Goal: Transaction & Acquisition: Purchase product/service

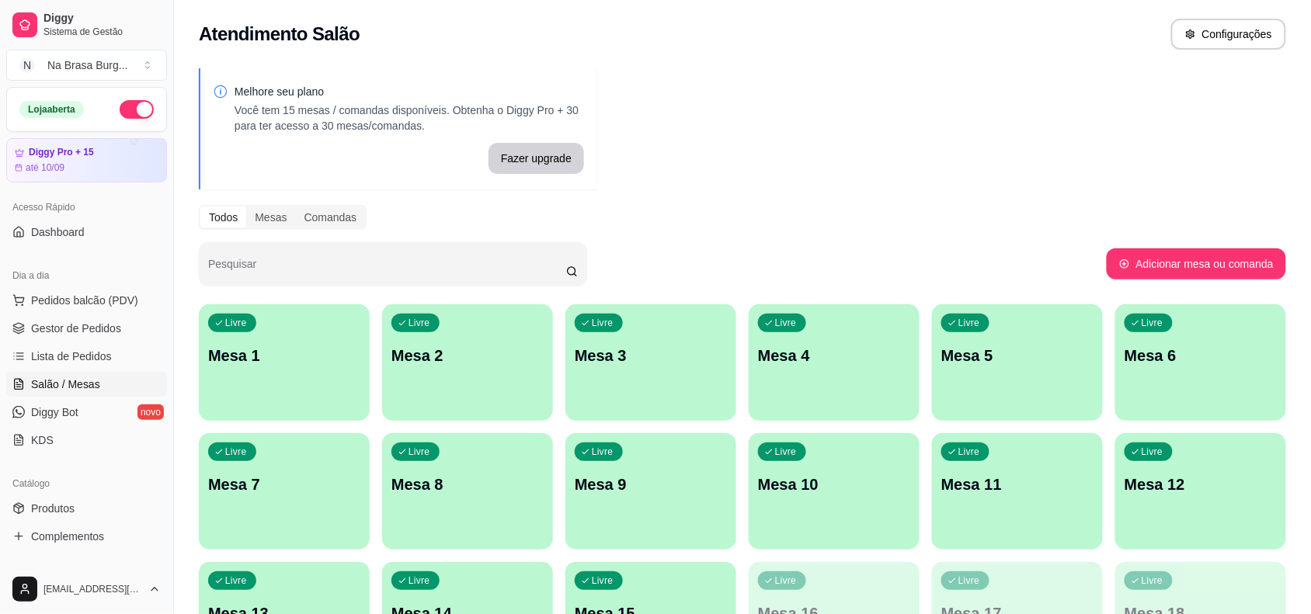
click at [285, 367] on div "Livre Mesa 1" at bounding box center [284, 353] width 171 height 98
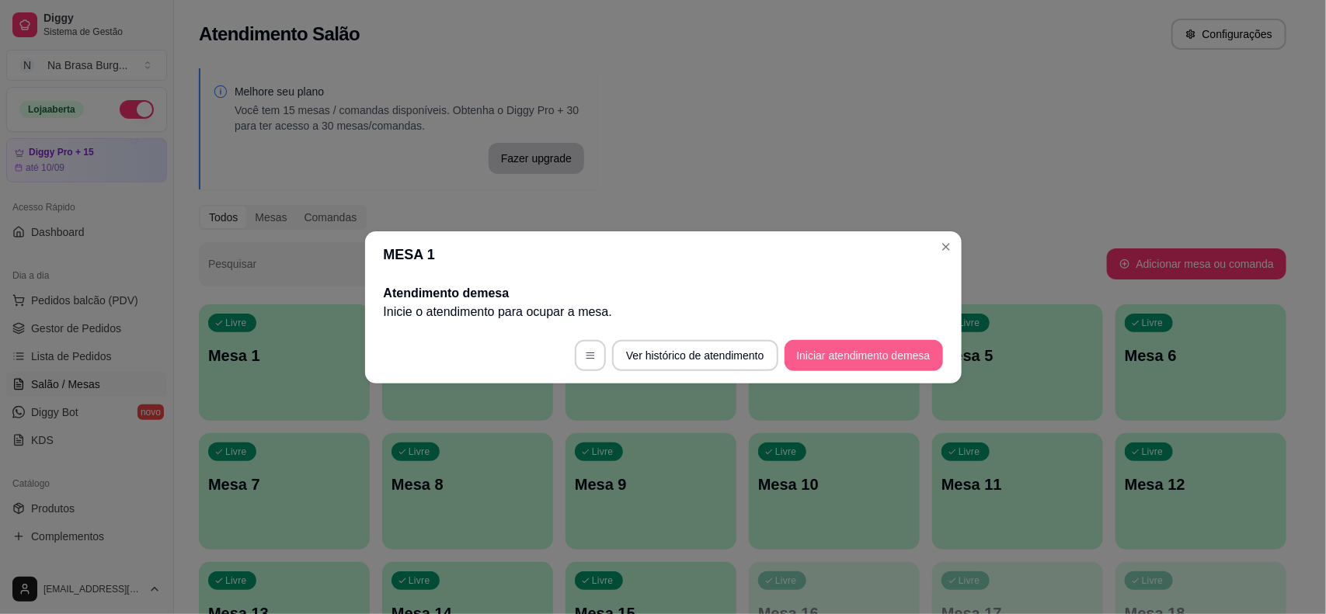
click at [871, 357] on button "Iniciar atendimento de mesa" at bounding box center [863, 355] width 158 height 31
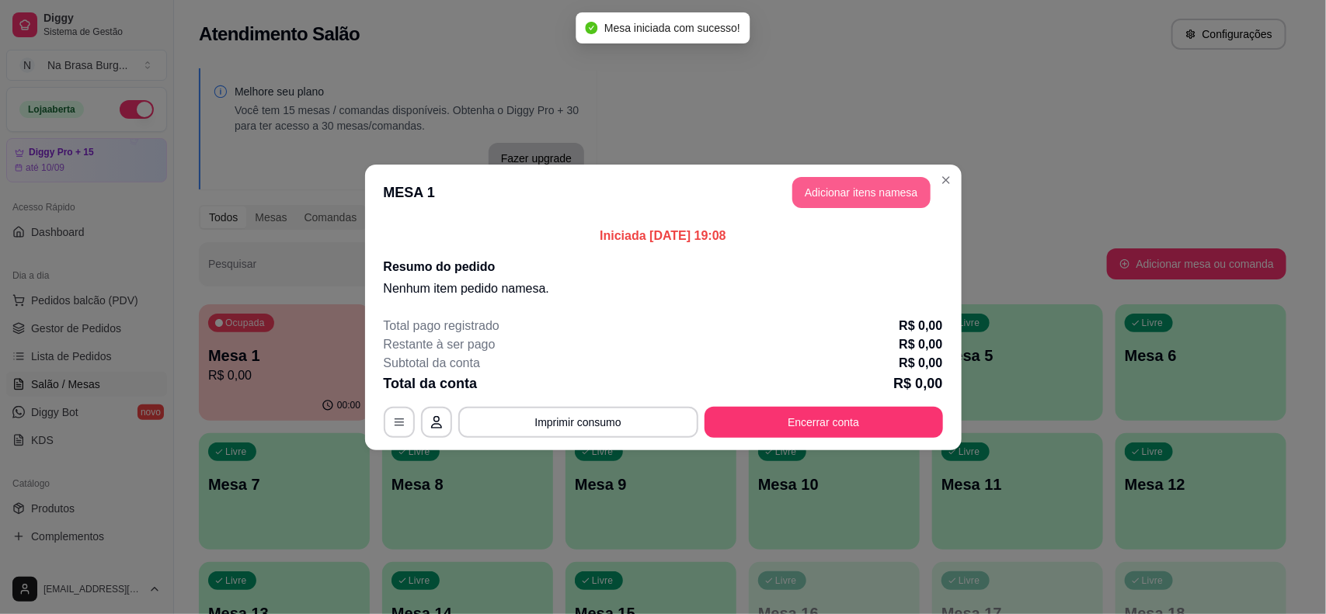
click at [825, 189] on button "Adicionar itens na mesa" at bounding box center [861, 192] width 138 height 31
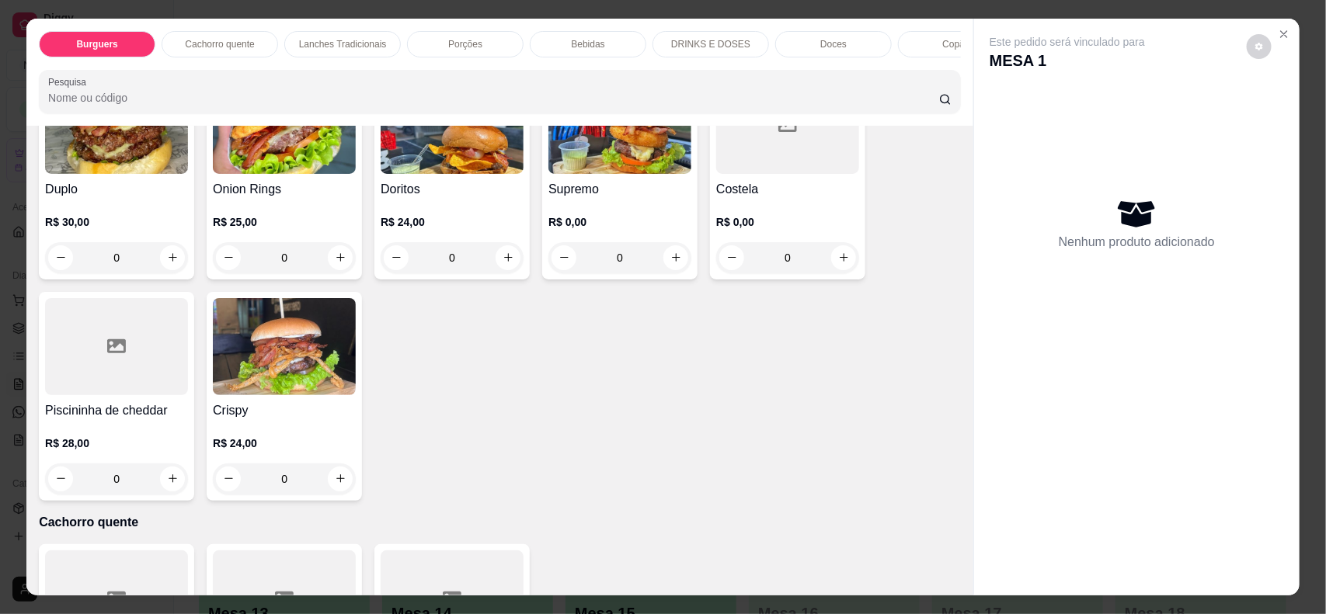
scroll to position [388, 0]
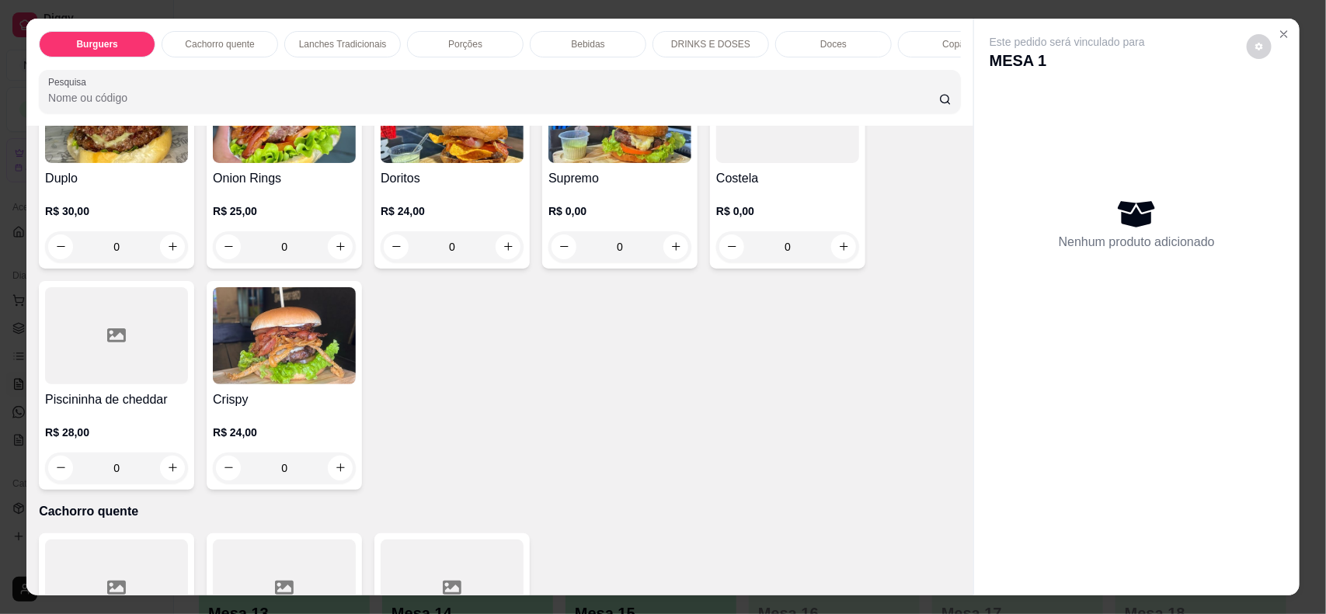
click at [106, 369] on div at bounding box center [116, 335] width 143 height 97
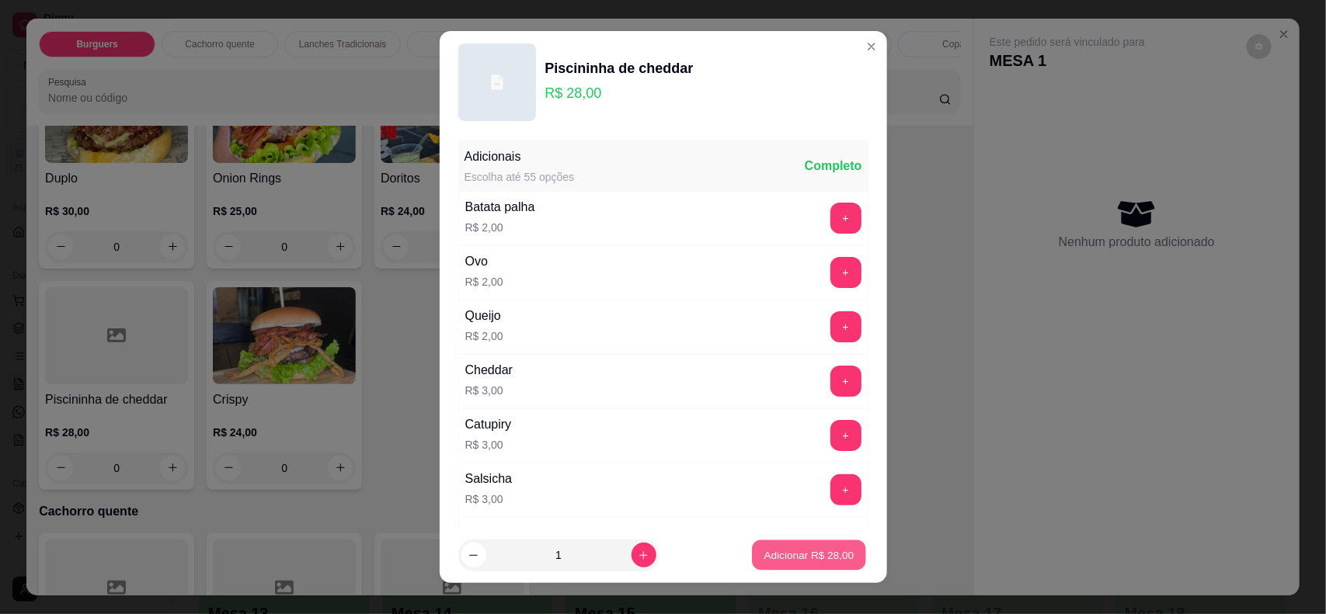
click at [780, 568] on button "Adicionar R$ 28,00" at bounding box center [809, 555] width 114 height 30
type input "1"
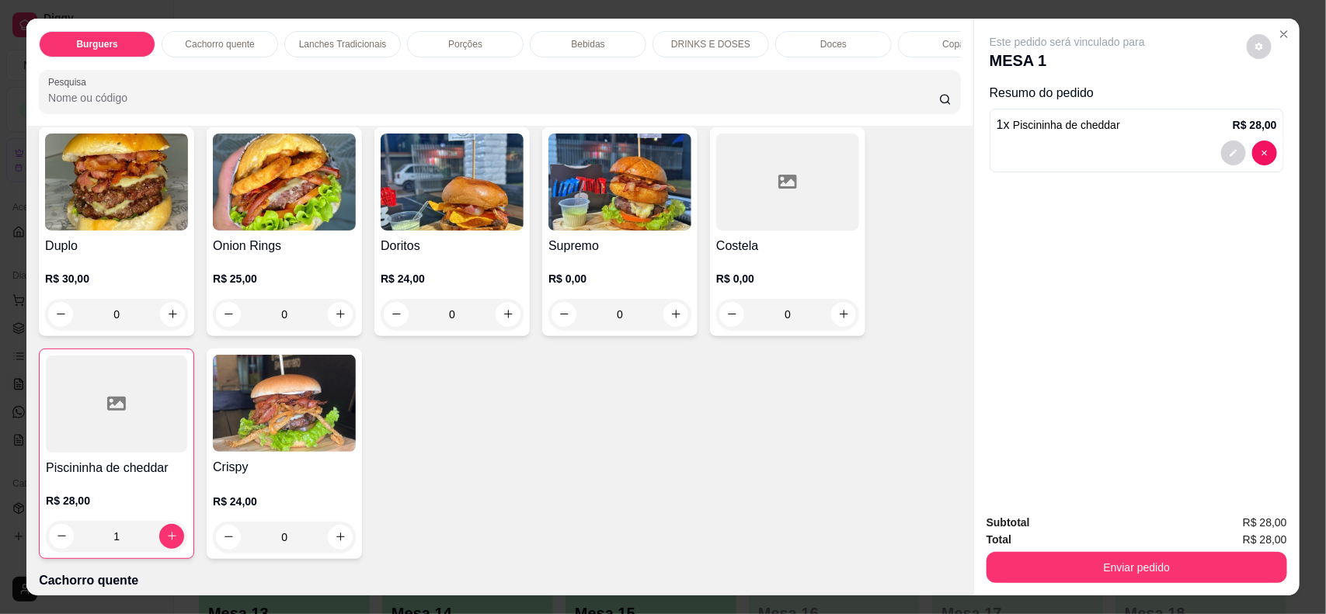
scroll to position [291, 0]
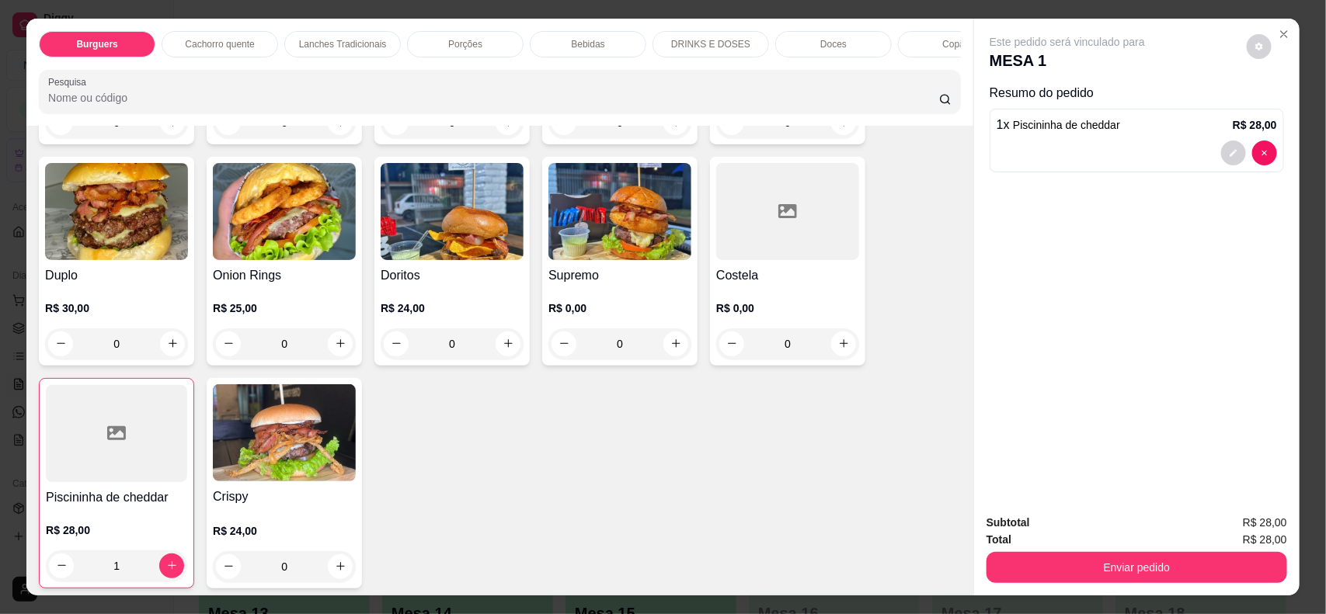
click at [471, 260] on img at bounding box center [452, 211] width 143 height 97
click at [627, 282] on h4 "Supremo" at bounding box center [619, 275] width 143 height 19
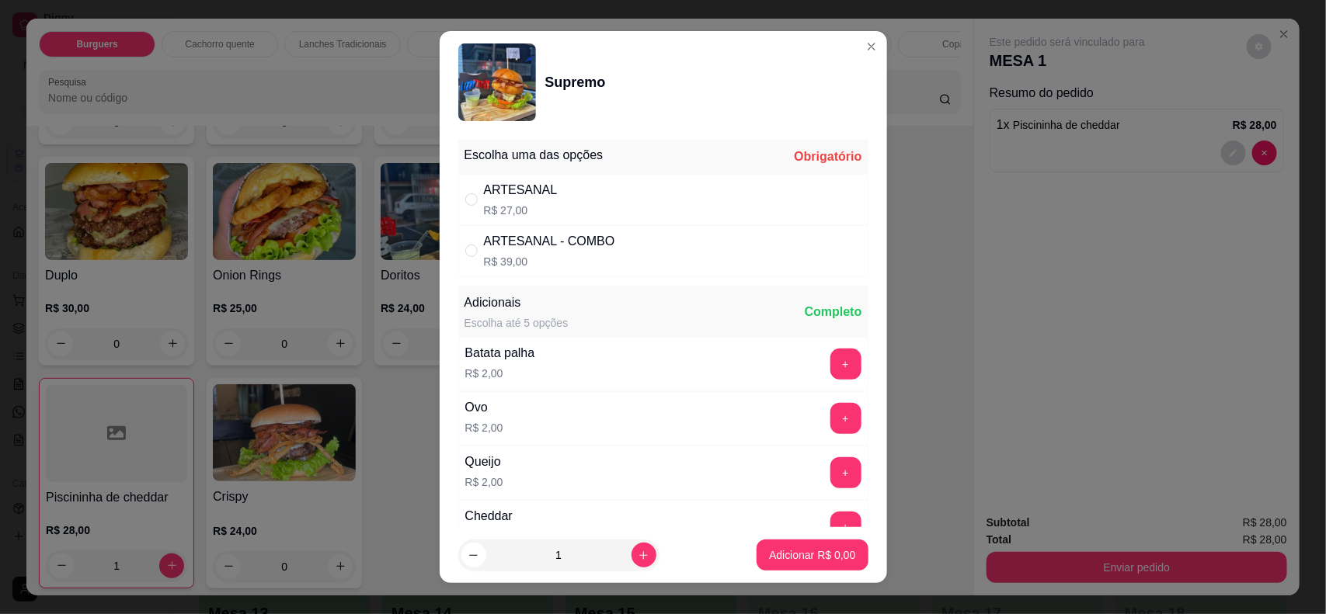
click at [736, 219] on div "ARTESANAL R$ 27,00" at bounding box center [663, 199] width 410 height 51
radio input "true"
click at [790, 559] on p "Adicionar R$ 27,00" at bounding box center [809, 555] width 92 height 16
type input "1"
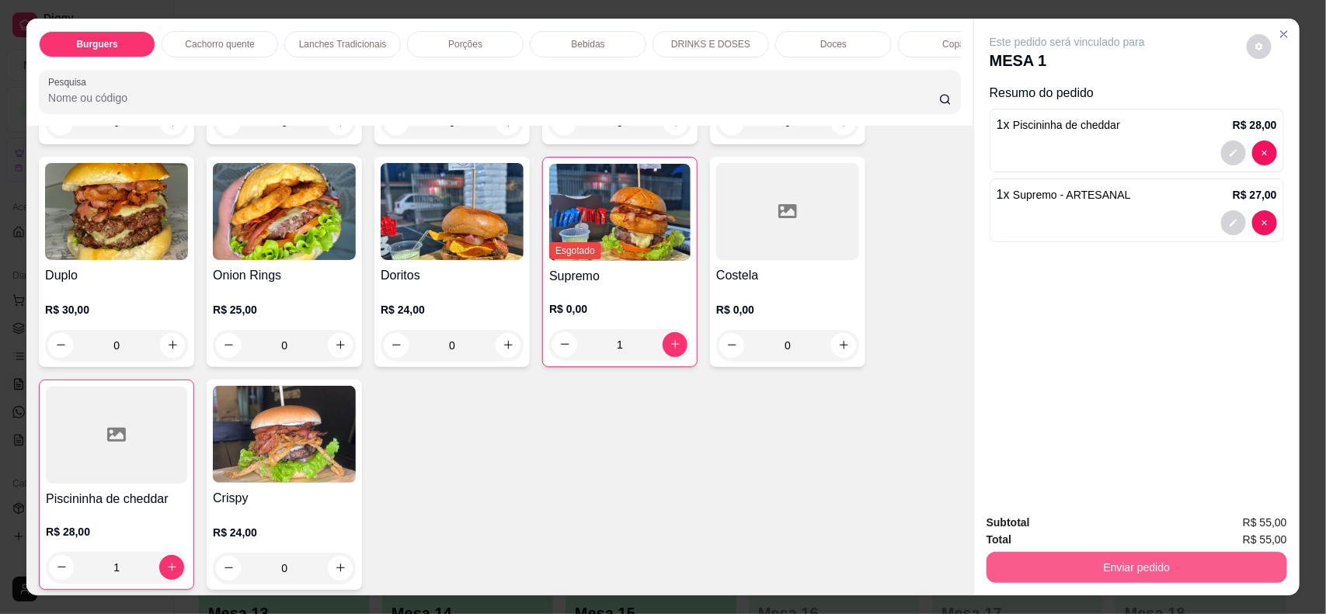
click at [1058, 573] on button "Enviar pedido" at bounding box center [1136, 567] width 301 height 31
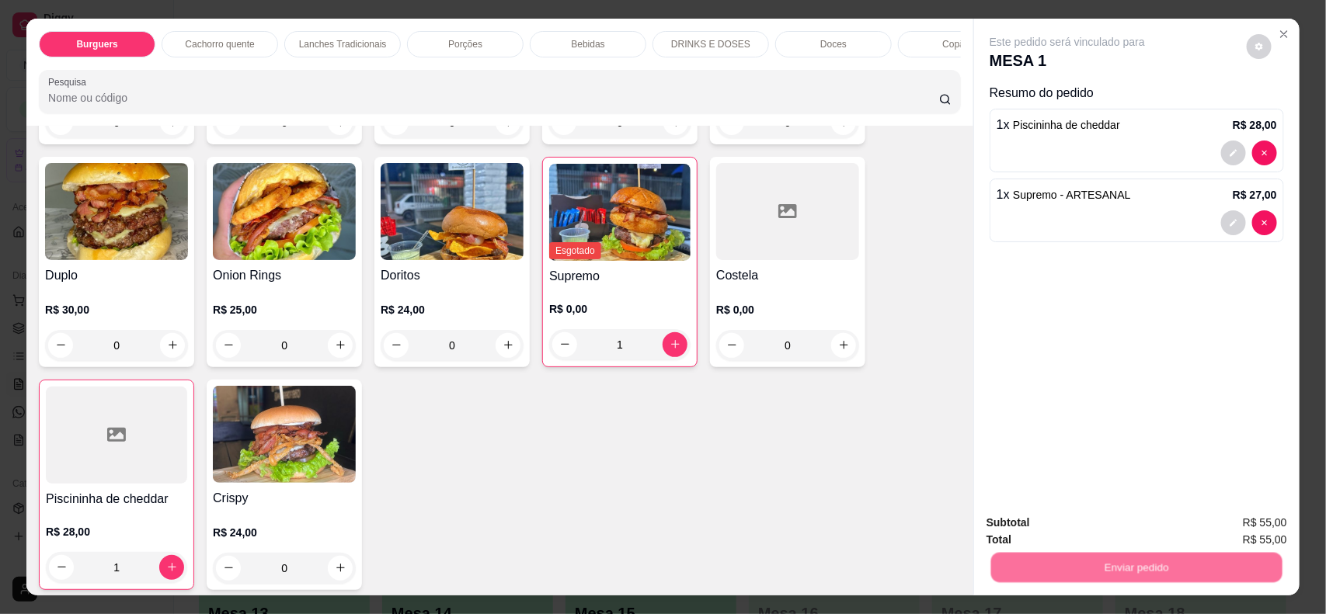
click at [1025, 520] on button "Não registrar e enviar pedido" at bounding box center [1084, 530] width 162 height 30
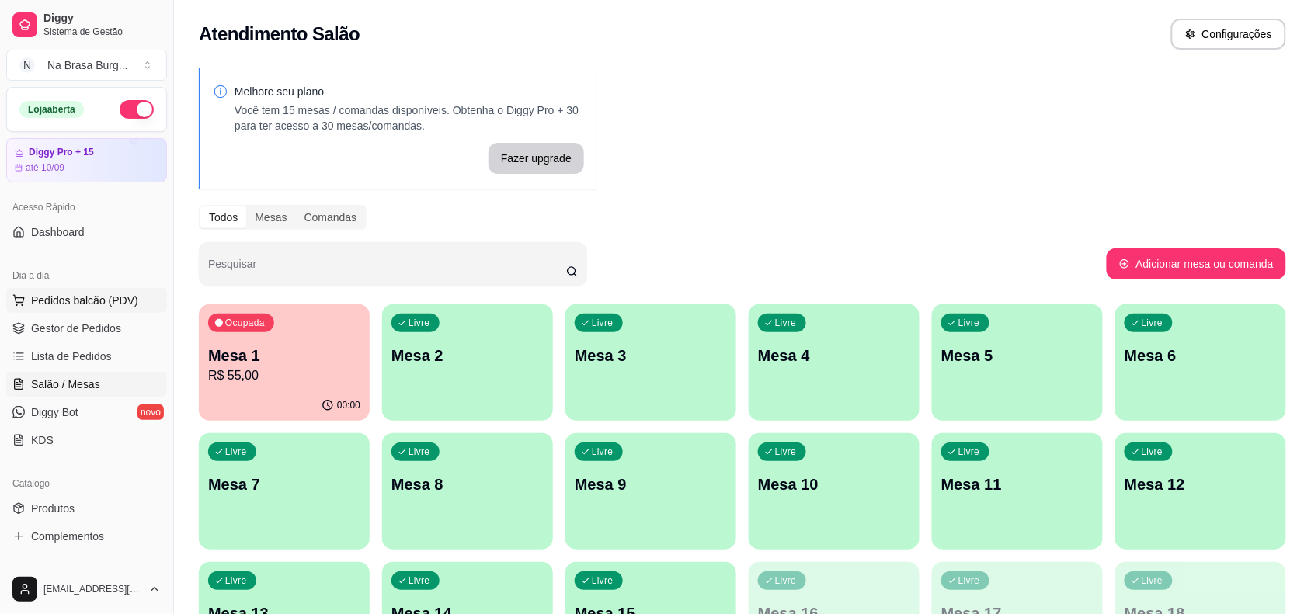
click at [95, 303] on span "Pedidos balcão (PDV)" at bounding box center [84, 301] width 107 height 16
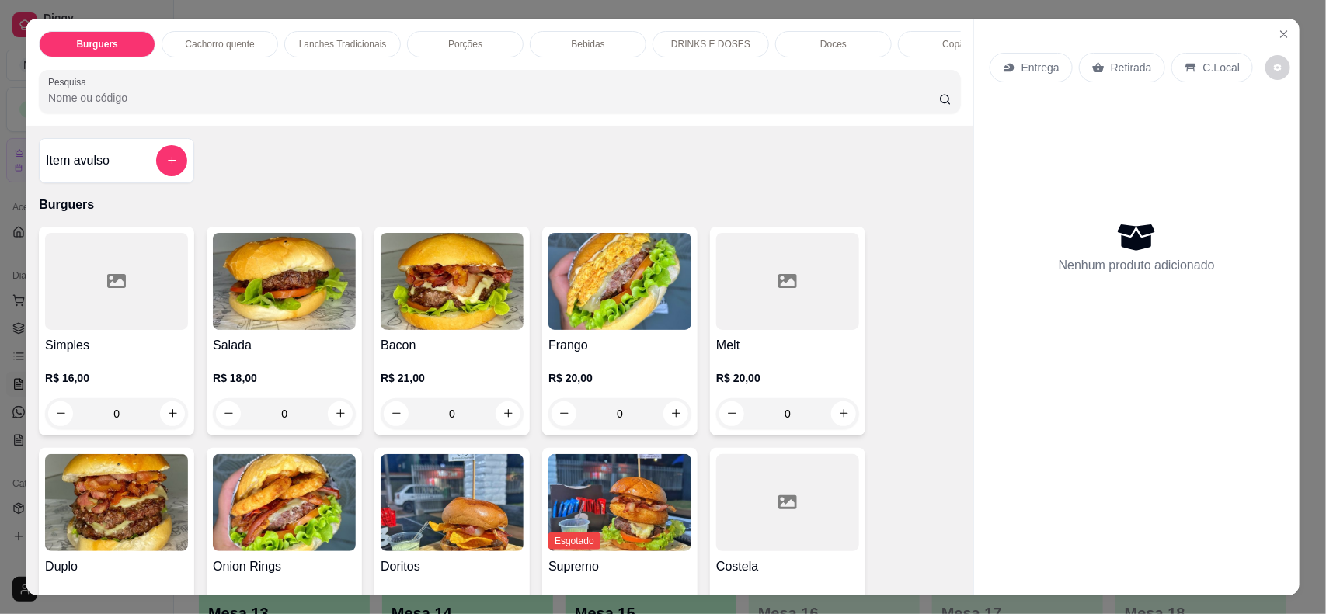
click at [352, 43] on p "Lanches Tradicionais" at bounding box center [343, 44] width 88 height 12
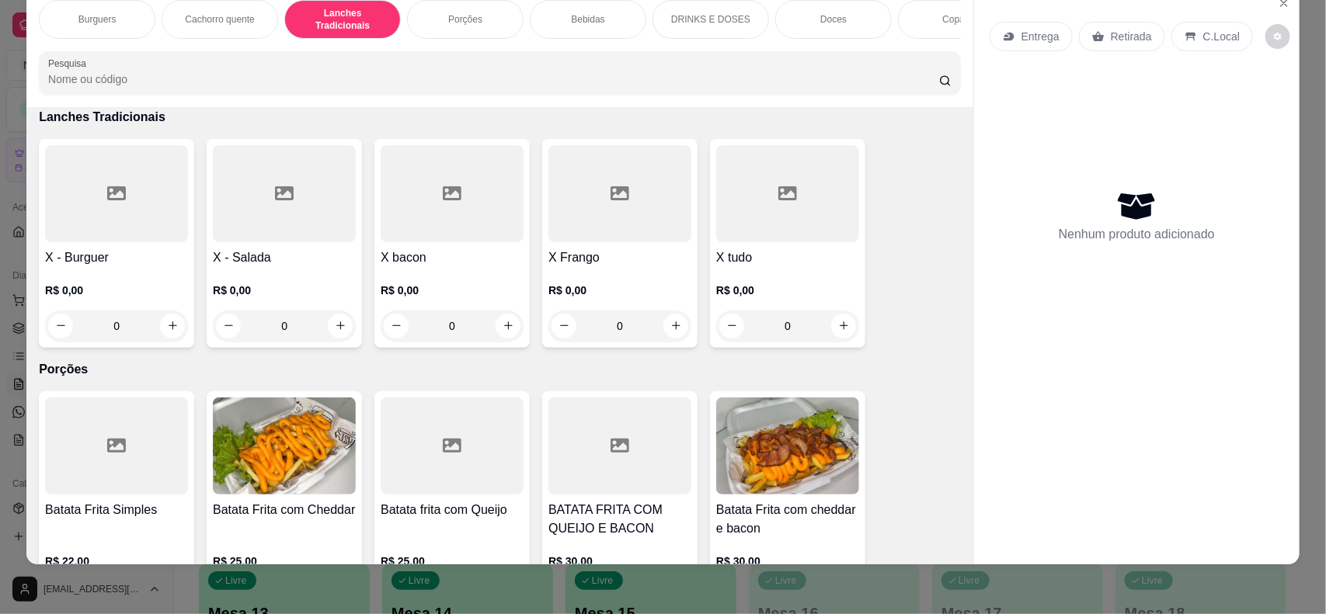
scroll to position [1132, 0]
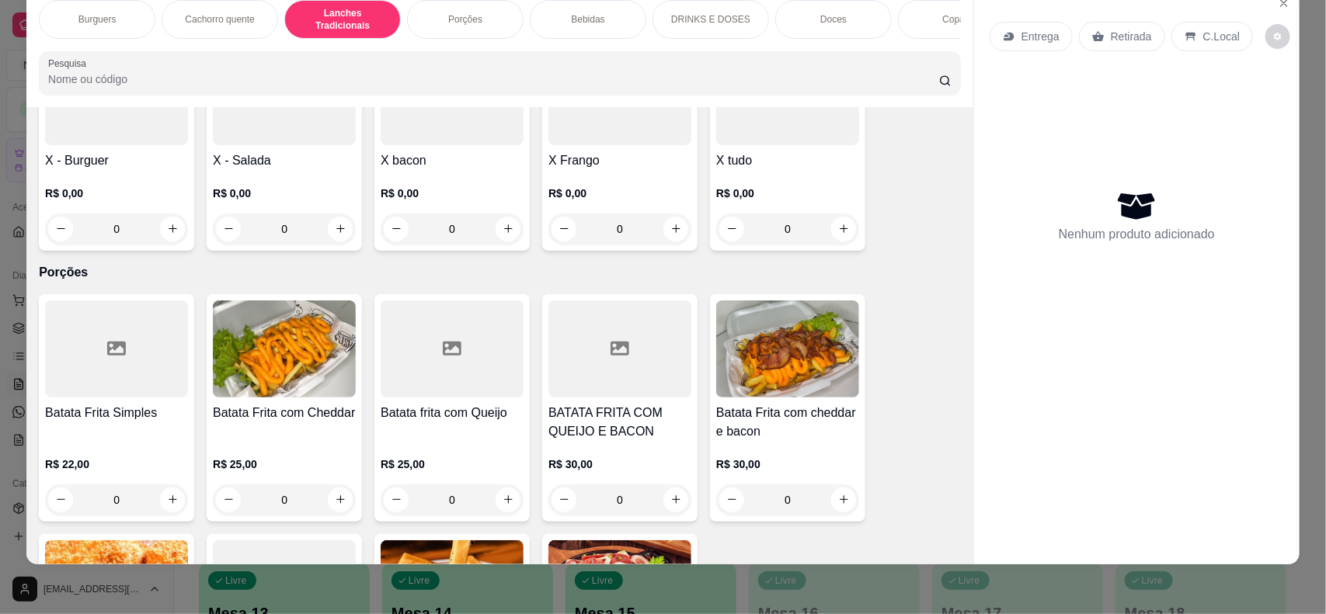
click at [740, 184] on div "R$ 0,00 0" at bounding box center [787, 207] width 143 height 75
click at [547, 193] on div "TRADICIONAL" at bounding box center [525, 190] width 84 height 19
radio input "true"
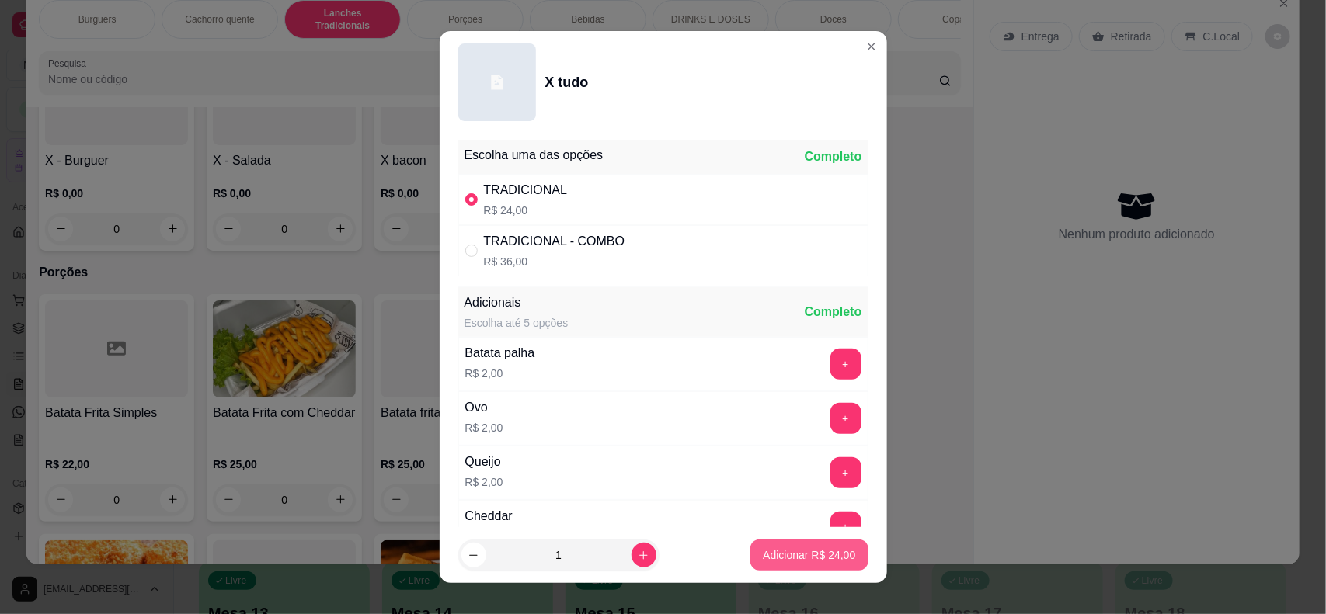
click at [782, 552] on p "Adicionar R$ 24,00" at bounding box center [809, 555] width 92 height 16
type input "1"
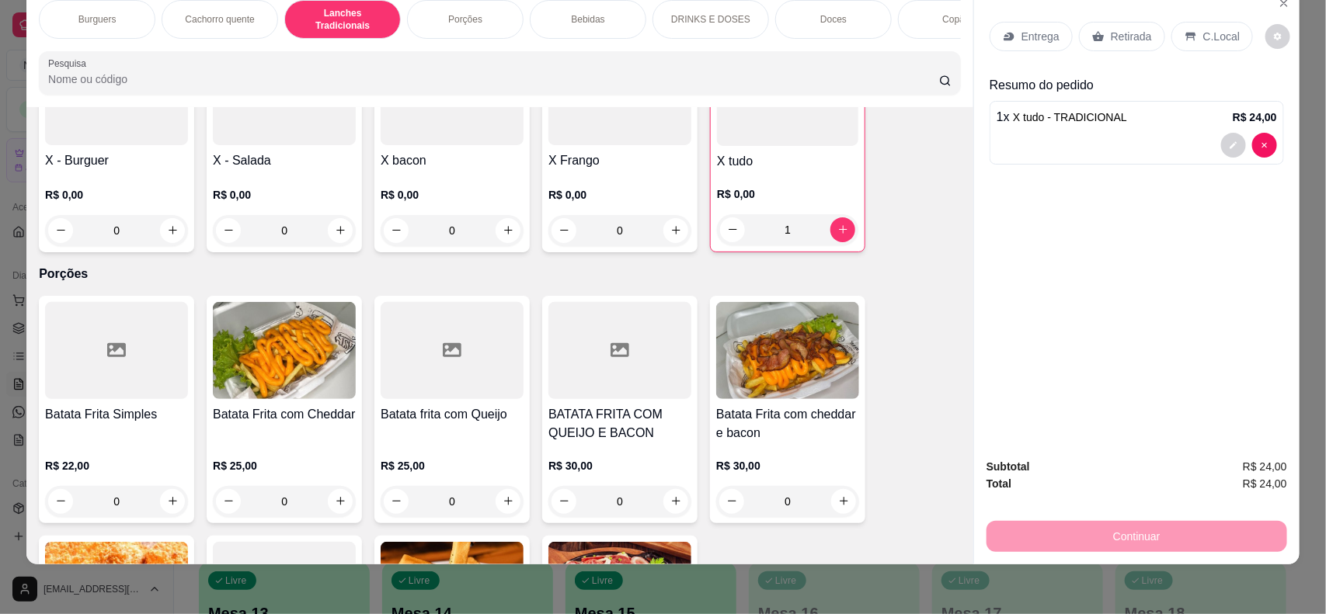
click at [606, 13] on div "Bebidas" at bounding box center [588, 19] width 116 height 39
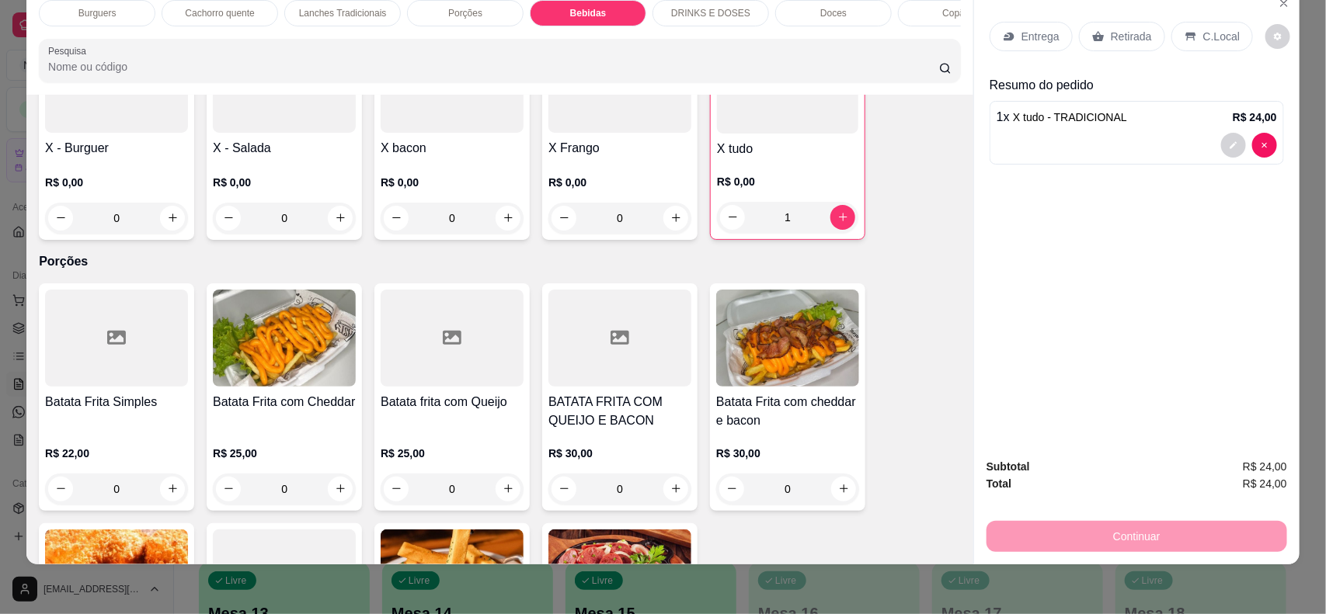
scroll to position [1782, 0]
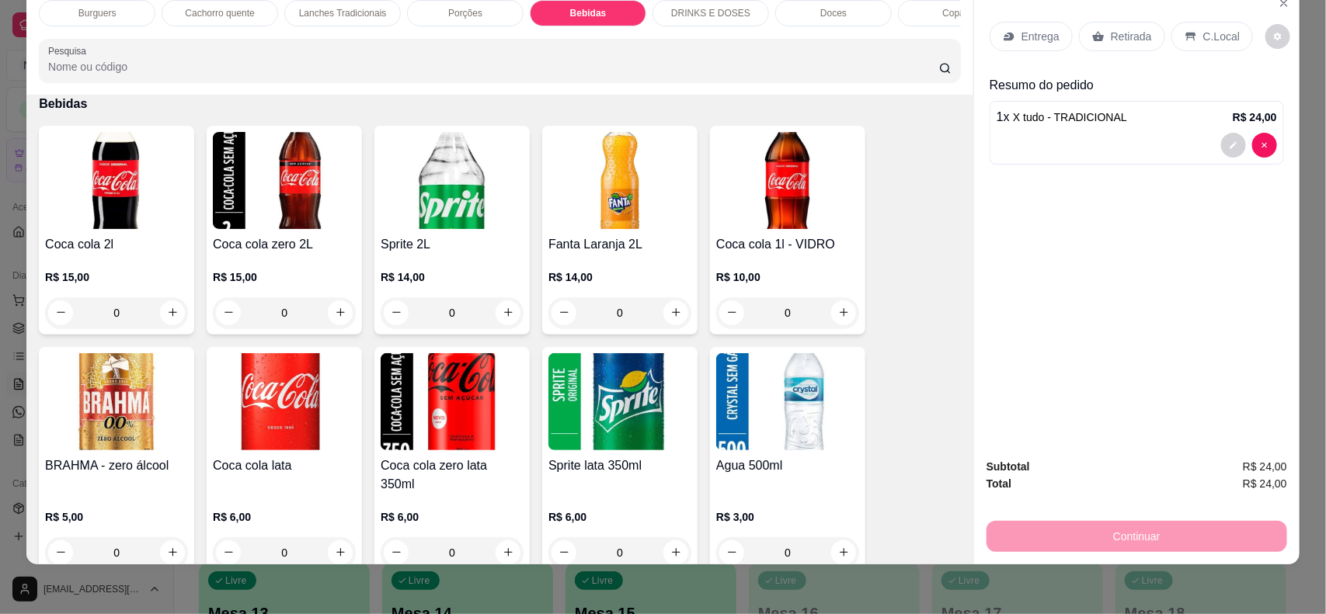
click at [635, 421] on img at bounding box center [619, 401] width 143 height 97
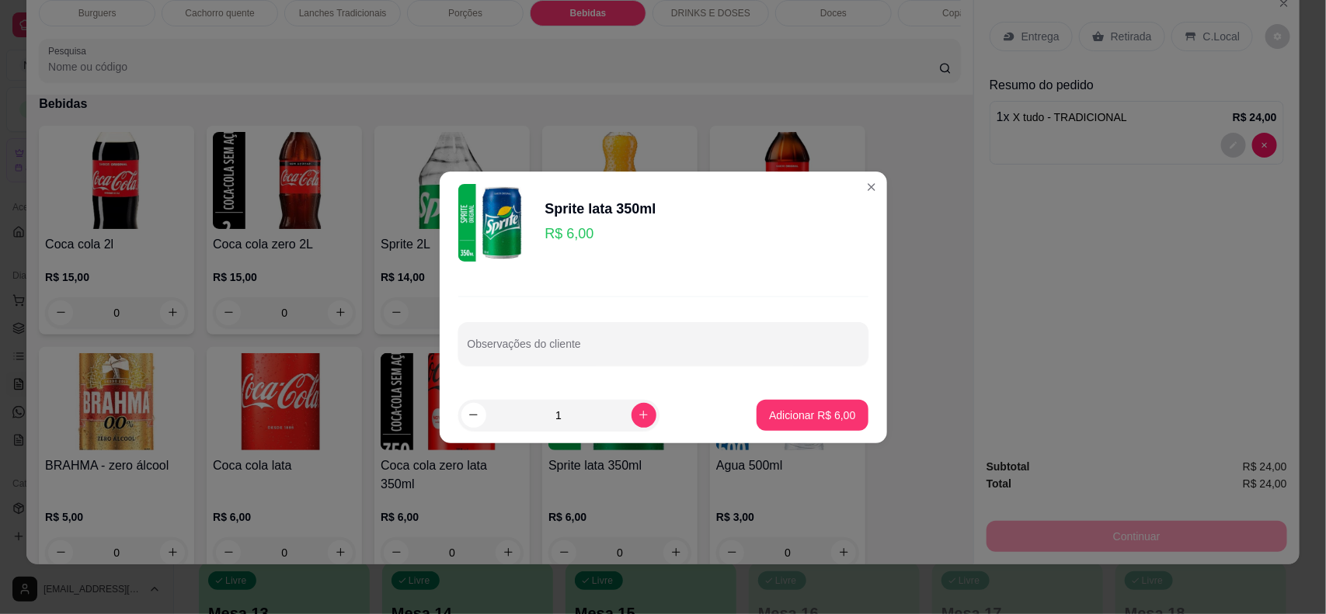
click at [784, 435] on footer "1 Adicionar R$ 6,00" at bounding box center [663, 416] width 447 height 56
click at [828, 413] on p "Adicionar R$ 6,00" at bounding box center [812, 415] width 84 height 15
type input "1"
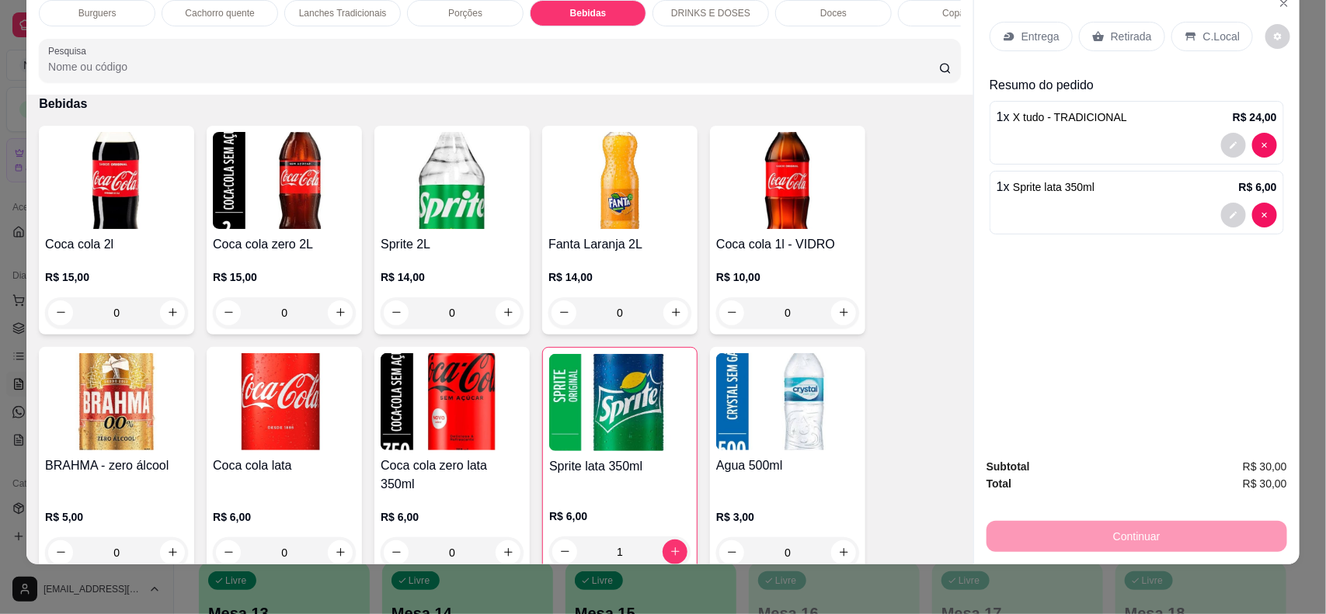
click at [1046, 33] on p "Entrega" at bounding box center [1040, 37] width 38 height 16
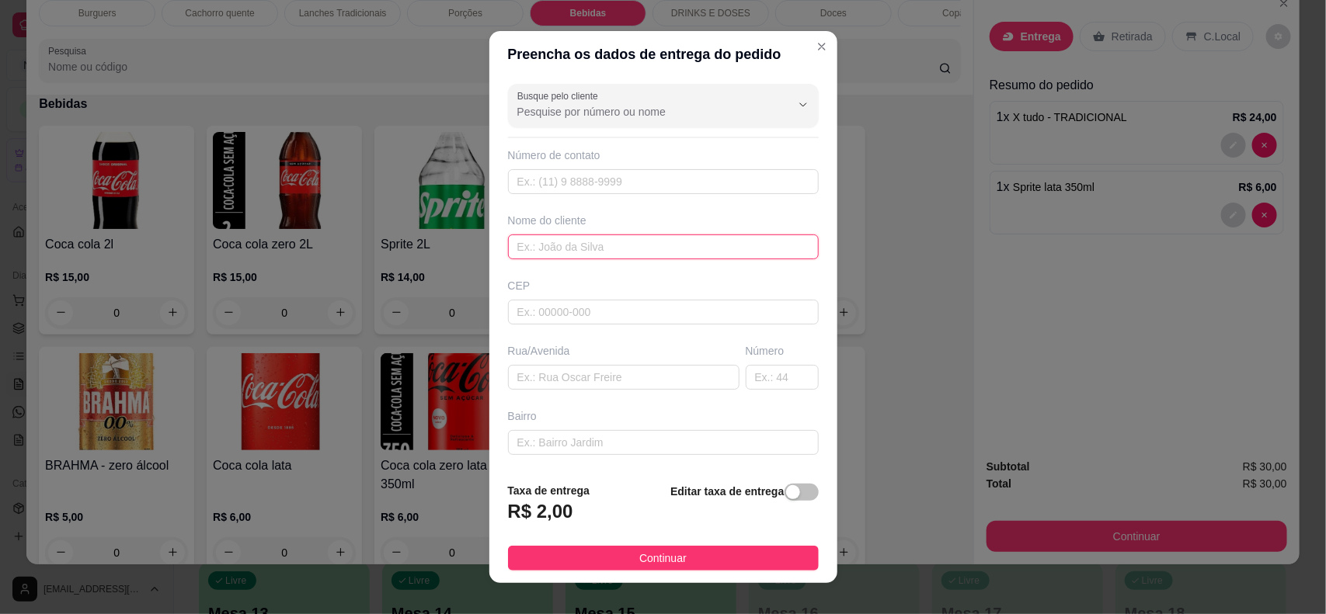
click at [700, 253] on input "text" at bounding box center [663, 247] width 311 height 25
type input "[PERSON_NAME]"
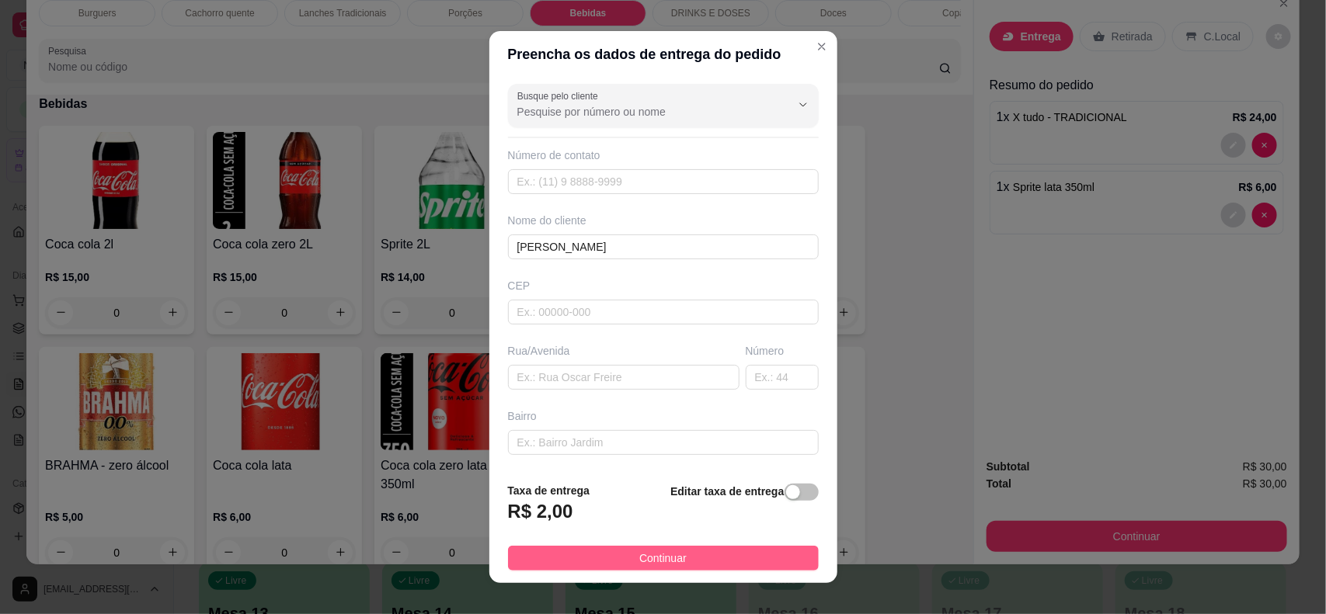
click at [759, 549] on button "Continuar" at bounding box center [663, 558] width 311 height 25
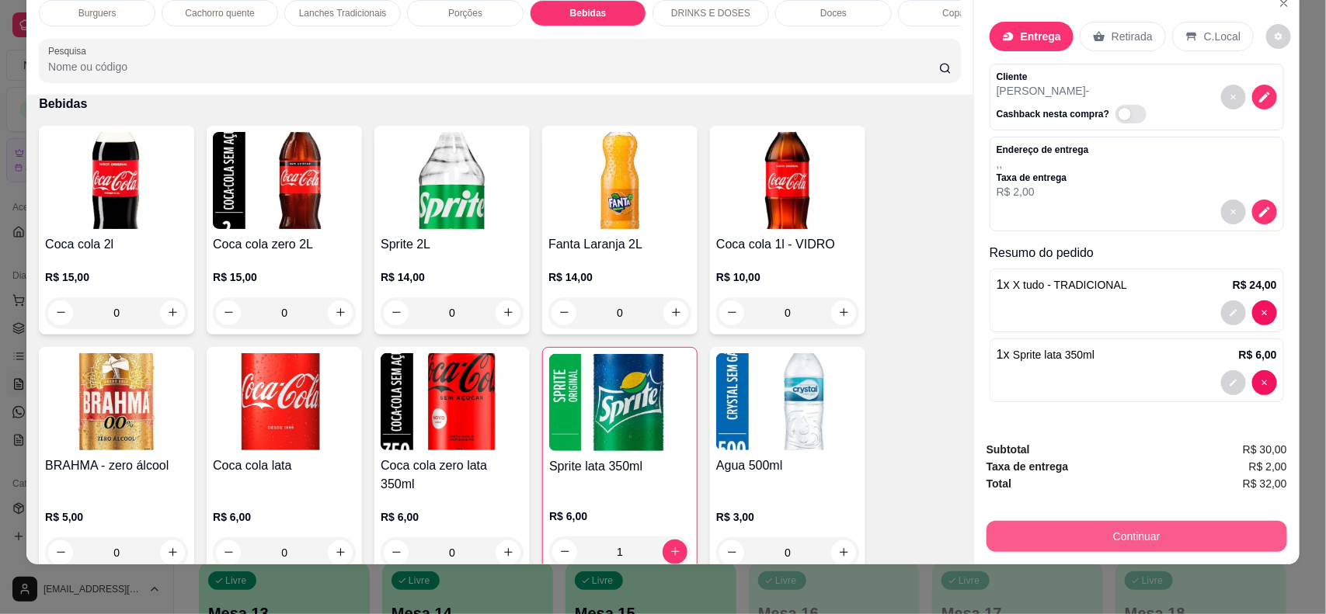
click at [1074, 538] on button "Continuar" at bounding box center [1136, 536] width 301 height 31
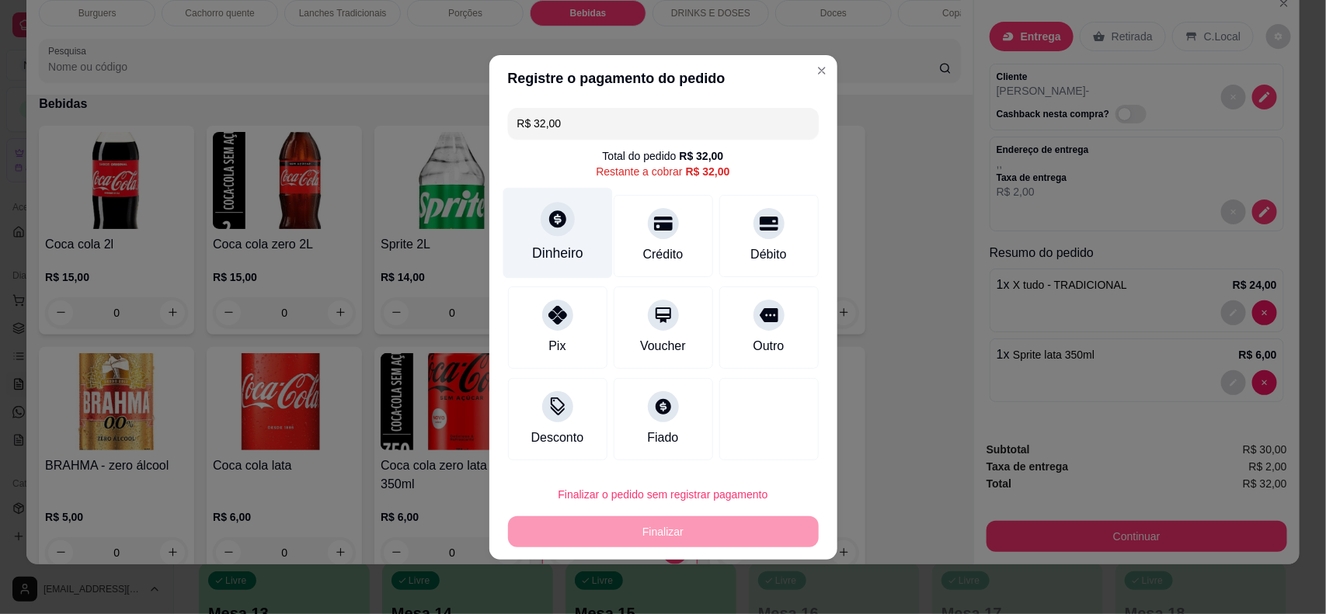
click at [549, 234] on div at bounding box center [557, 219] width 34 height 34
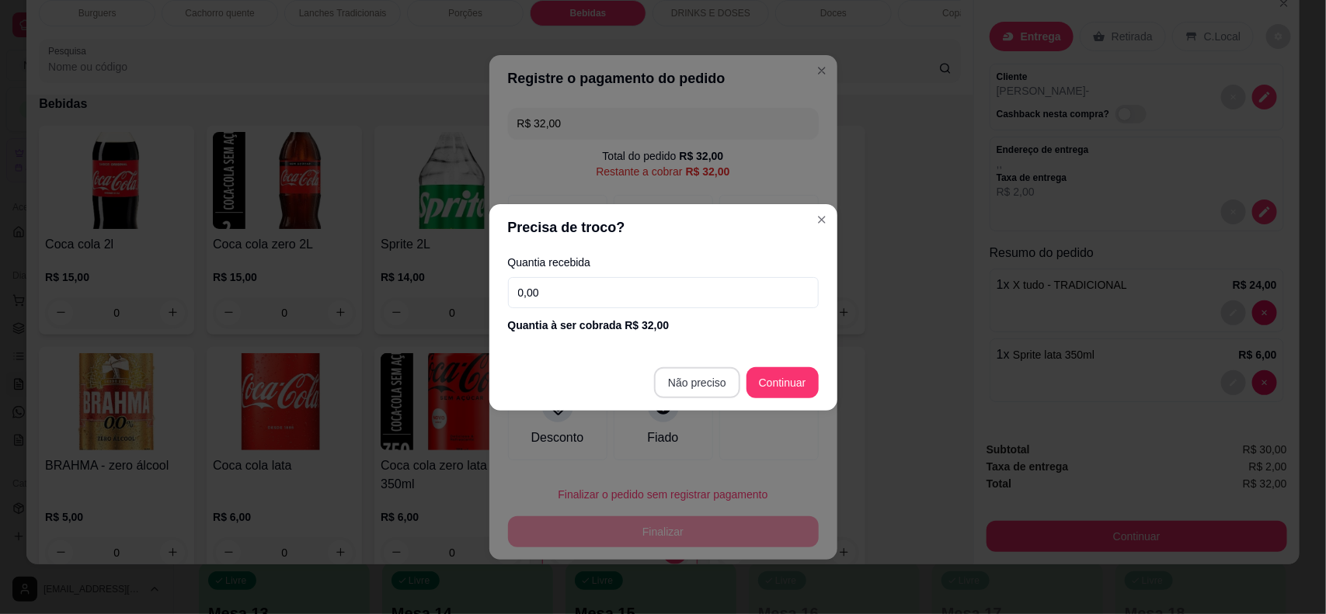
type input "R$ 0,00"
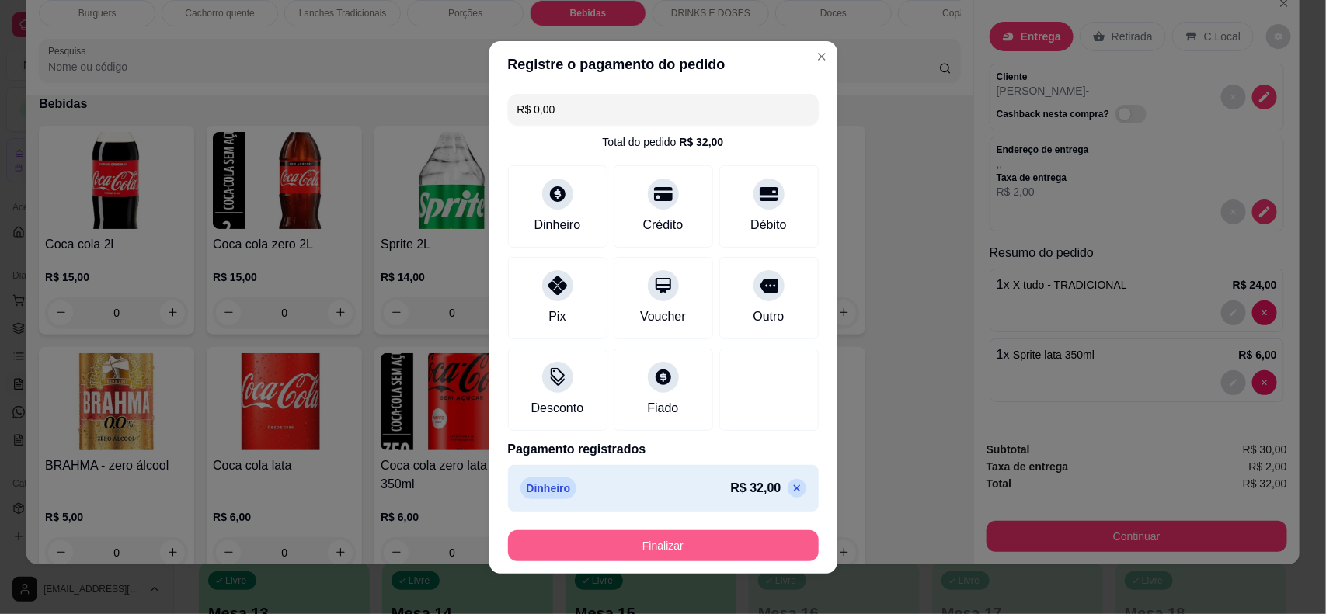
click at [750, 550] on button "Finalizar" at bounding box center [663, 545] width 311 height 31
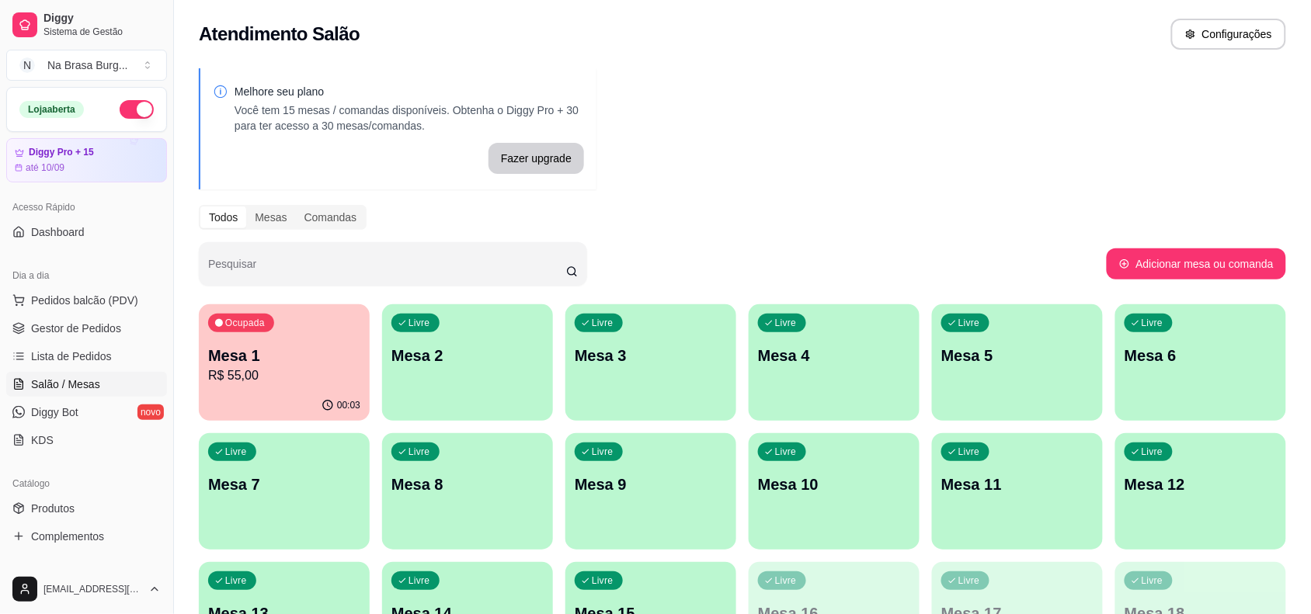
click at [948, 360] on p "Mesa 5" at bounding box center [1017, 356] width 152 height 22
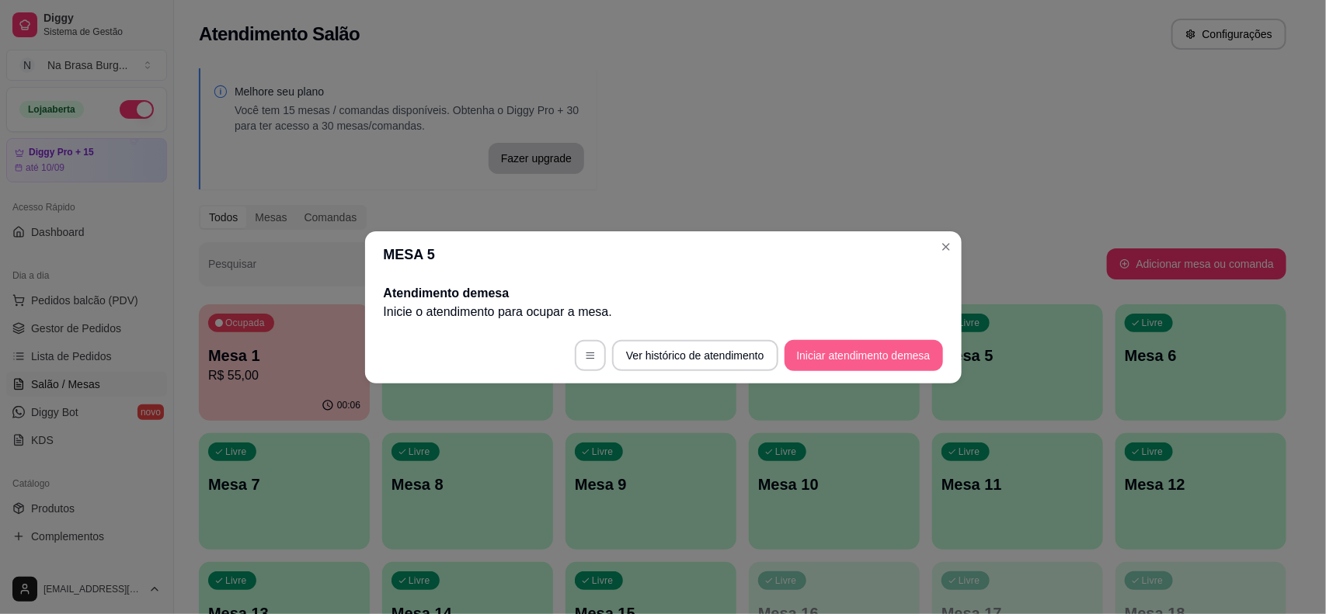
click at [902, 346] on button "Iniciar atendimento de mesa" at bounding box center [863, 355] width 158 height 31
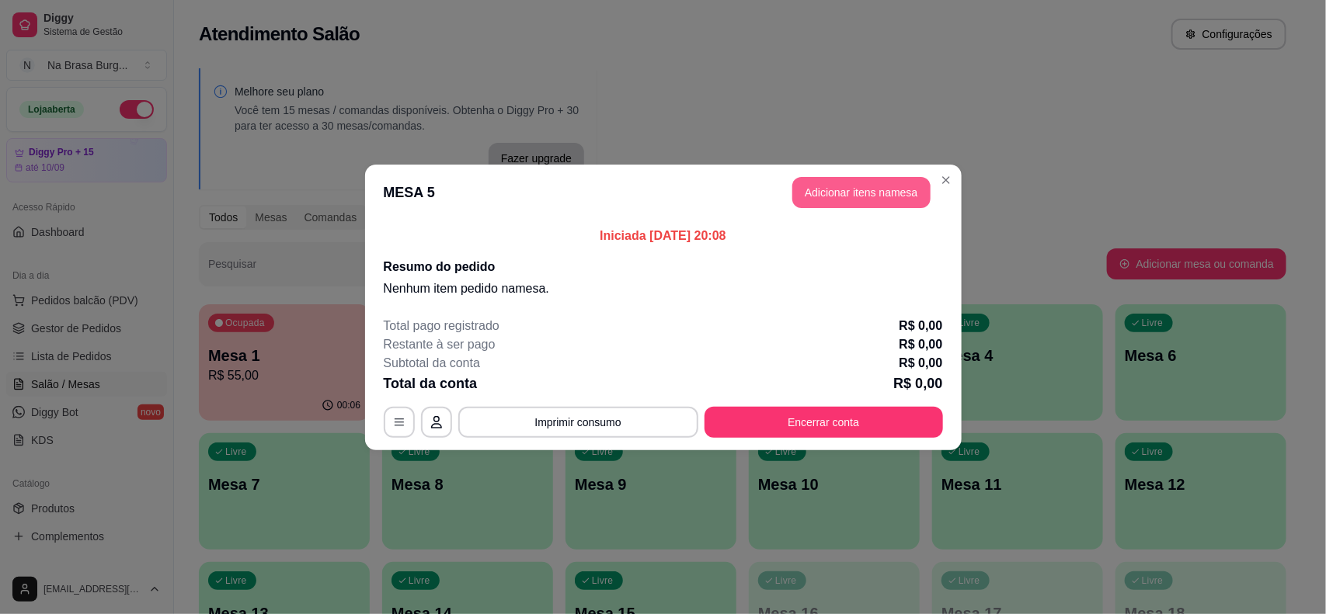
click at [839, 191] on button "Adicionar itens na mesa" at bounding box center [861, 192] width 138 height 31
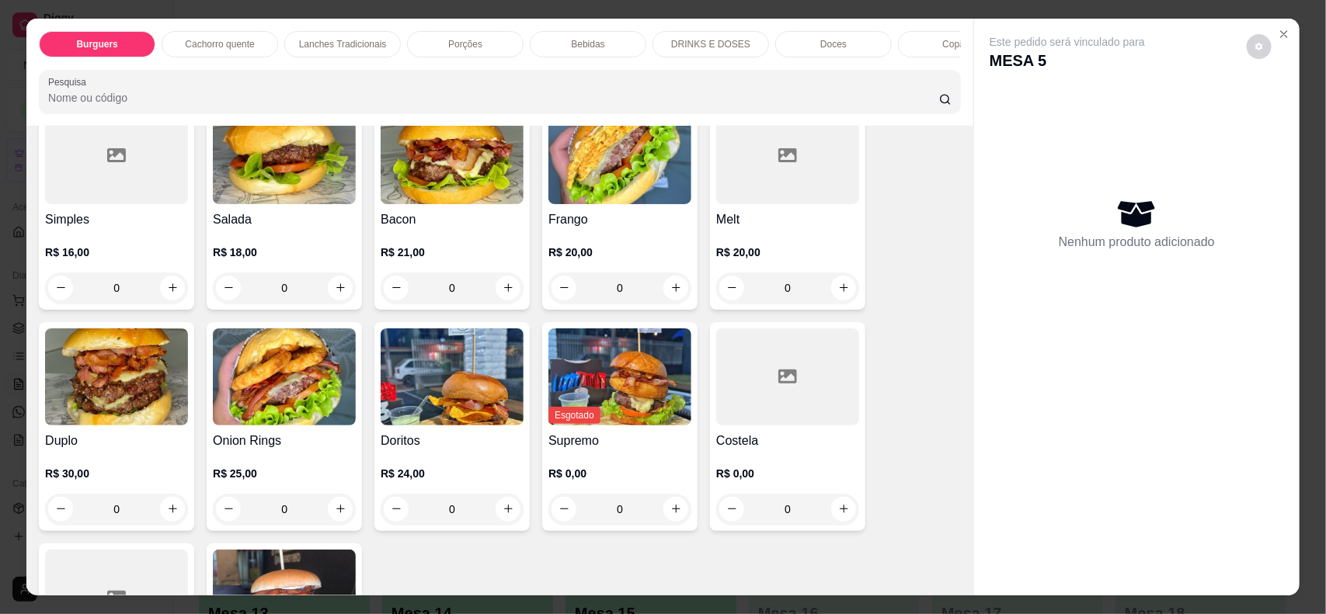
scroll to position [97, 0]
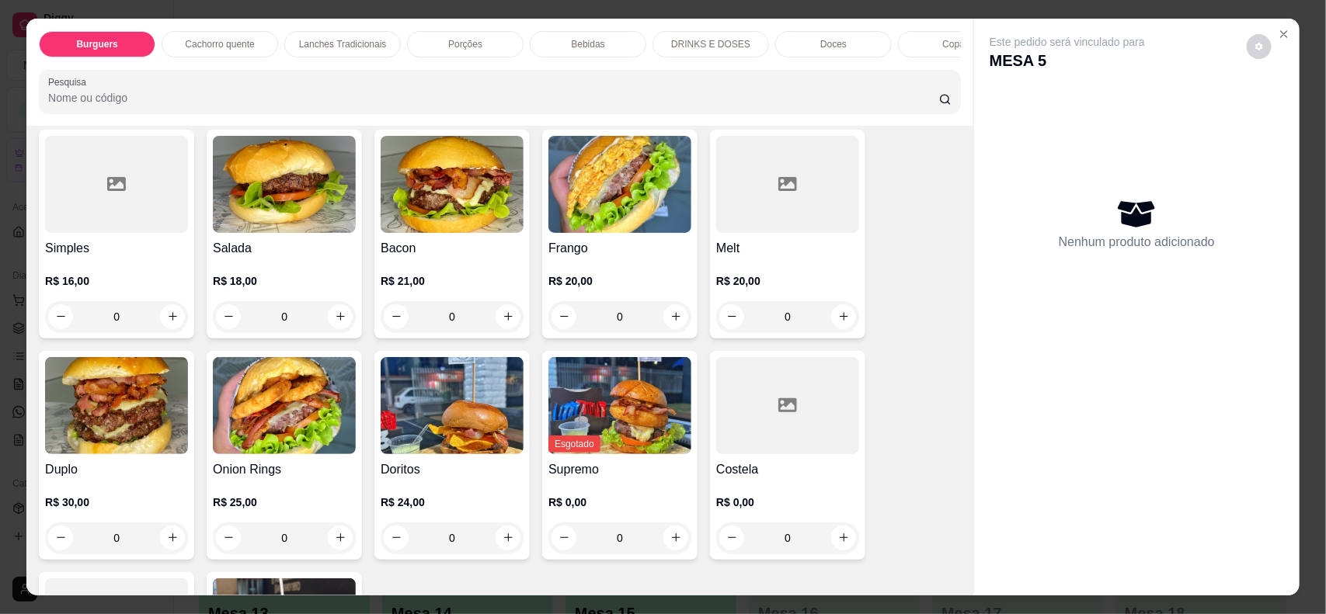
click at [766, 204] on div at bounding box center [787, 184] width 143 height 97
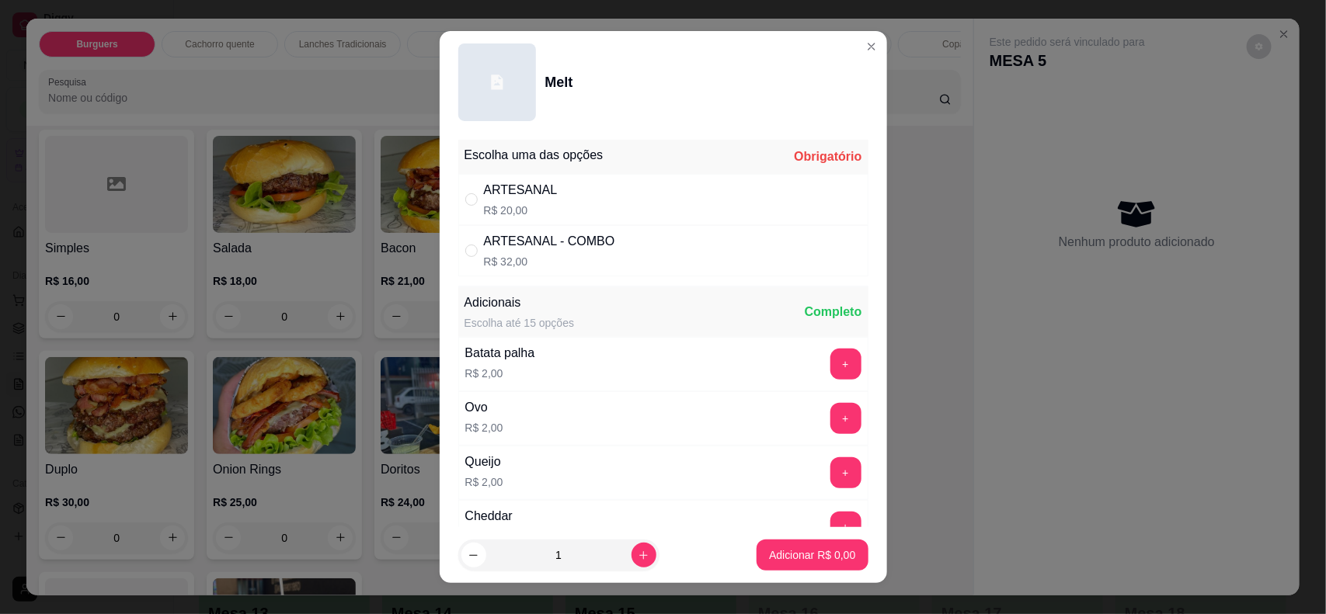
click at [669, 208] on div "ARTESANAL R$ 20,00" at bounding box center [663, 199] width 410 height 51
radio input "true"
click at [770, 546] on button "Adicionar R$ 20,00" at bounding box center [809, 555] width 114 height 30
type input "1"
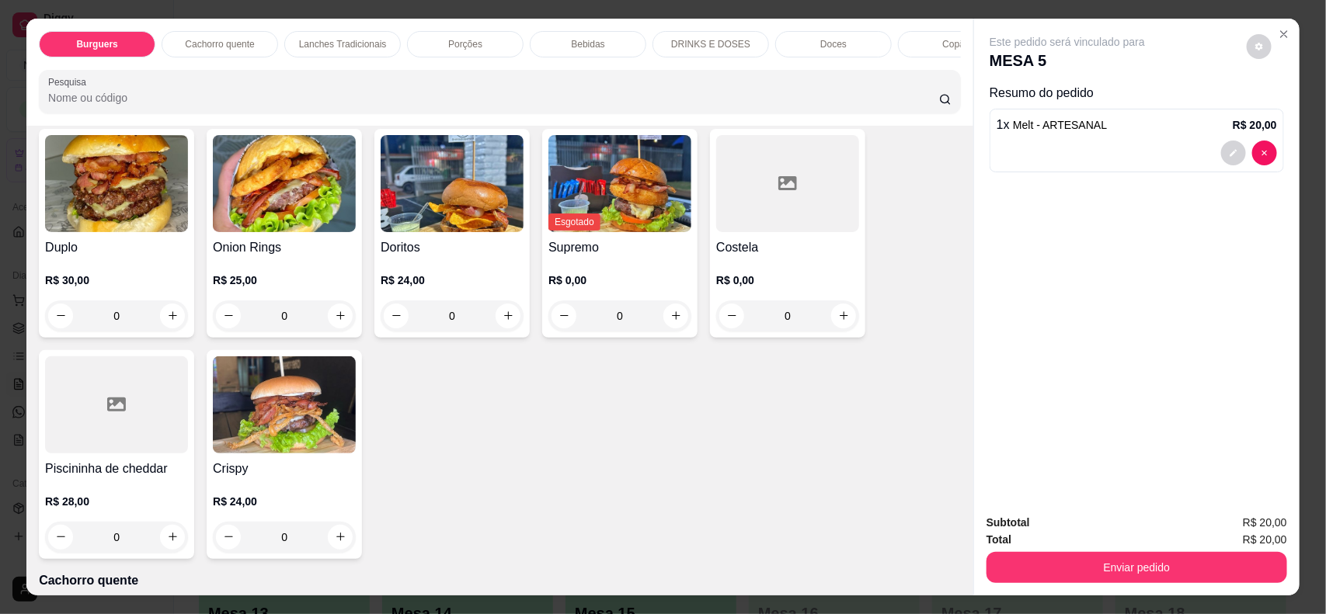
scroll to position [291, 0]
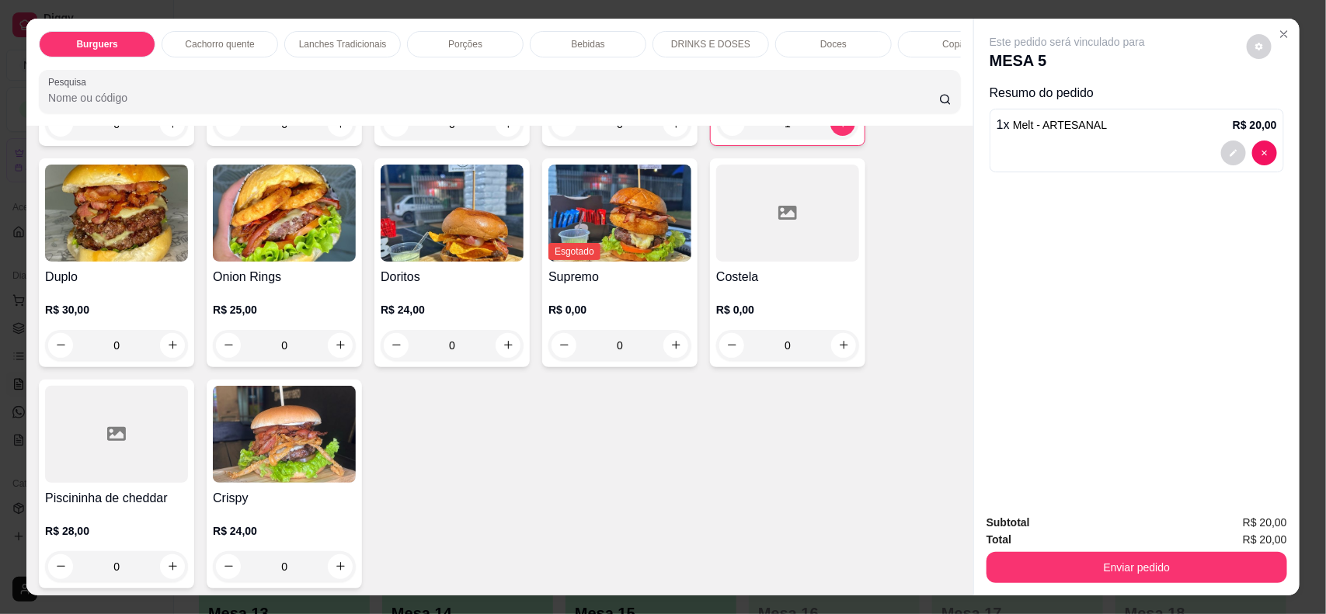
click at [458, 256] on img at bounding box center [452, 213] width 143 height 97
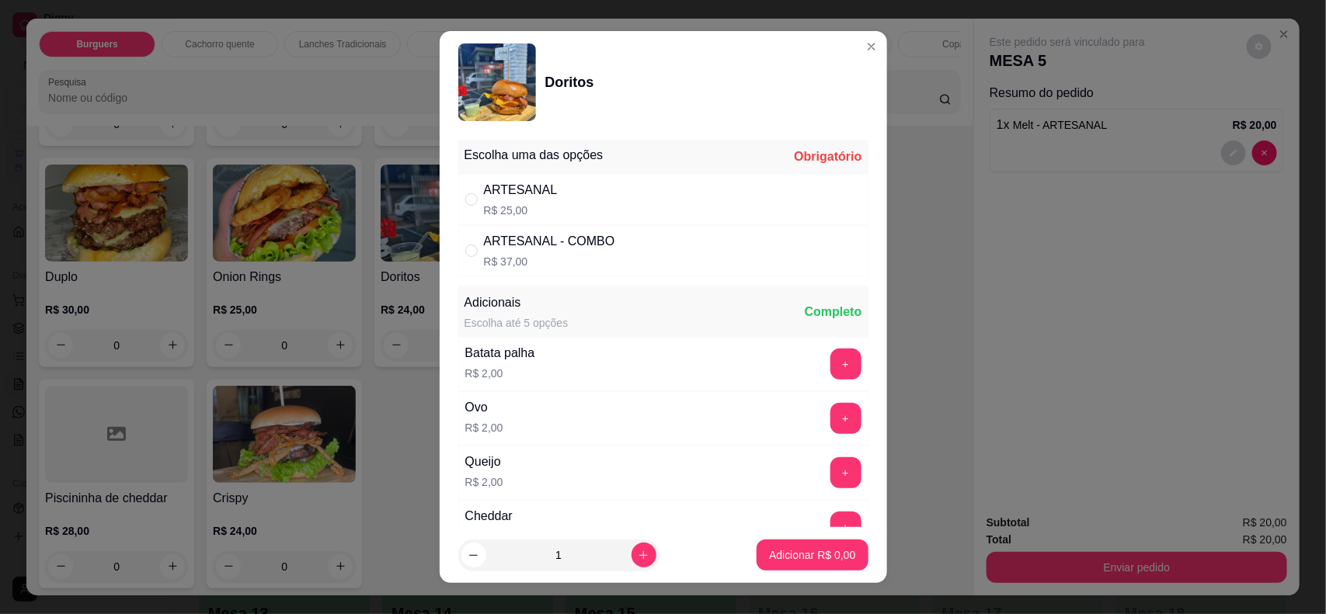
click at [627, 203] on div "ARTESANAL R$ 25,00" at bounding box center [663, 199] width 410 height 51
radio input "true"
click at [781, 558] on p "Adicionar R$ 25,00" at bounding box center [809, 555] width 92 height 16
type input "1"
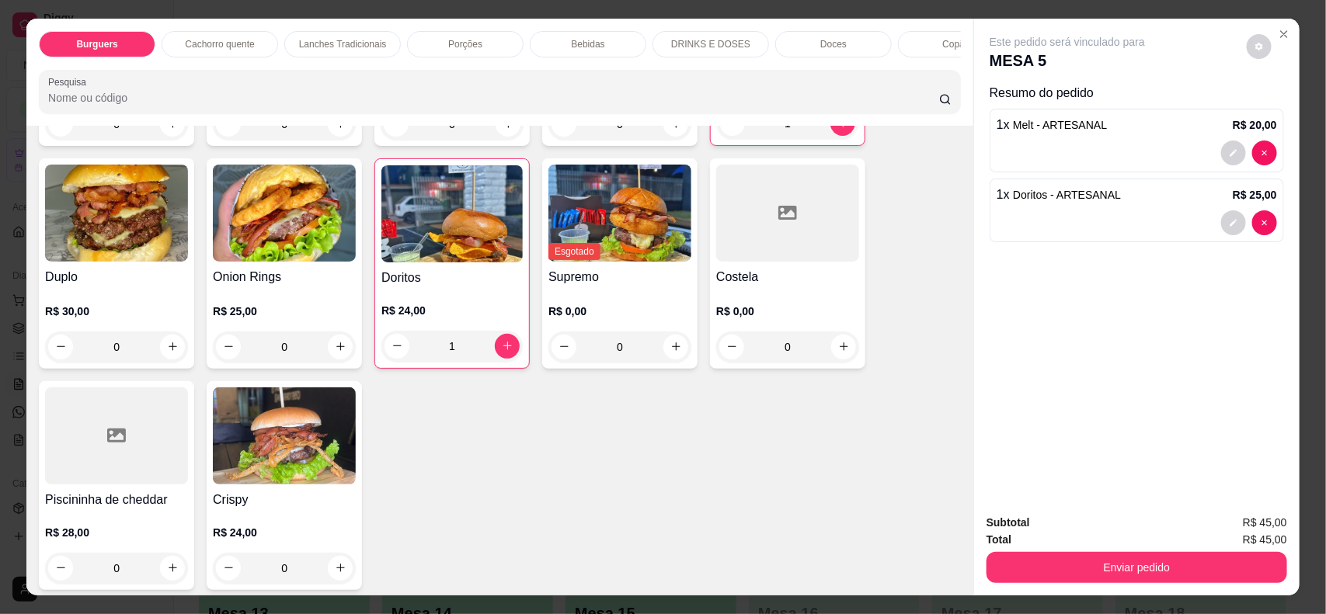
click at [584, 36] on div "Bebidas" at bounding box center [588, 44] width 116 height 26
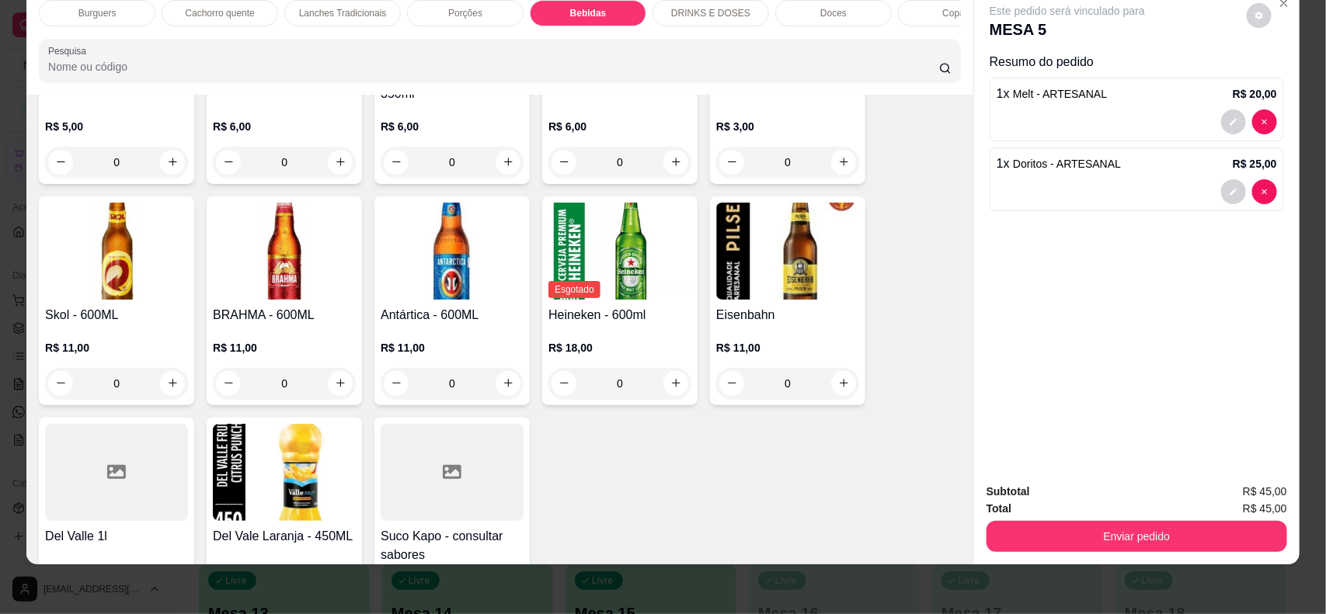
scroll to position [2269, 0]
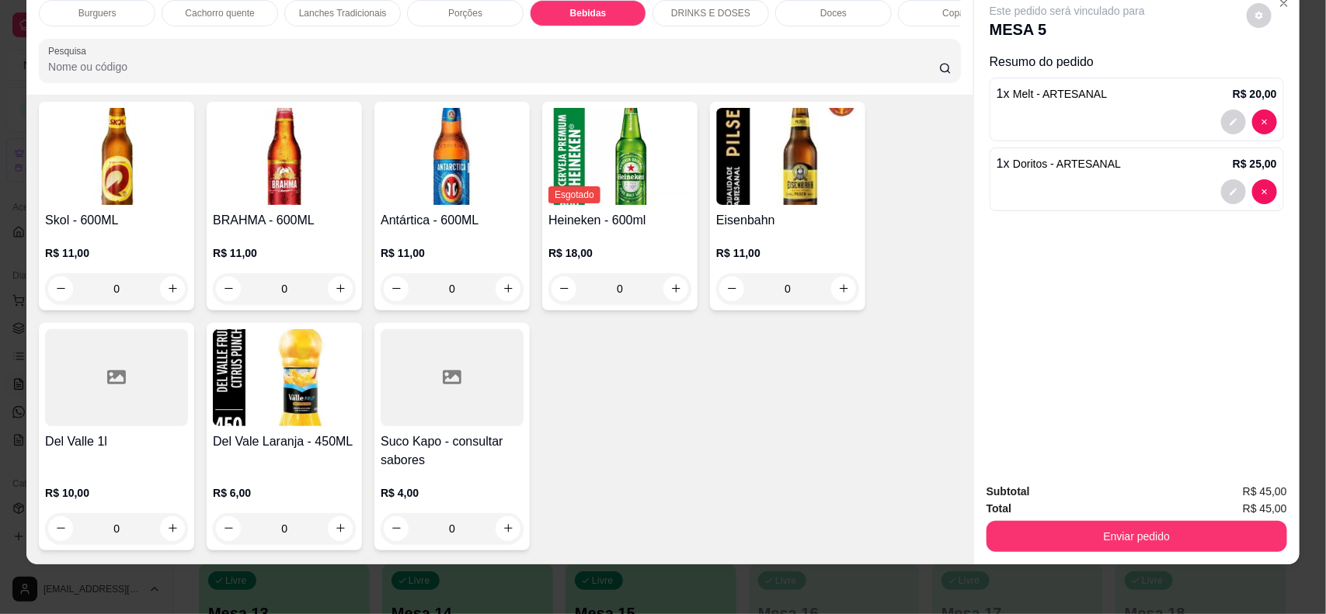
click at [319, 398] on img at bounding box center [284, 377] width 143 height 97
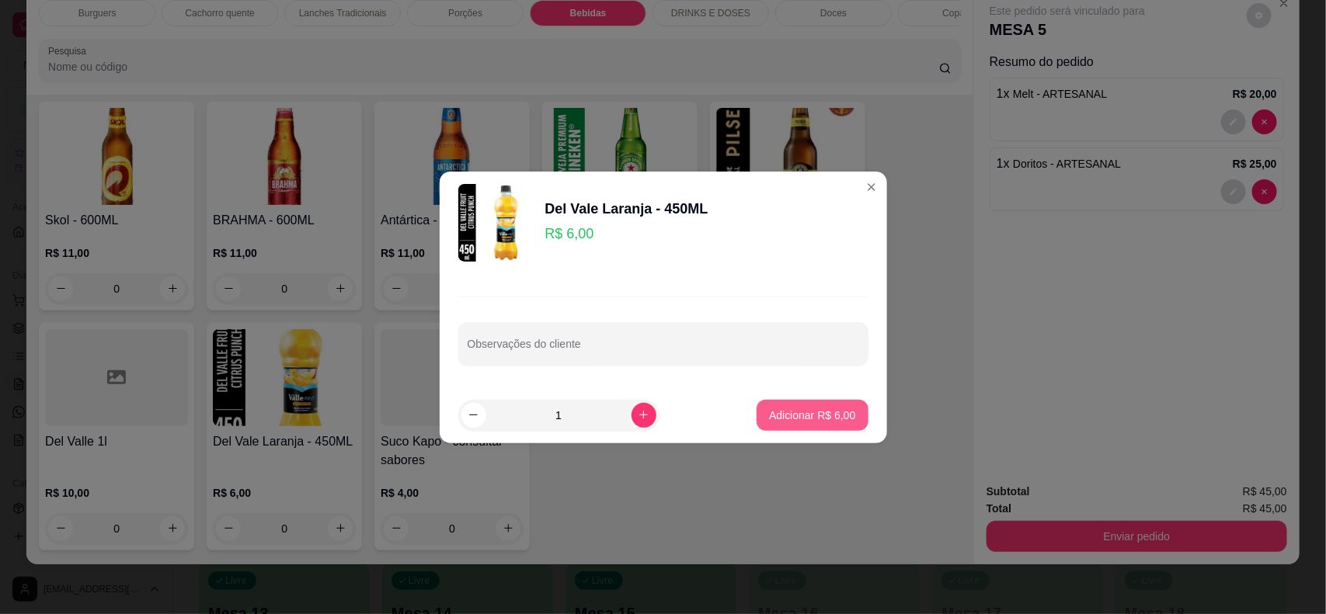
click at [832, 415] on p "Adicionar R$ 6,00" at bounding box center [812, 416] width 86 height 16
type input "1"
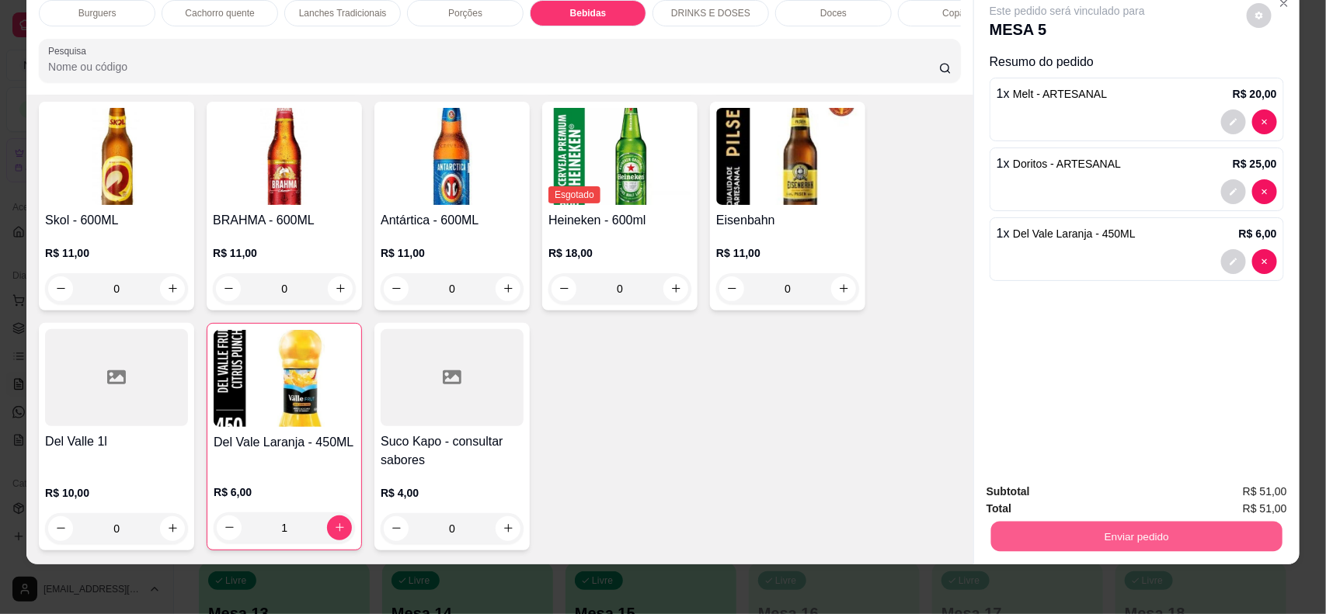
click at [1076, 524] on button "Enviar pedido" at bounding box center [1136, 537] width 291 height 30
click at [1074, 497] on button "Não registrar e enviar pedido" at bounding box center [1084, 499] width 162 height 30
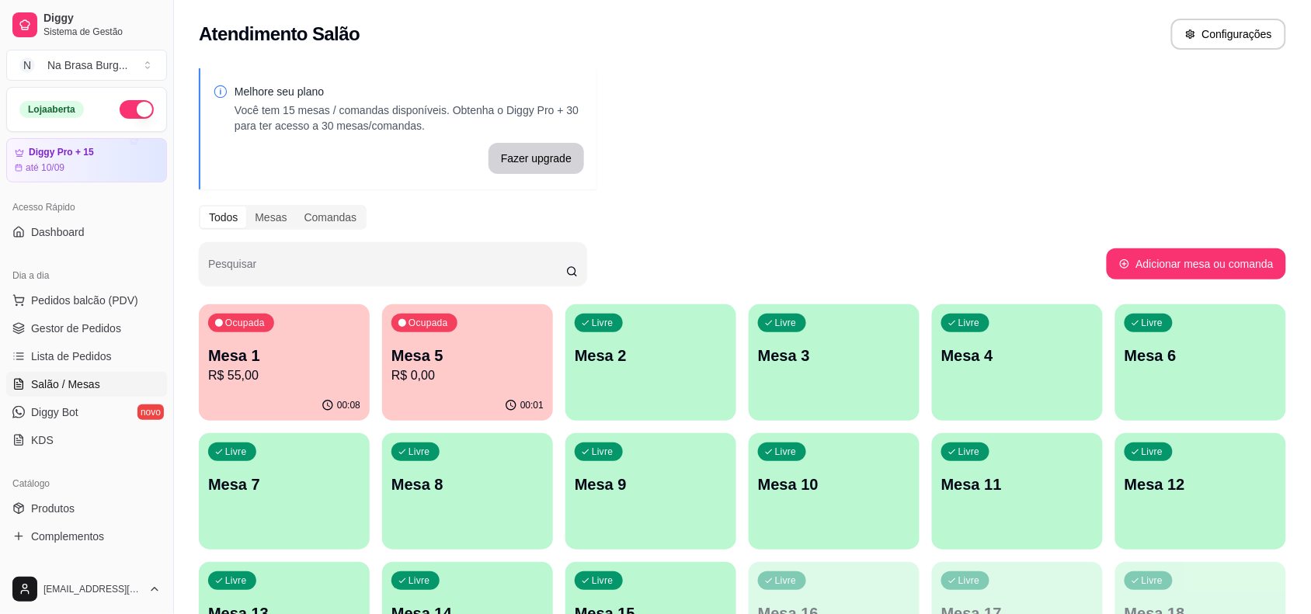
click at [307, 386] on div "Ocupada Mesa 1 R$ 55,00" at bounding box center [284, 347] width 171 height 86
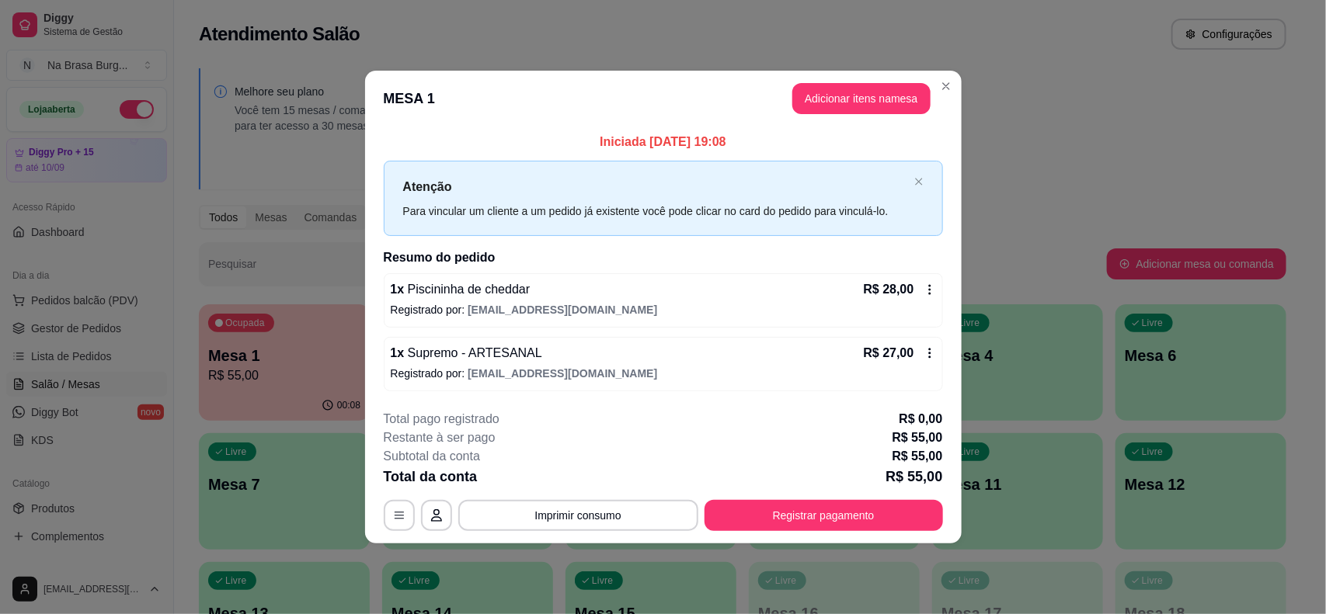
click at [809, 115] on header "MESA 1 Adicionar itens na mesa" at bounding box center [663, 99] width 596 height 56
click at [809, 113] on header "MESA 1 Adicionar itens na mesa" at bounding box center [663, 99] width 596 height 56
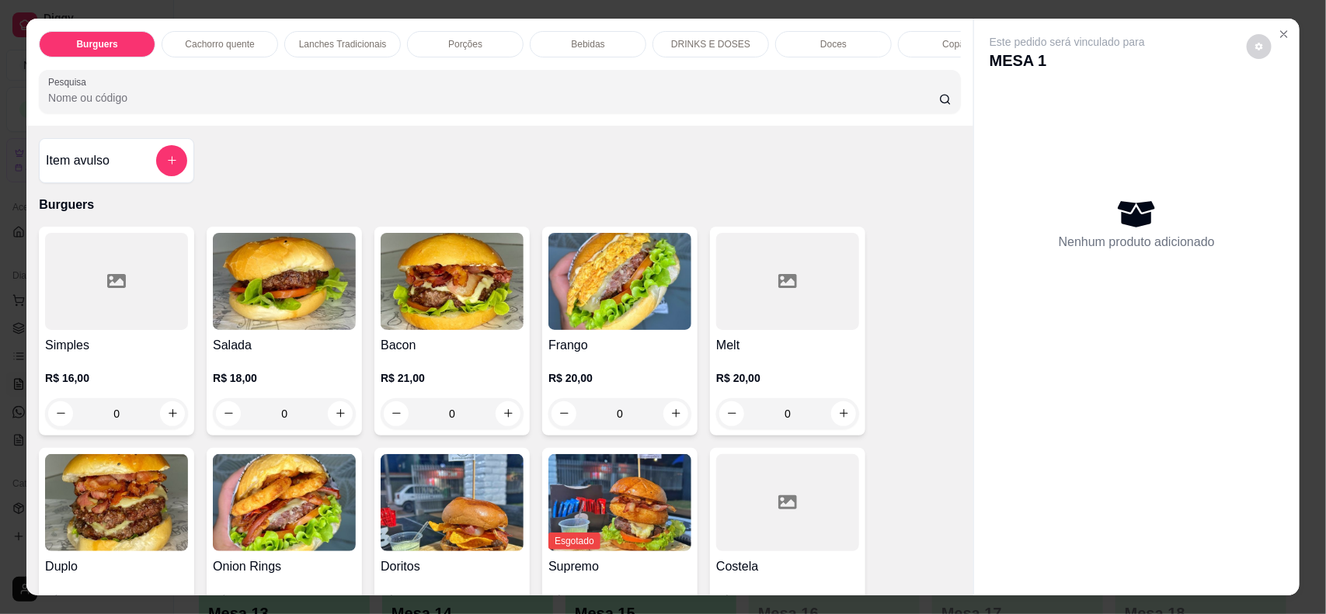
click at [558, 36] on div "Bebidas" at bounding box center [588, 44] width 116 height 26
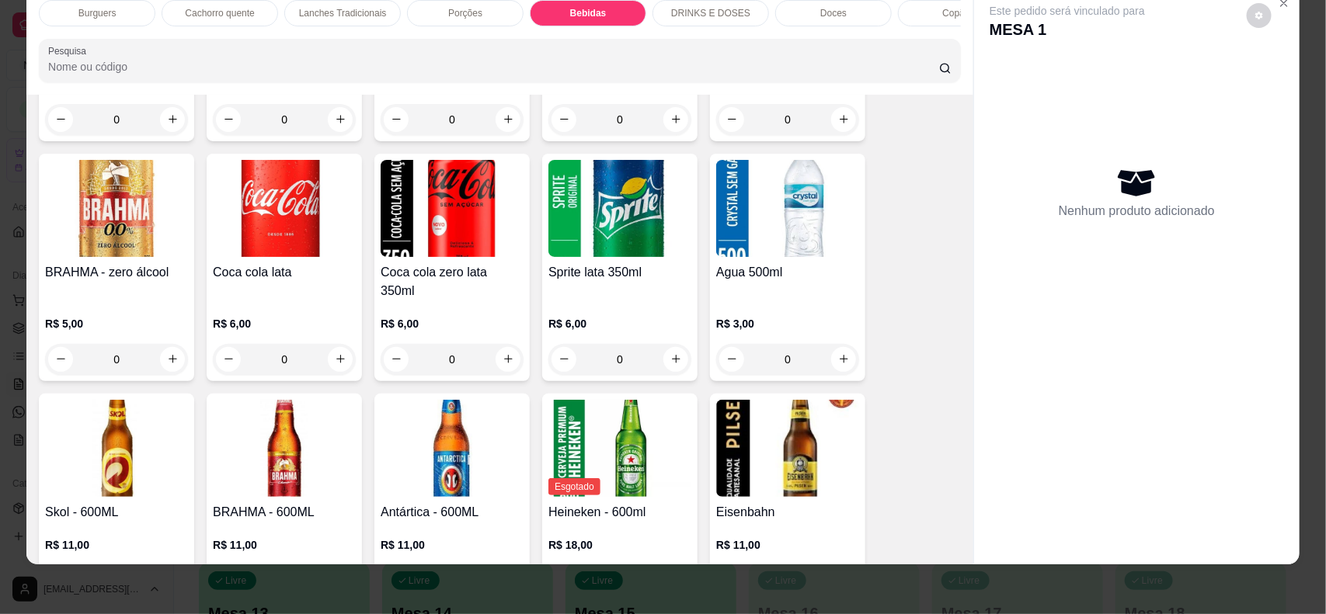
scroll to position [2168, 0]
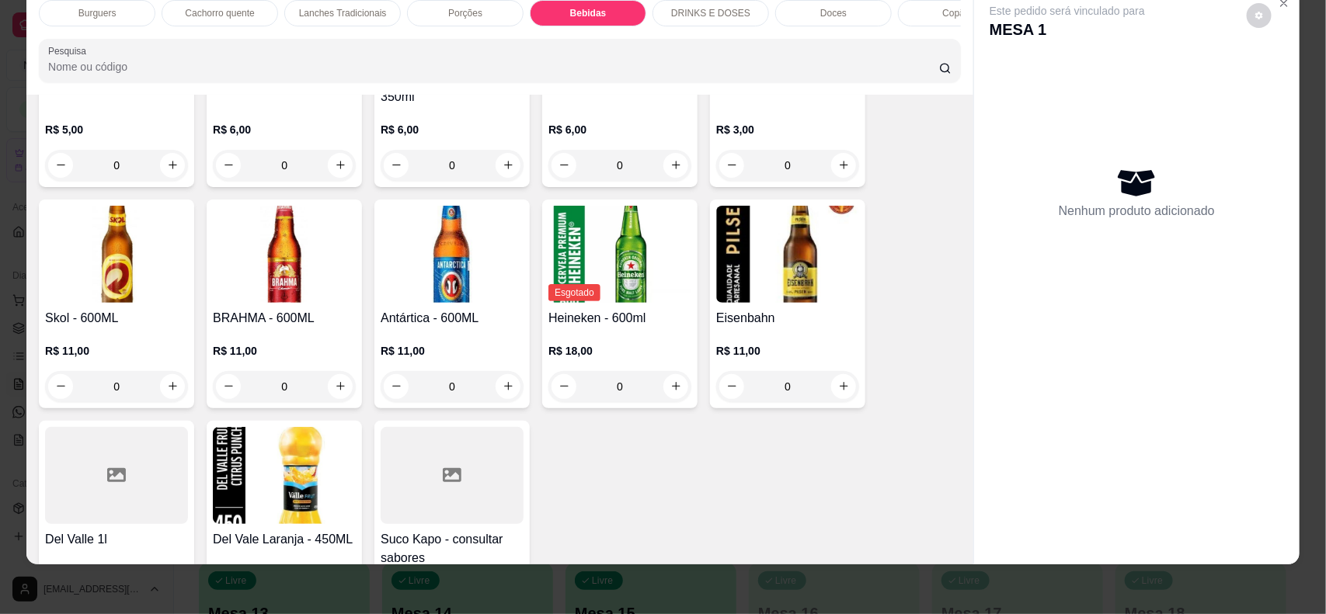
click at [107, 355] on div "R$ 11,00 0" at bounding box center [116, 372] width 143 height 59
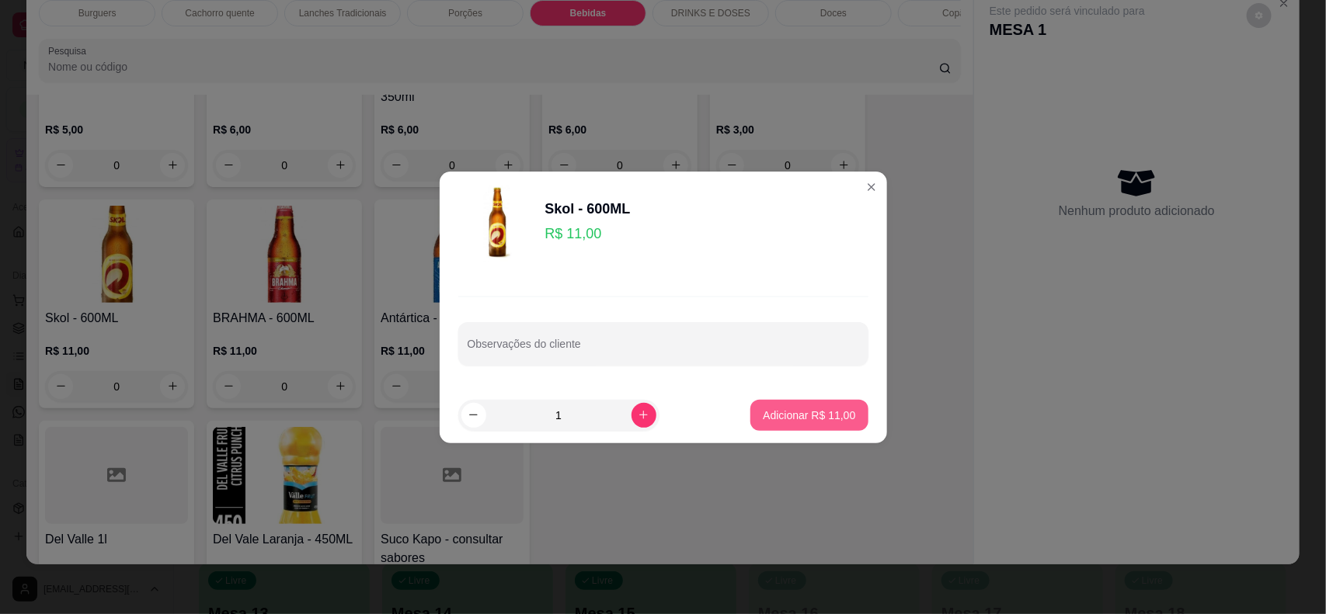
click at [766, 409] on p "Adicionar R$ 11,00" at bounding box center [809, 416] width 92 height 16
type input "1"
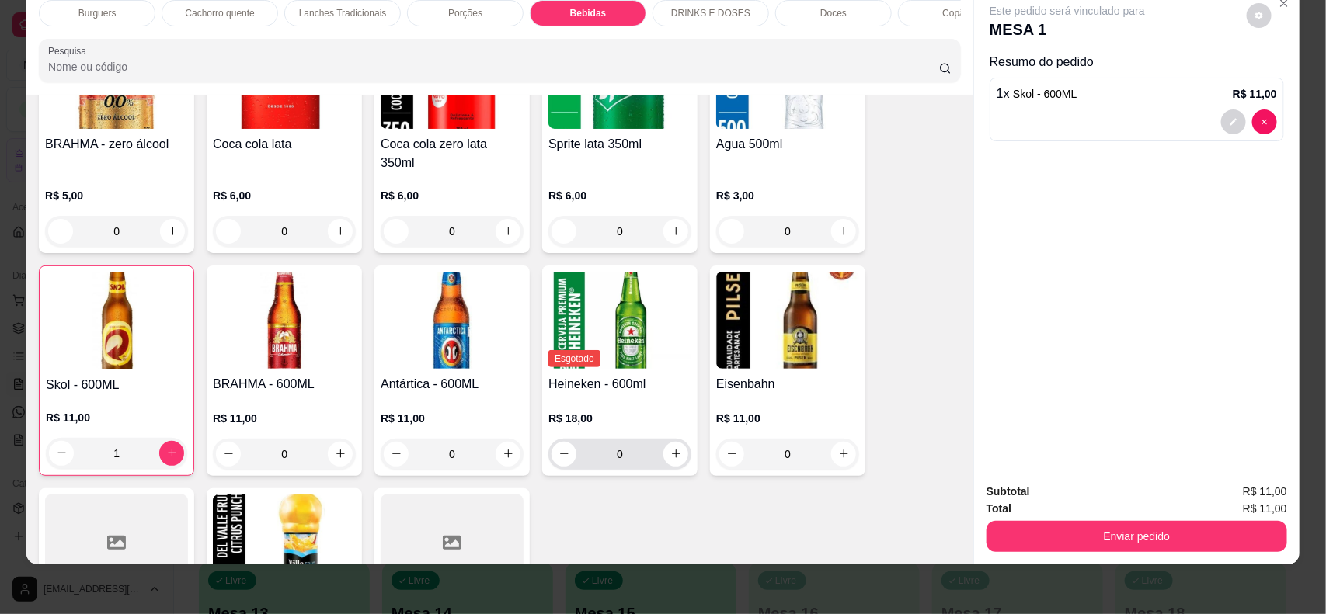
scroll to position [2071, 0]
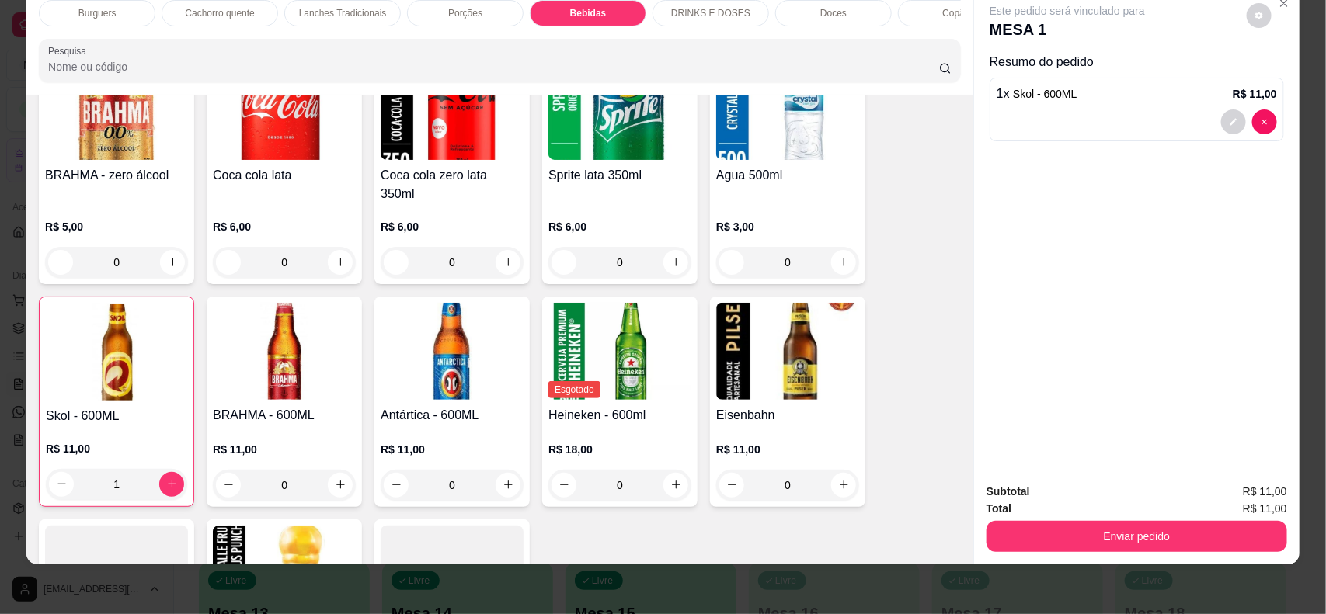
click at [796, 185] on h4 "Agua 500ml" at bounding box center [787, 175] width 143 height 19
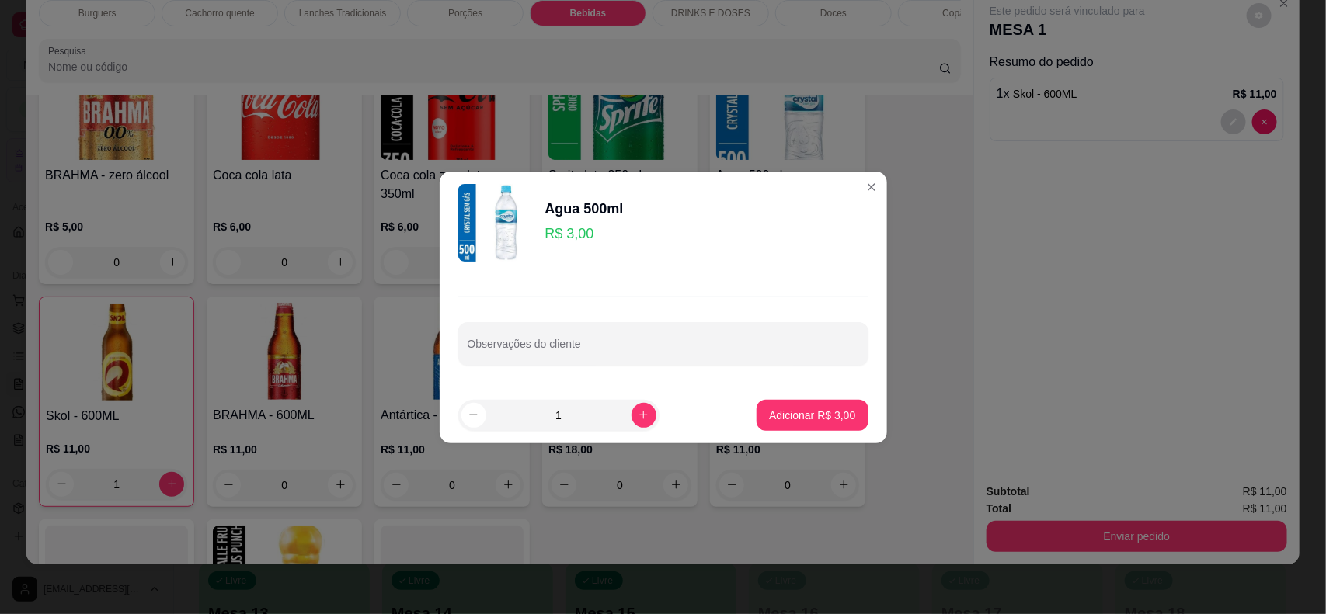
click at [792, 400] on button "Adicionar R$ 3,00" at bounding box center [811, 415] width 111 height 31
type input "1"
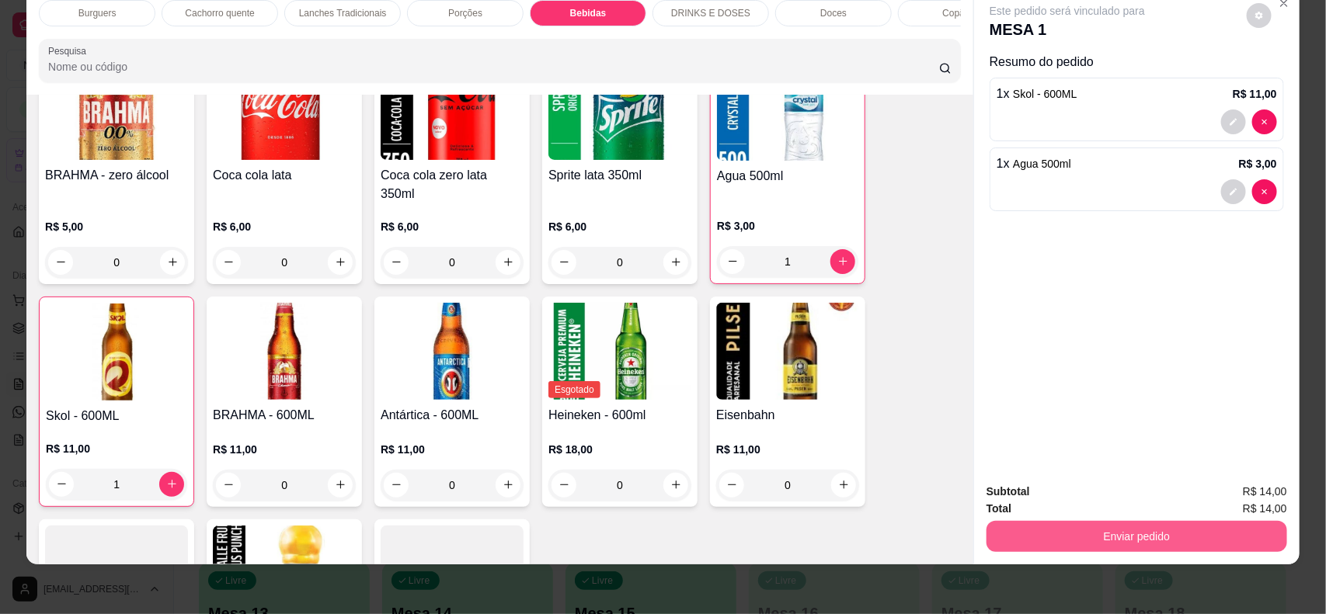
click at [996, 526] on button "Enviar pedido" at bounding box center [1136, 536] width 301 height 31
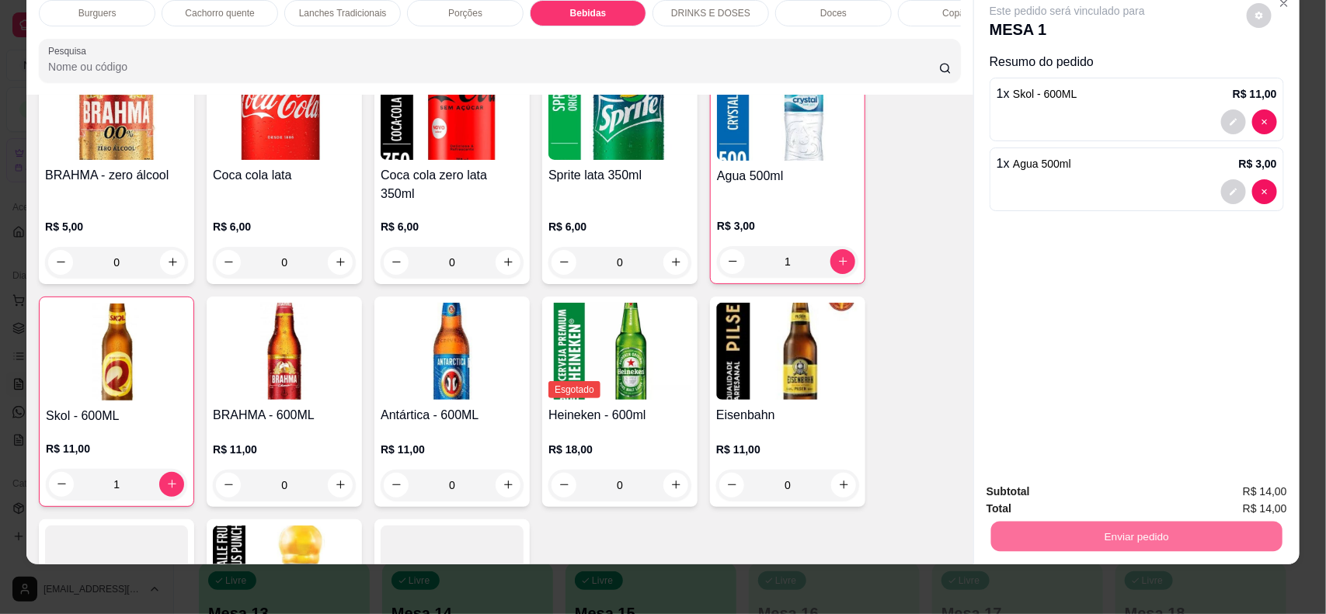
click at [1030, 491] on button "Não registrar e enviar pedido" at bounding box center [1084, 499] width 162 height 30
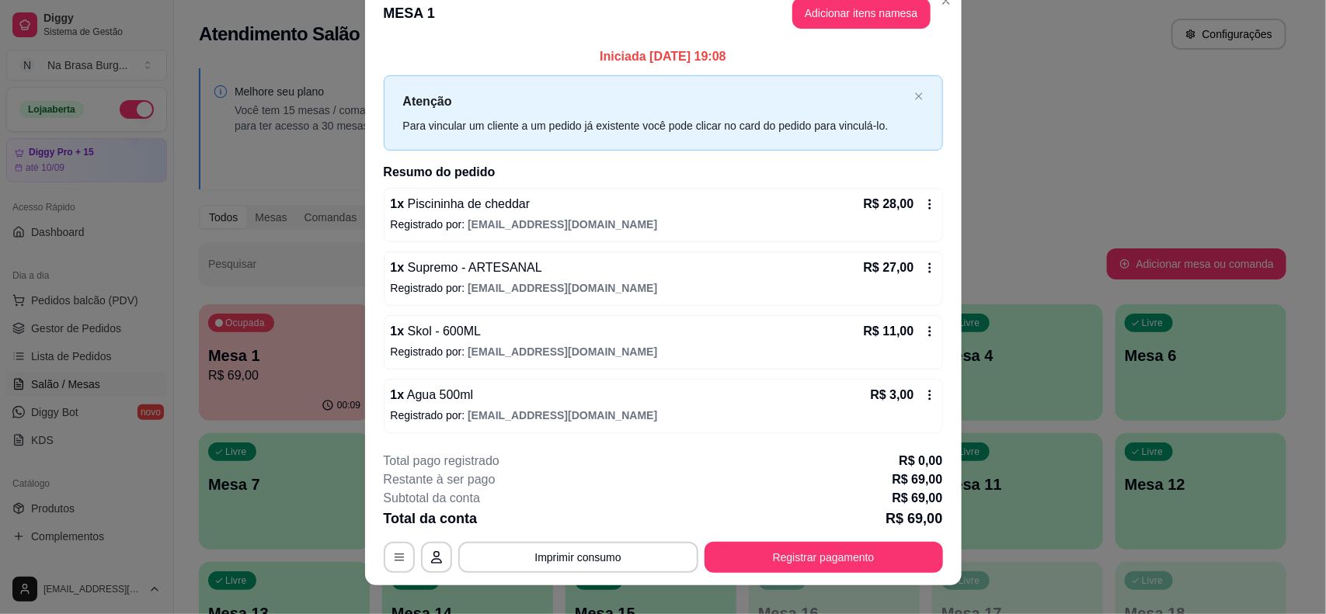
scroll to position [43, 0]
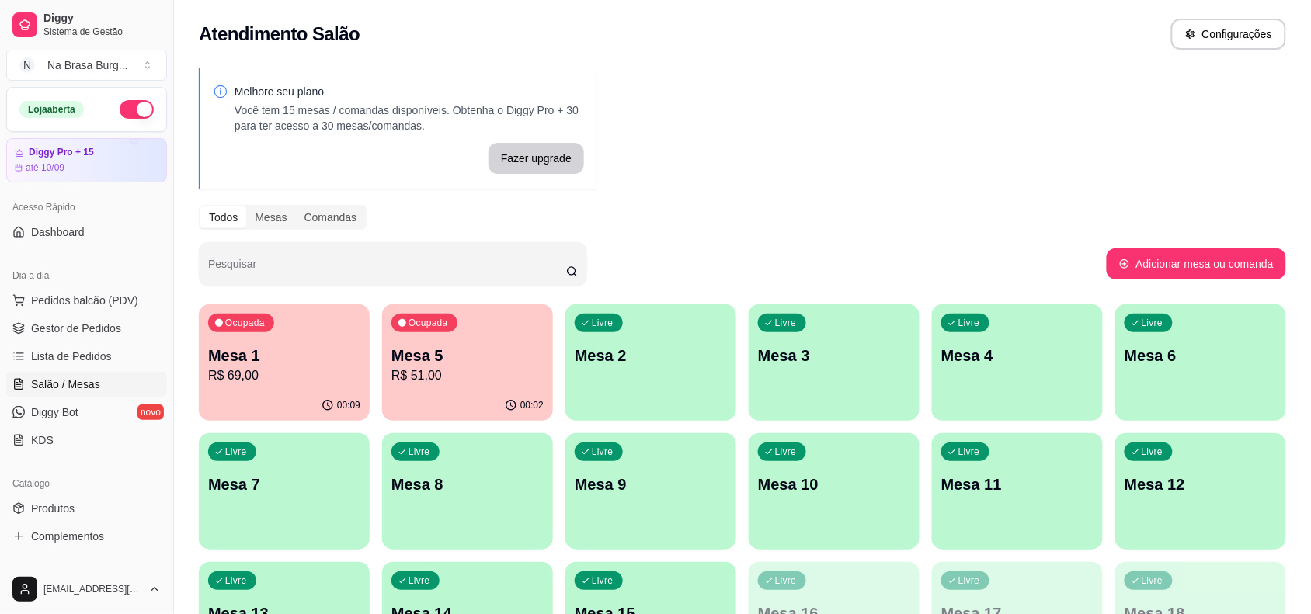
click at [449, 331] on div "Ocupada" at bounding box center [424, 323] width 66 height 19
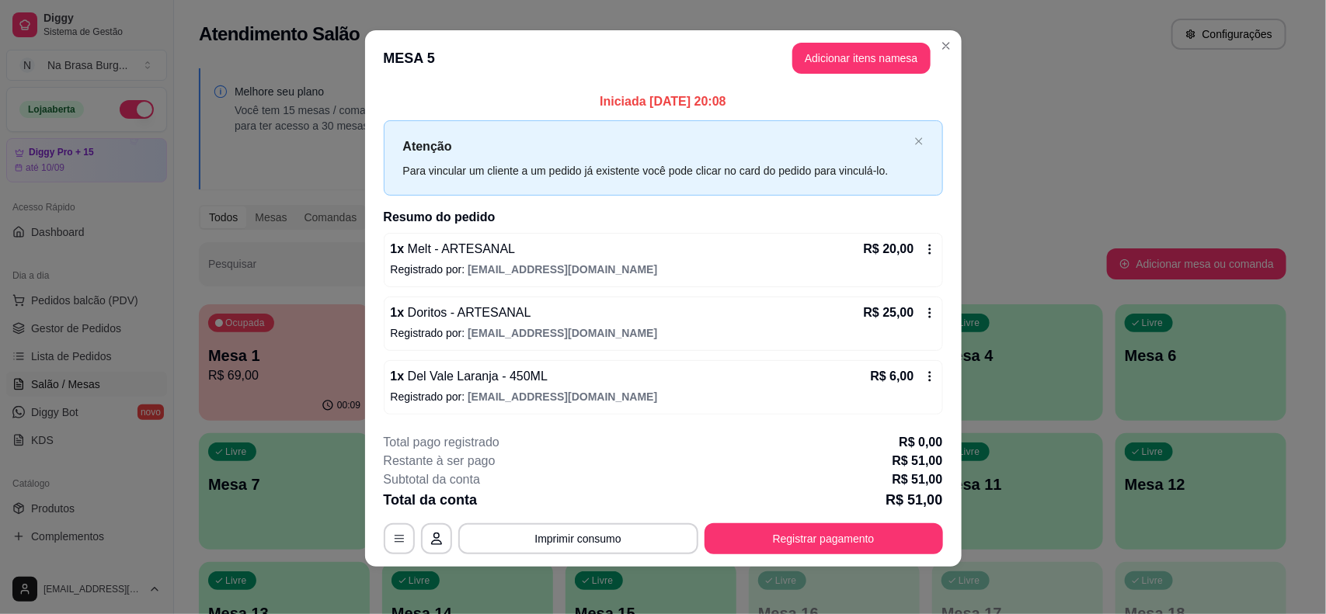
scroll to position [12, 0]
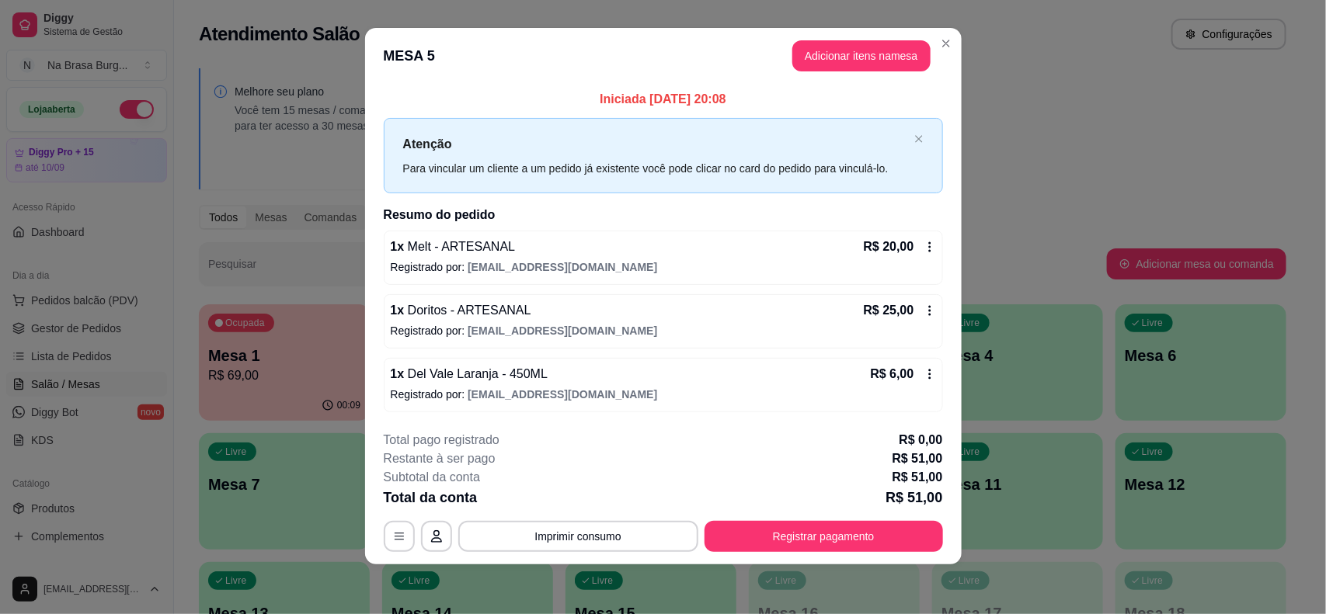
click at [550, 241] on div "1 x Melt - ARTESANAL R$ 20,00" at bounding box center [663, 247] width 545 height 19
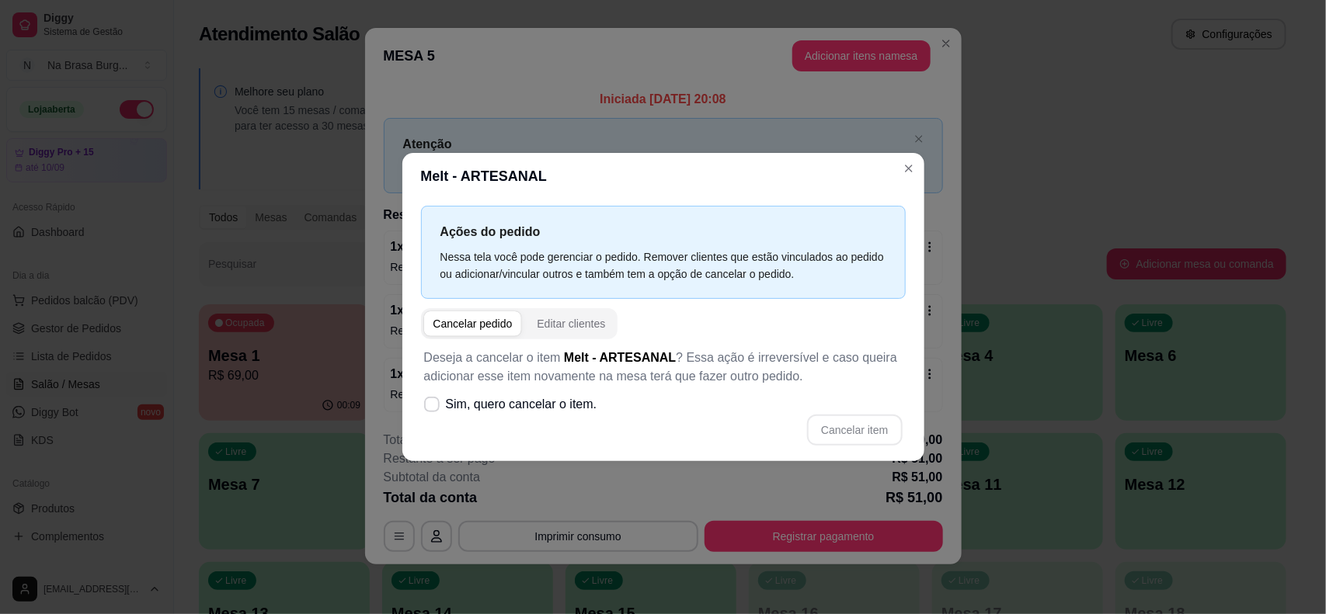
click at [669, 162] on header "Melt - ARTESANAL" at bounding box center [663, 176] width 522 height 47
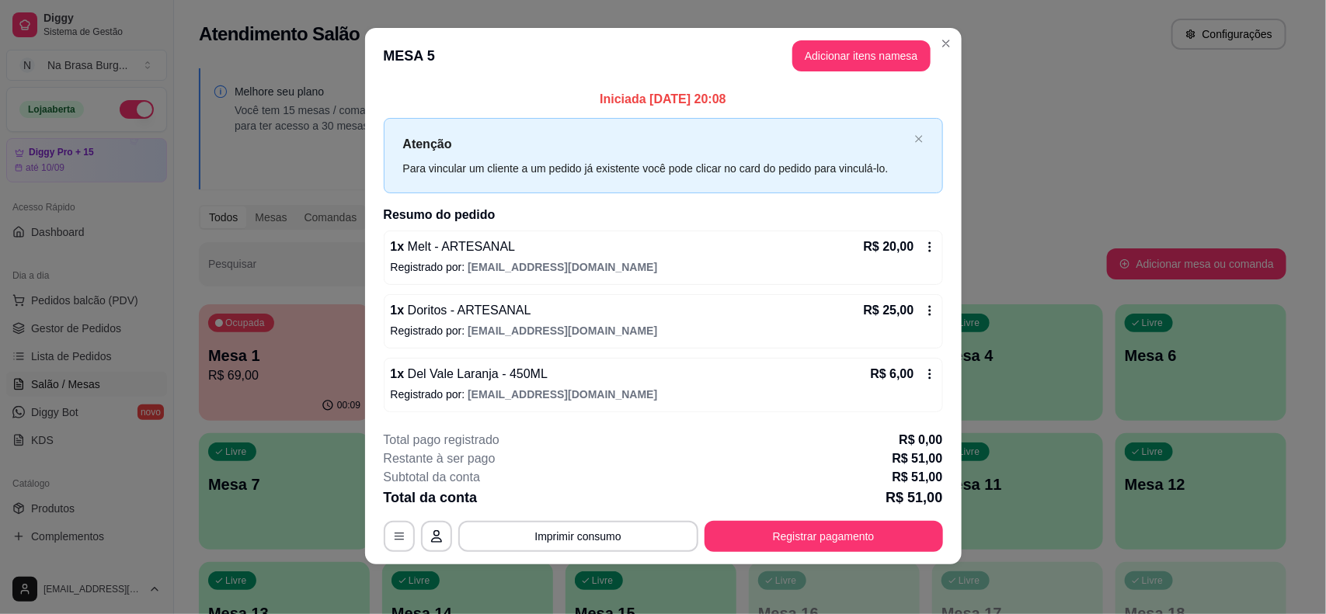
click at [794, 50] on button "Adicionar itens na mesa" at bounding box center [861, 55] width 138 height 31
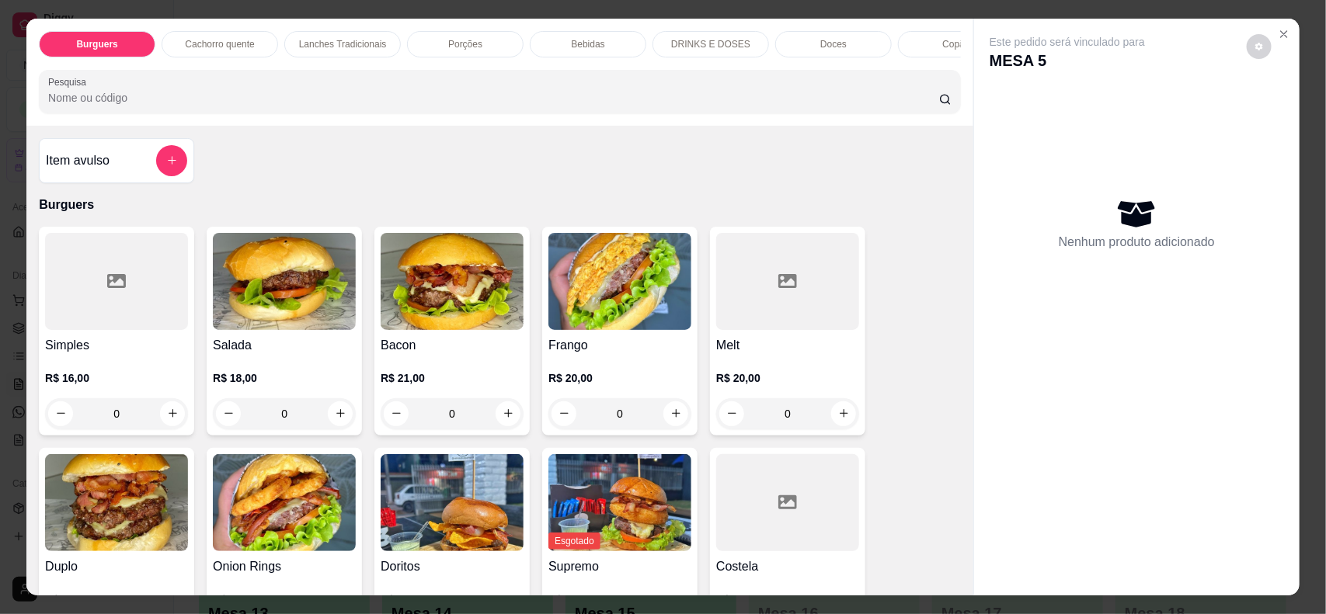
click at [603, 37] on div "Bebidas" at bounding box center [588, 44] width 116 height 26
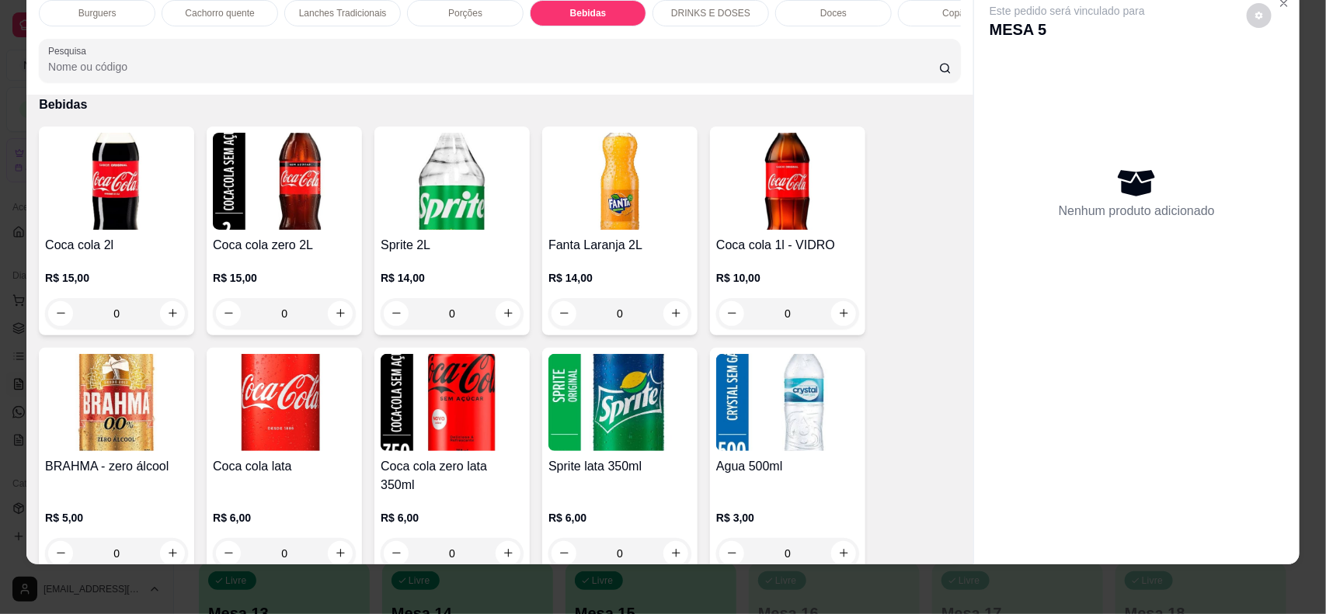
click at [60, 8] on div "Burguers" at bounding box center [97, 13] width 116 height 26
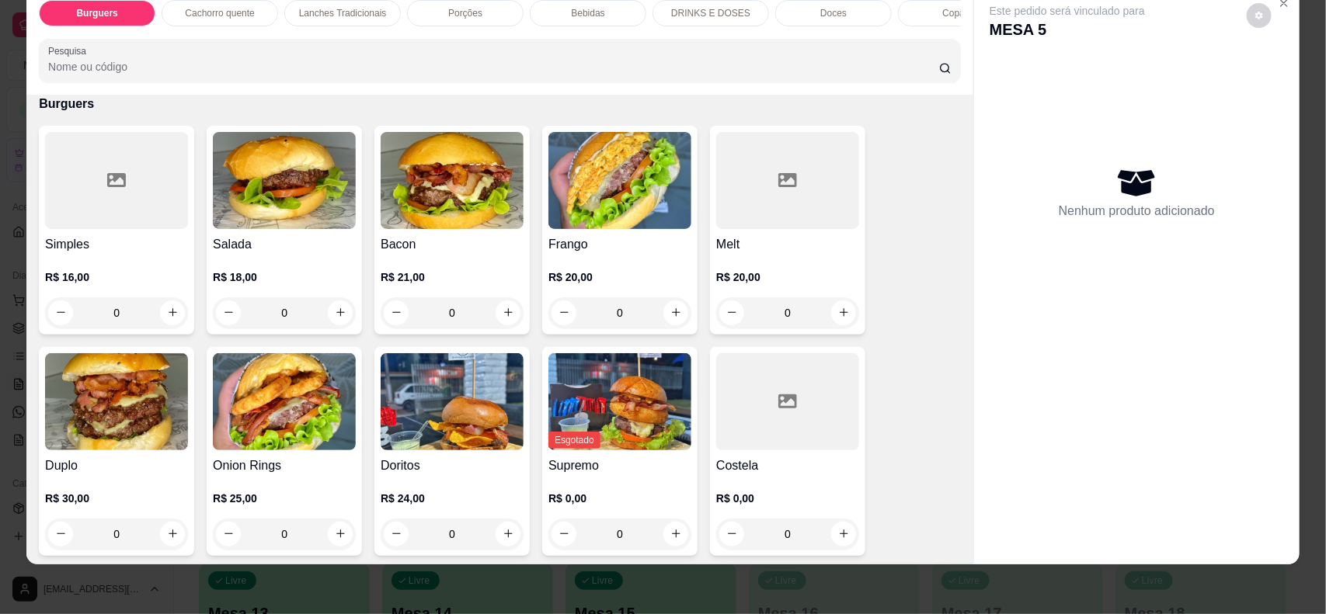
click at [789, 254] on h4 "Melt" at bounding box center [787, 244] width 143 height 19
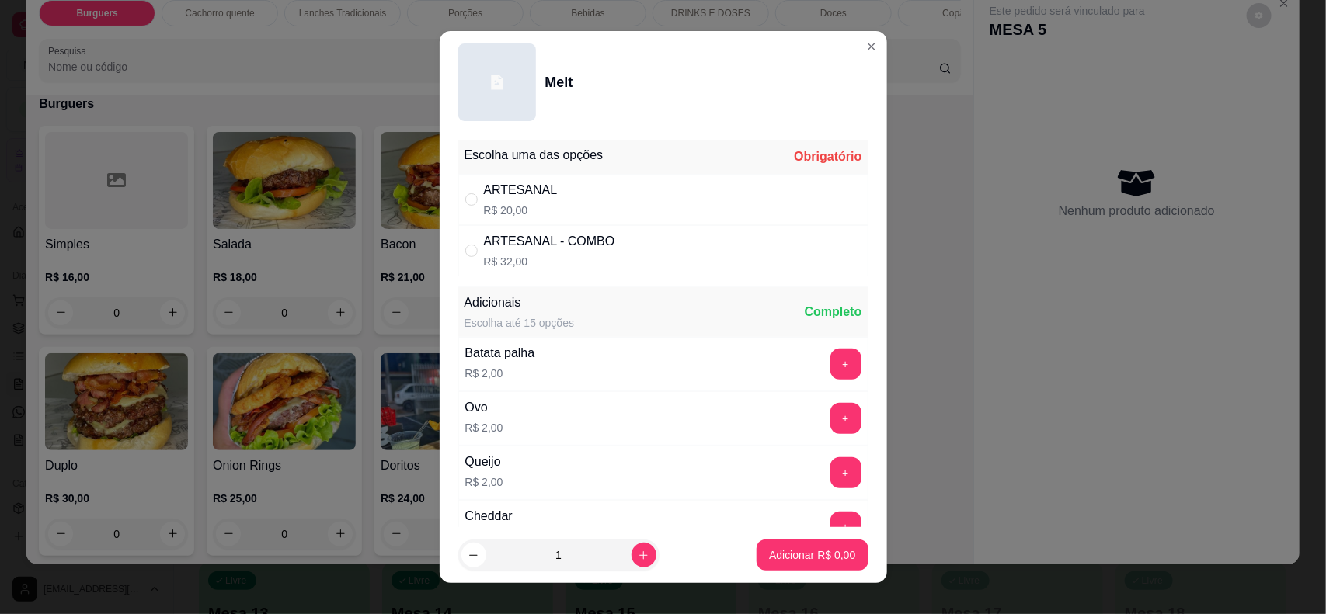
click at [693, 200] on div "ARTESANAL R$ 20,00" at bounding box center [663, 199] width 410 height 51
radio input "true"
click at [749, 572] on footer "1 Adicionar R$ 20,00" at bounding box center [663, 555] width 447 height 56
click at [763, 560] on p "Adicionar R$ 20,00" at bounding box center [809, 555] width 92 height 16
type input "1"
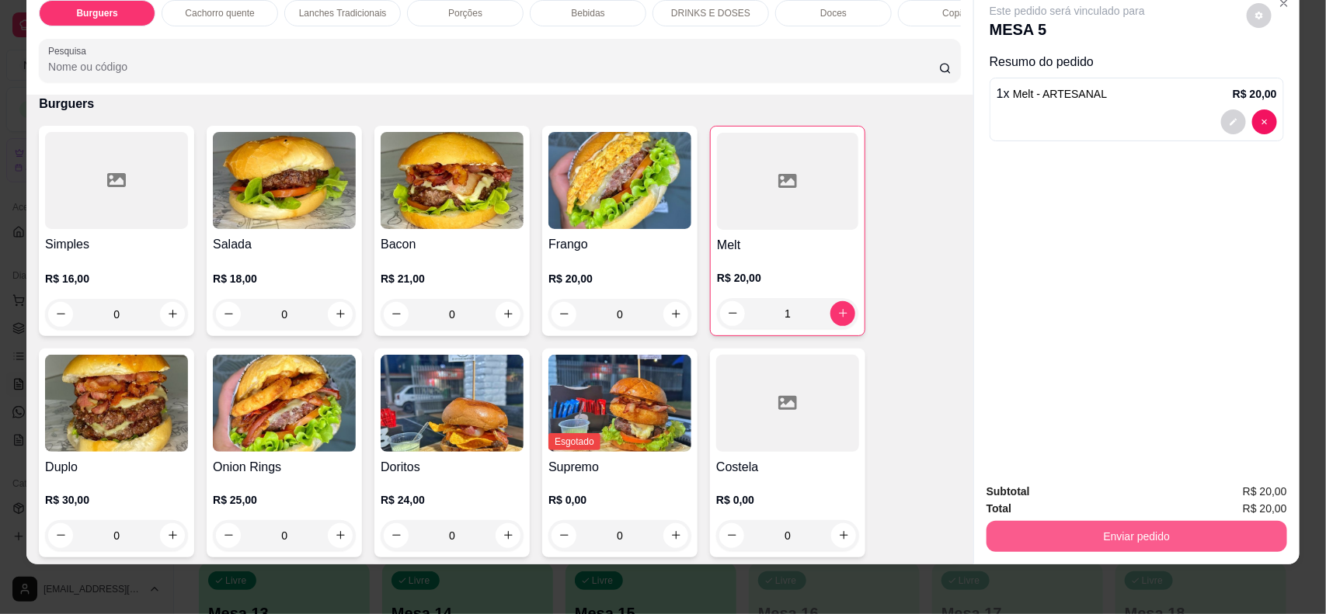
click at [1060, 547] on button "Enviar pedido" at bounding box center [1136, 536] width 301 height 31
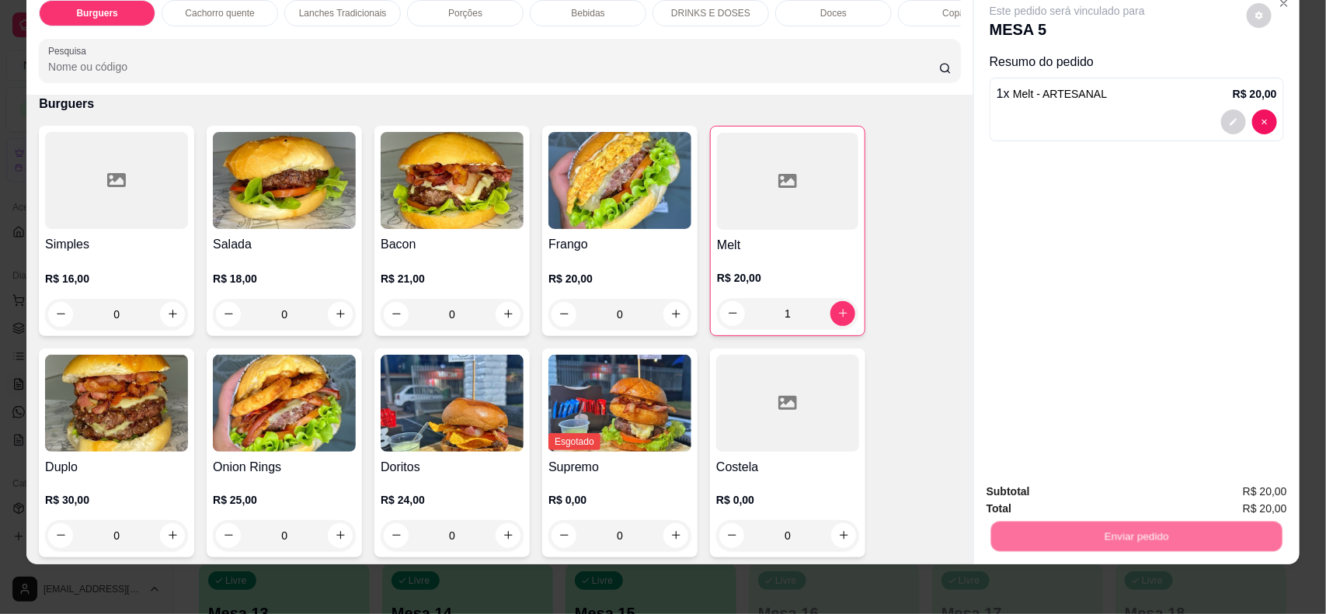
click at [1054, 499] on button "Não registrar e enviar pedido" at bounding box center [1084, 498] width 157 height 29
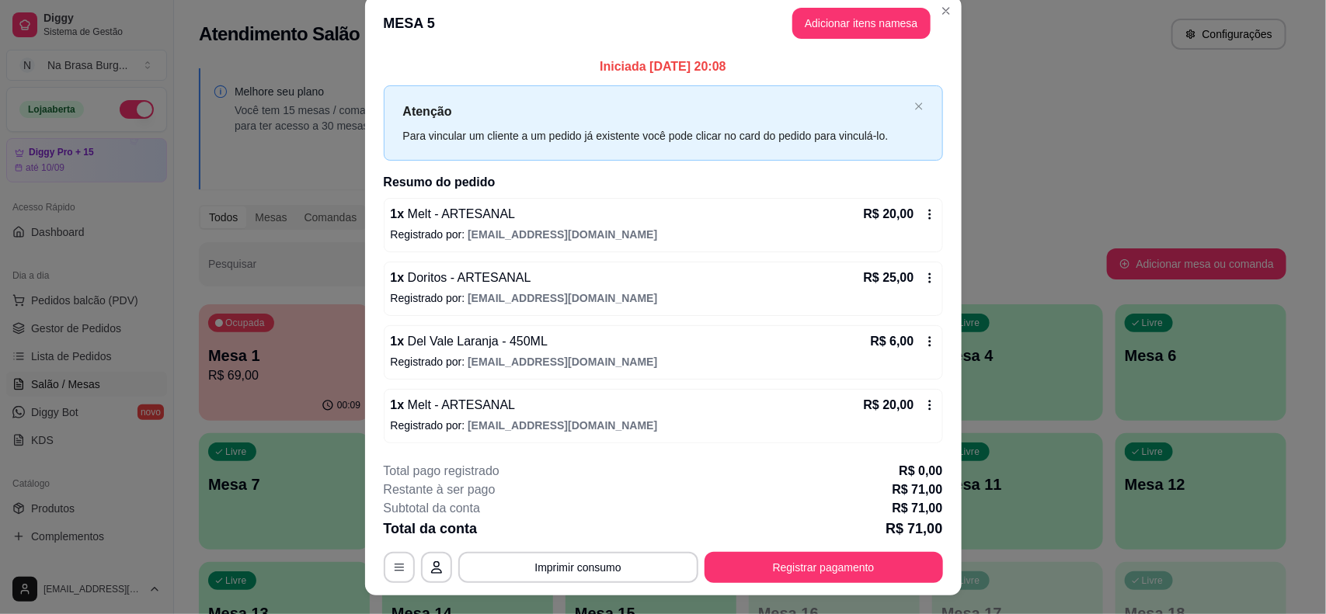
scroll to position [0, 0]
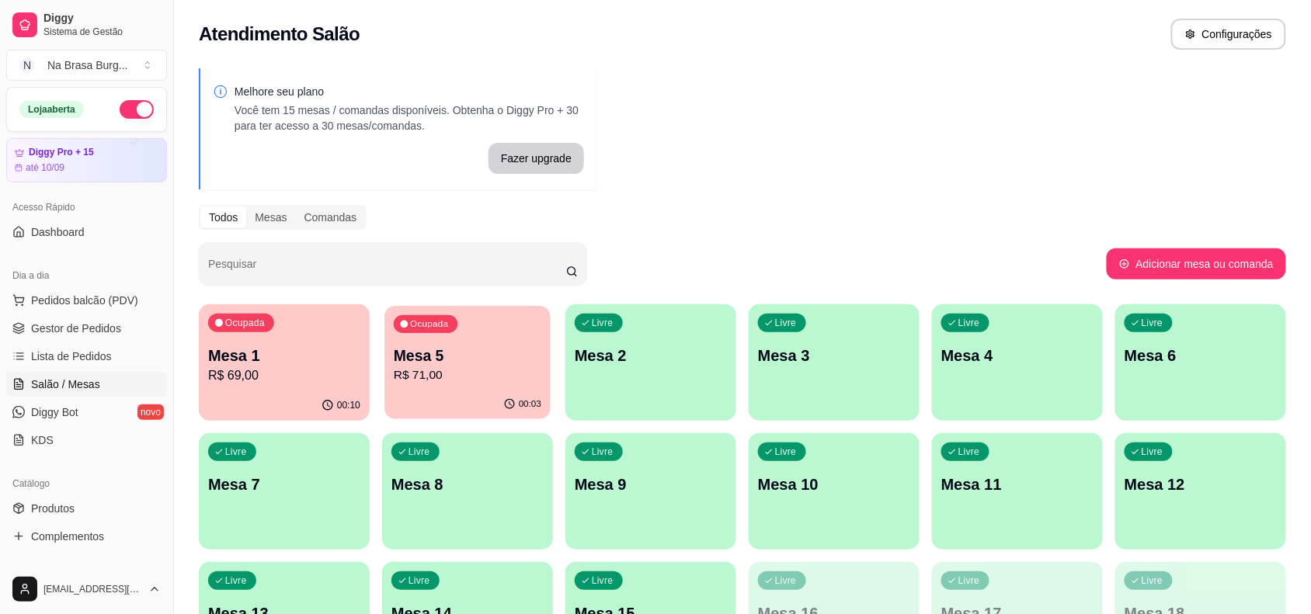
click at [518, 324] on div "Ocupada Mesa 5 R$ 71,00" at bounding box center [466, 348] width 165 height 84
click at [682, 217] on div "Todos Mesas Comandas" at bounding box center [742, 217] width 1087 height 25
click at [103, 358] on span "Lista de Pedidos" at bounding box center [71, 357] width 81 height 16
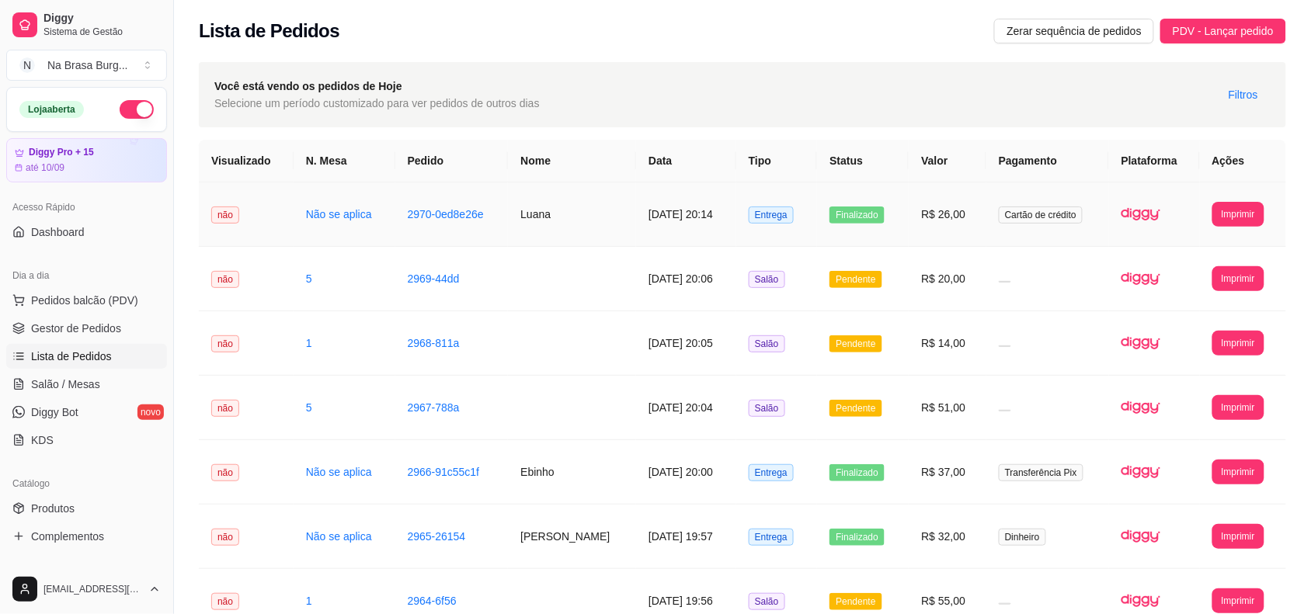
click at [508, 206] on td "Luana" at bounding box center [572, 214] width 128 height 64
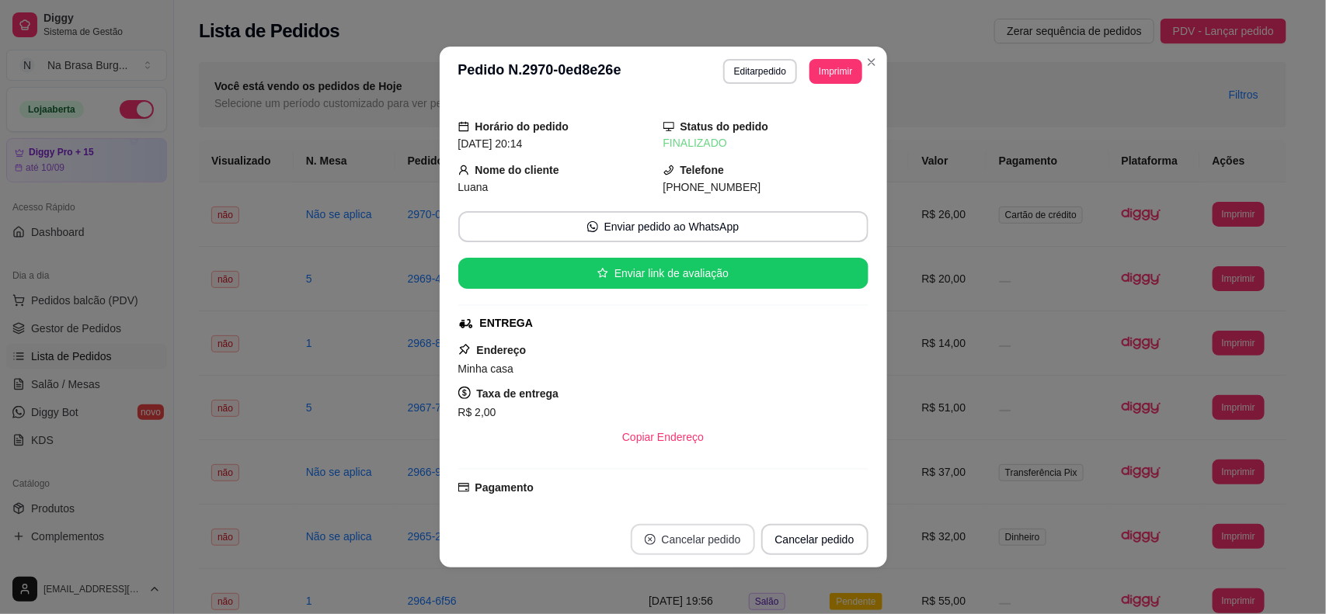
click at [653, 542] on button "Cancelar pedido" at bounding box center [693, 539] width 124 height 31
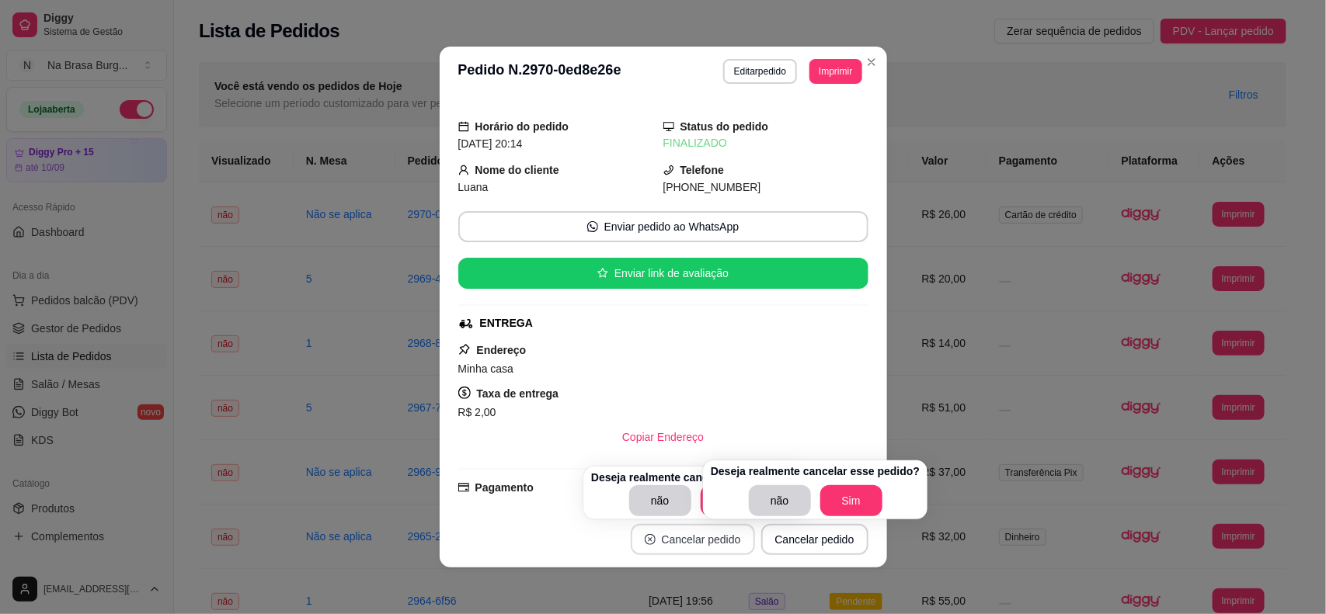
click at [653, 542] on button "Cancelar pedido" at bounding box center [693, 539] width 124 height 31
click at [824, 497] on button "Sim" at bounding box center [851, 501] width 61 height 30
click at [824, 497] on div "não Sim" at bounding box center [815, 500] width 209 height 31
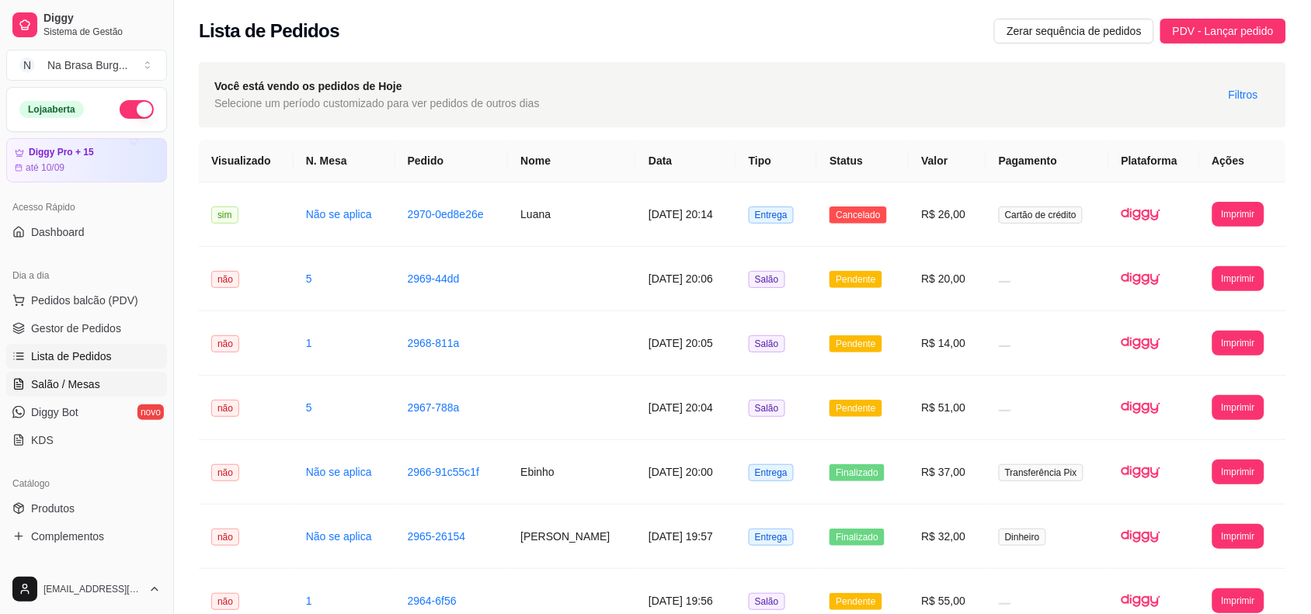
click at [93, 388] on span "Salão / Mesas" at bounding box center [65, 385] width 69 height 16
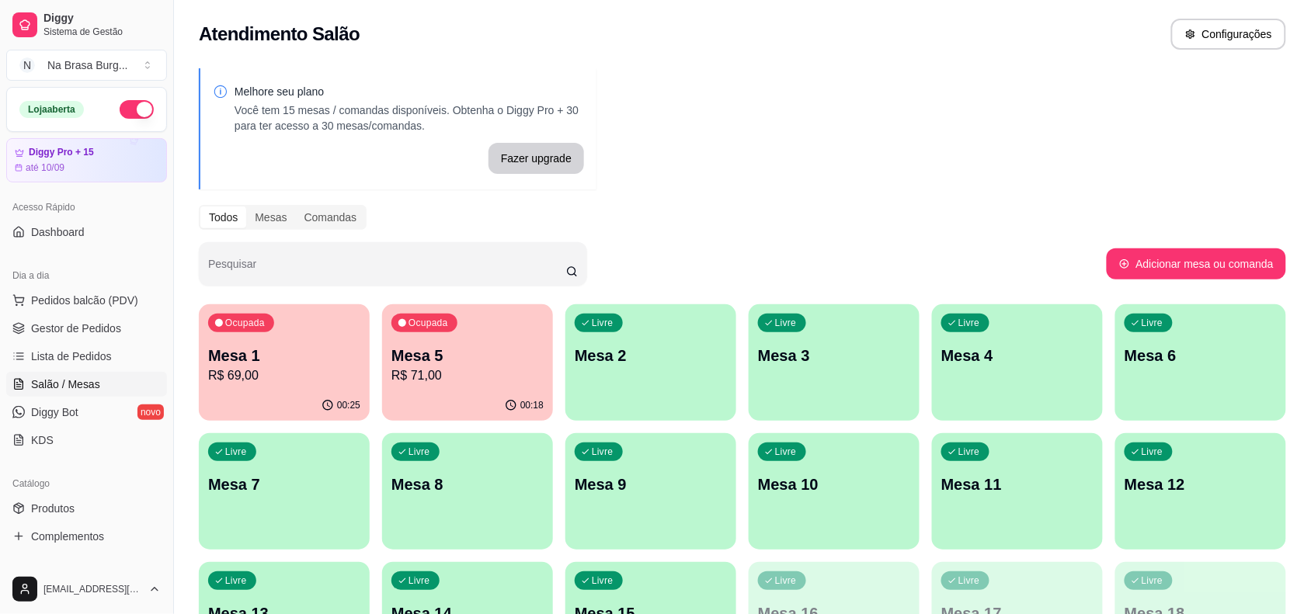
click at [443, 357] on p "Mesa 5" at bounding box center [467, 356] width 152 height 22
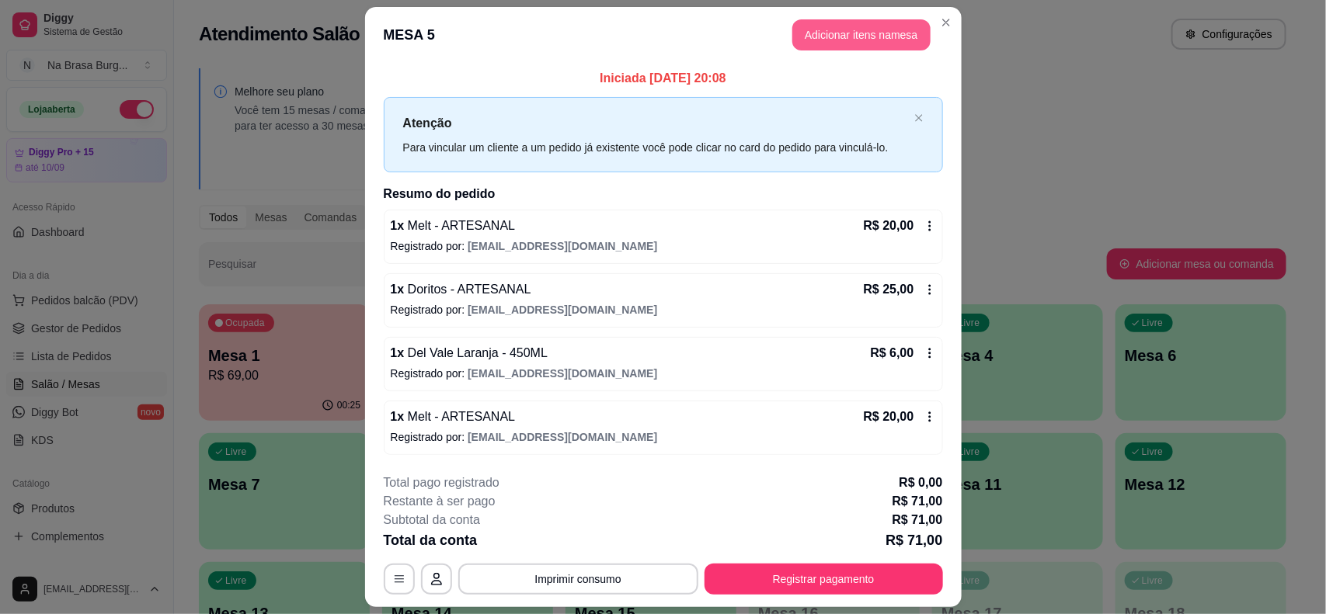
click at [814, 36] on button "Adicionar itens na mesa" at bounding box center [861, 34] width 138 height 31
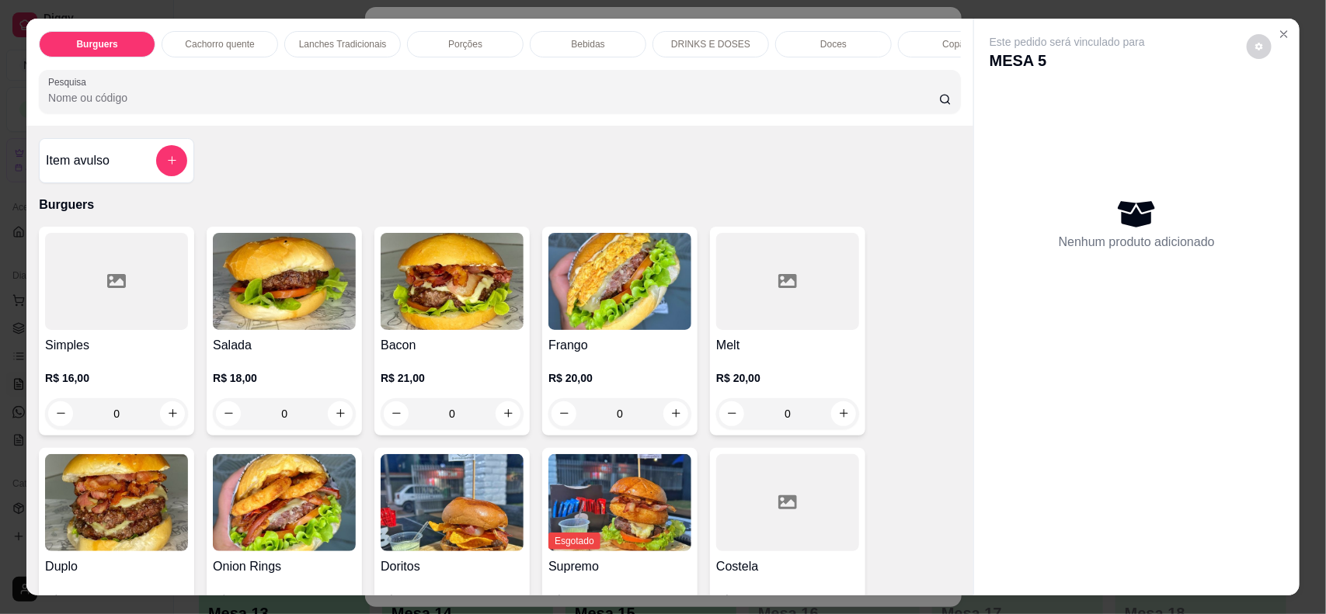
click at [572, 40] on p "Bebidas" at bounding box center [587, 44] width 33 height 12
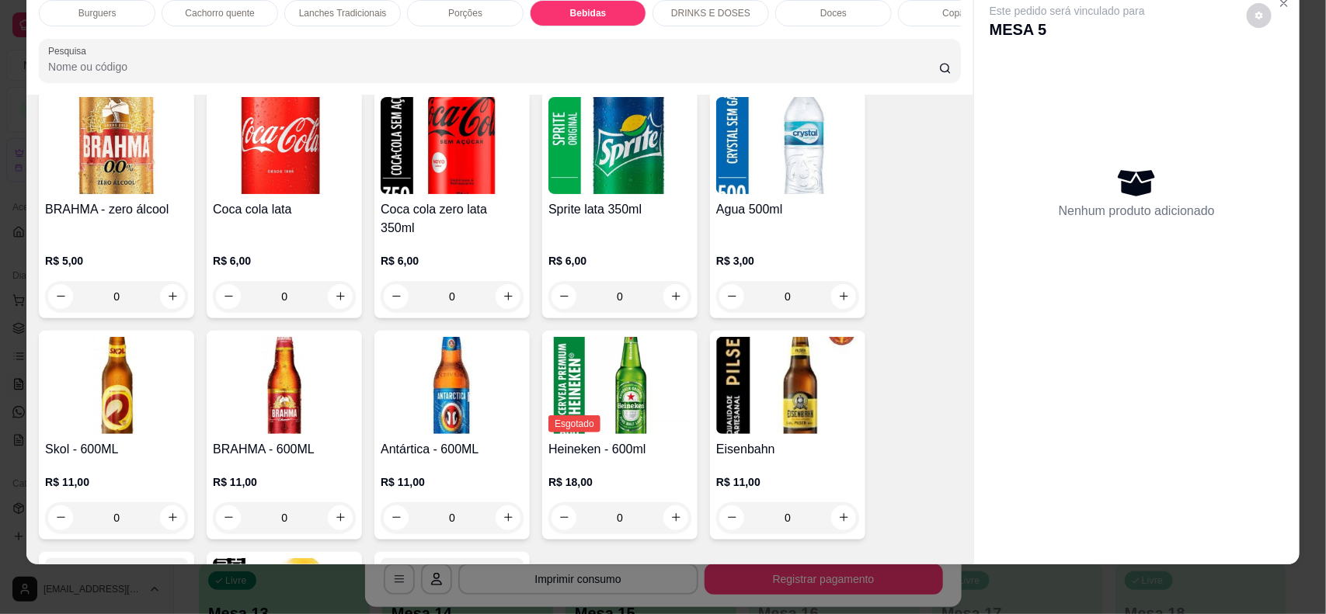
scroll to position [2071, 0]
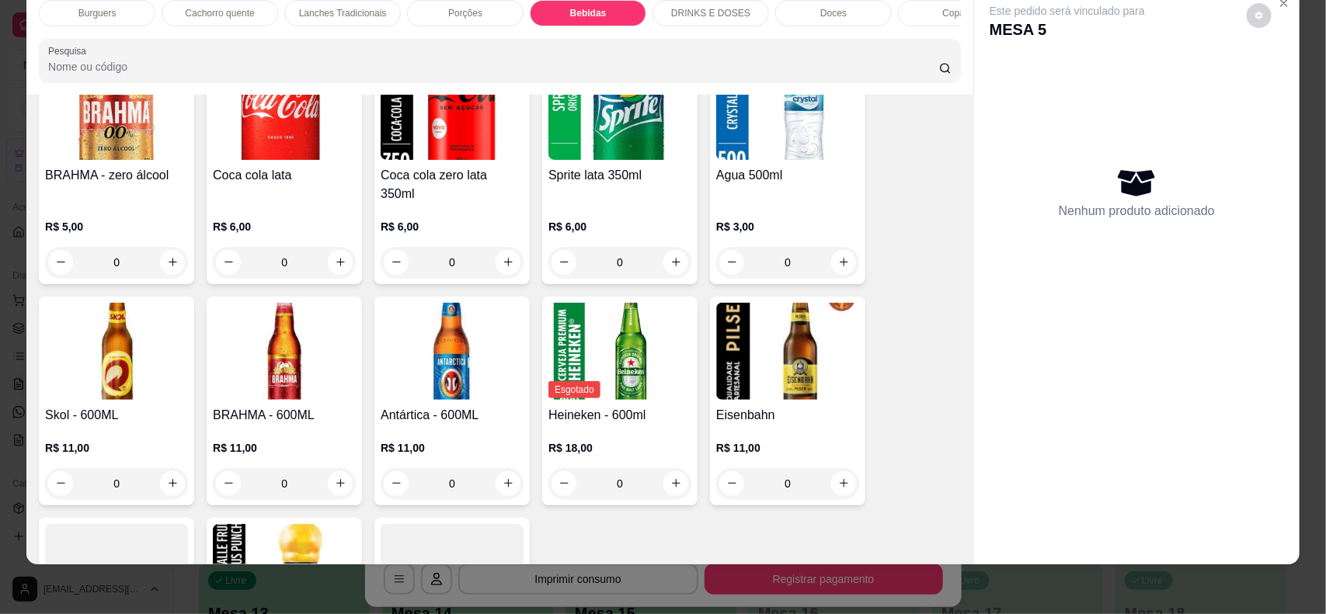
click at [627, 235] on div "R$ 6,00 0" at bounding box center [619, 248] width 143 height 59
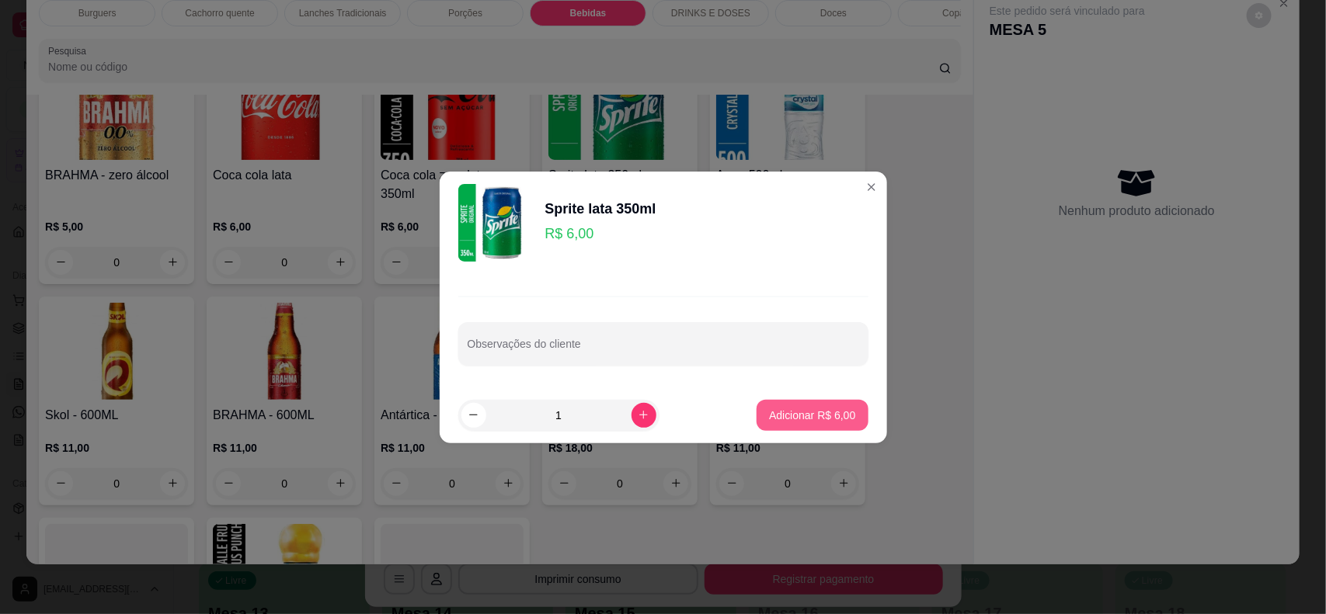
click at [821, 414] on p "Adicionar R$ 6,00" at bounding box center [812, 416] width 86 height 16
type input "1"
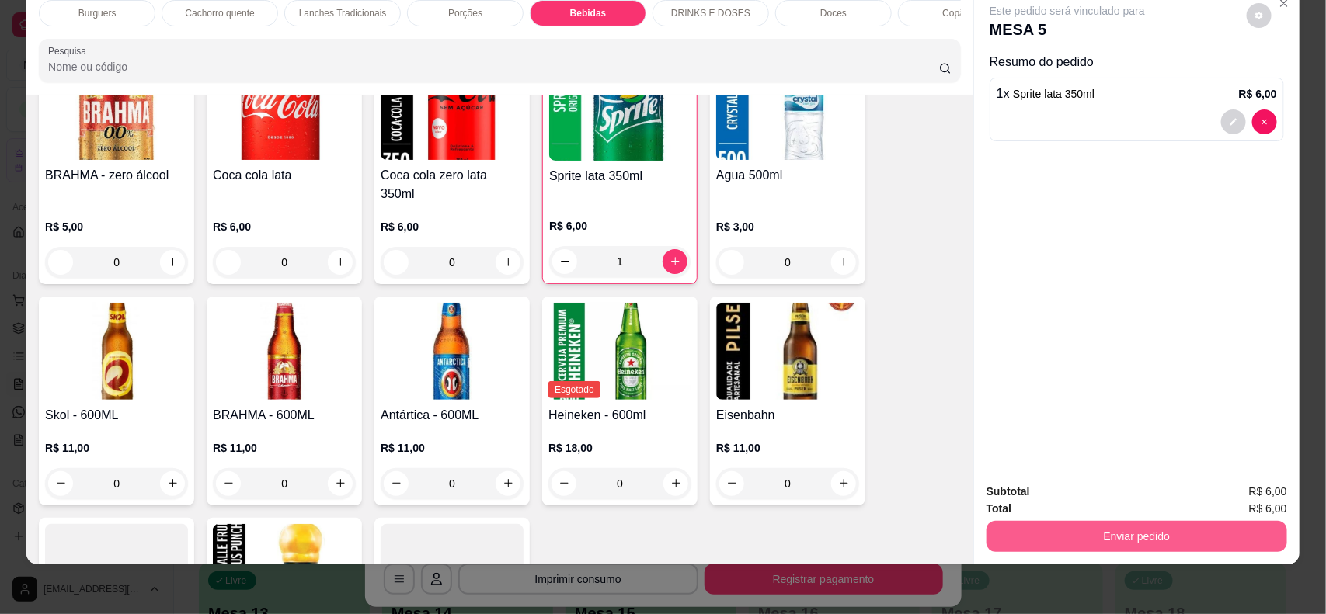
click at [1072, 534] on button "Enviar pedido" at bounding box center [1136, 536] width 301 height 31
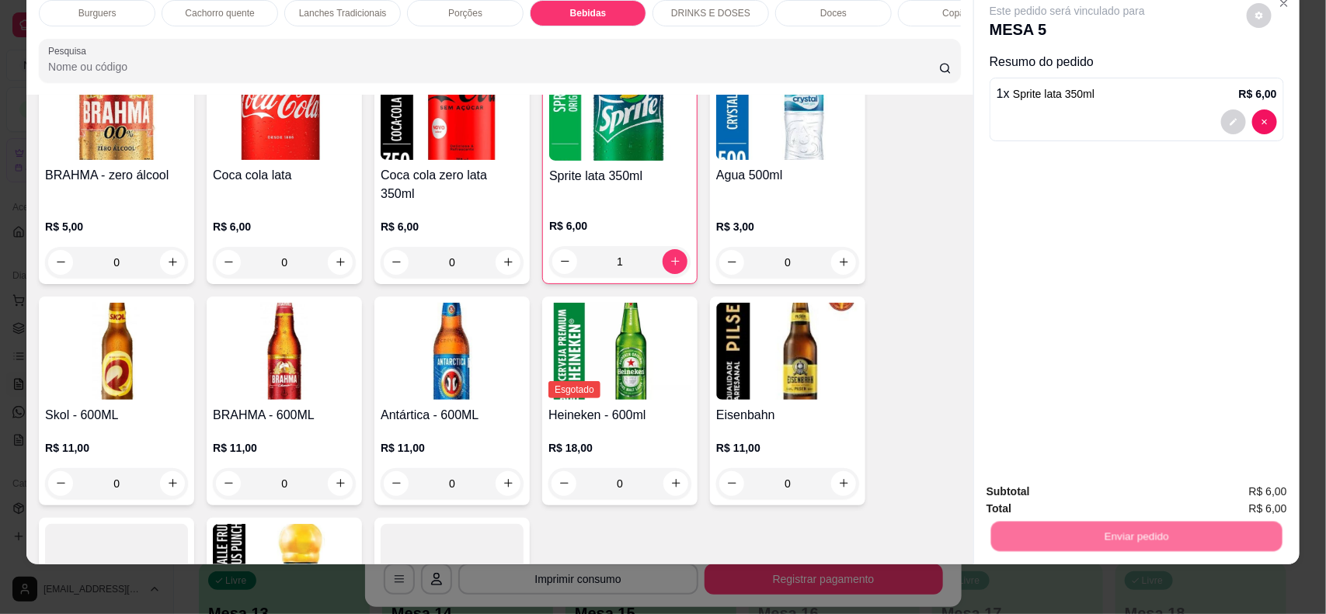
click at [1066, 510] on button "Não registrar e enviar pedido" at bounding box center [1084, 499] width 162 height 30
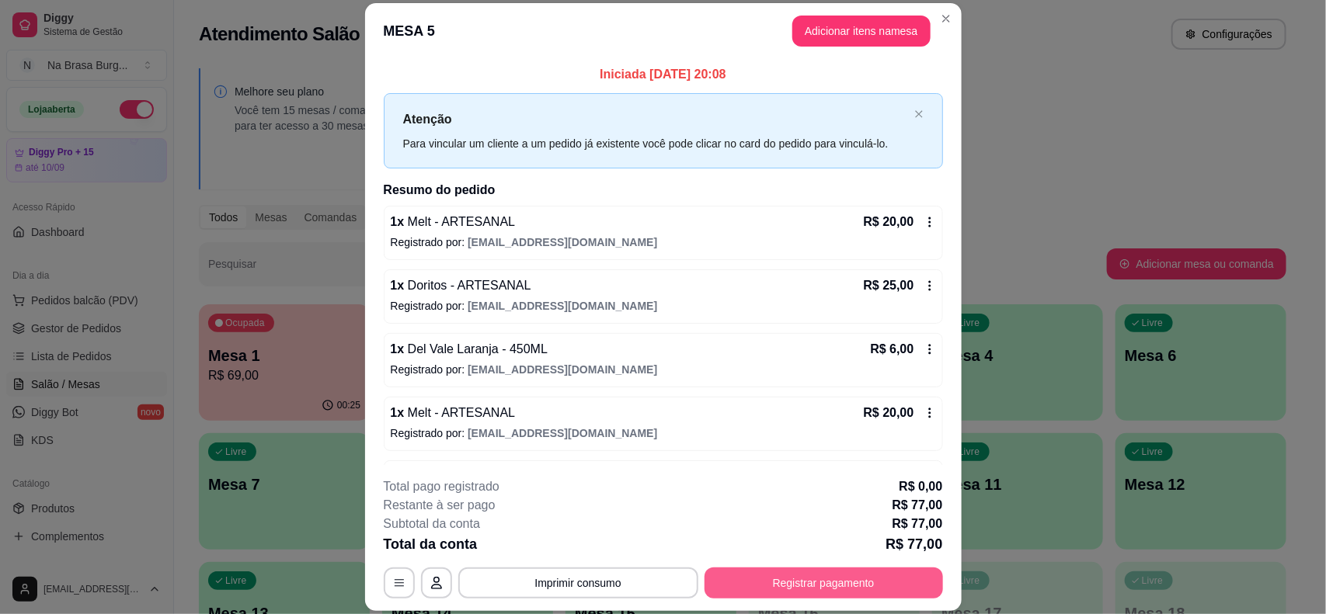
click at [903, 588] on button "Registrar pagamento" at bounding box center [823, 583] width 238 height 31
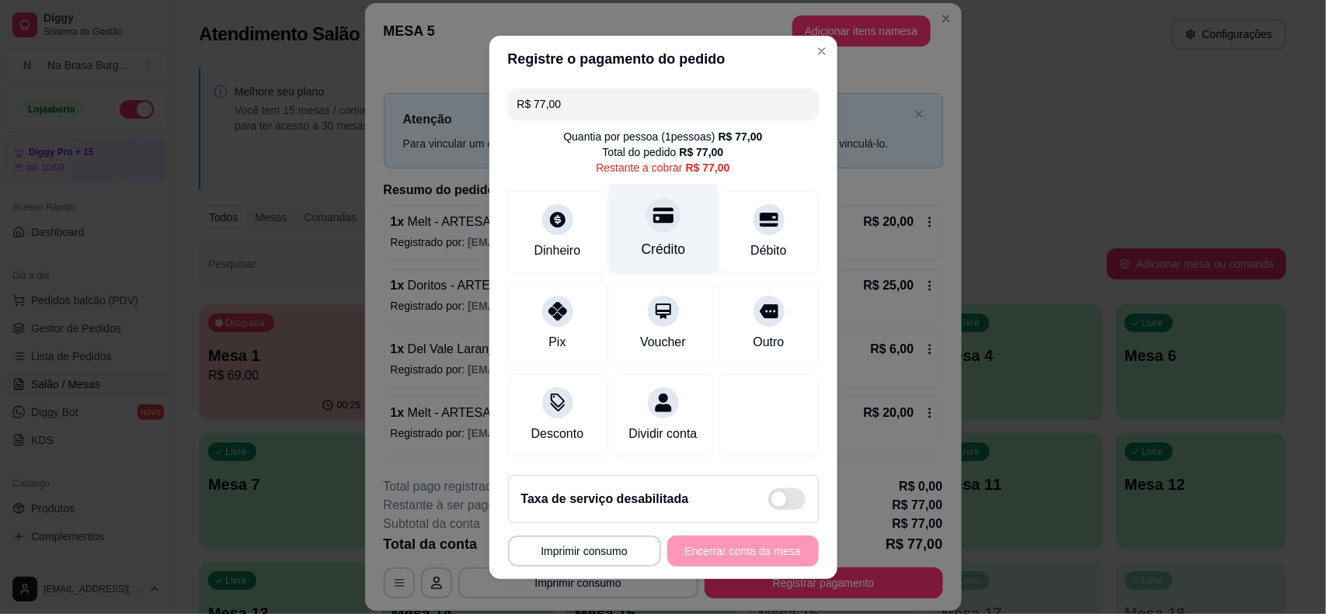
click at [622, 222] on div "Crédito" at bounding box center [662, 228] width 109 height 91
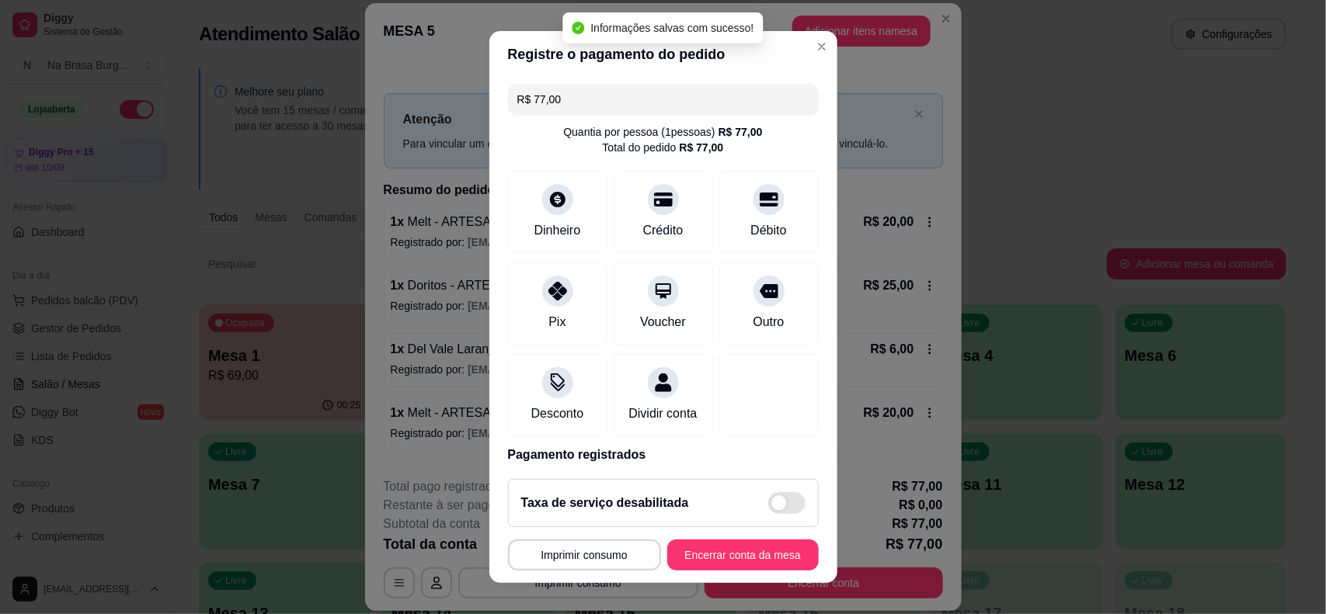
type input "R$ 0,00"
click at [707, 561] on button "Encerrar conta da mesa" at bounding box center [742, 555] width 151 height 31
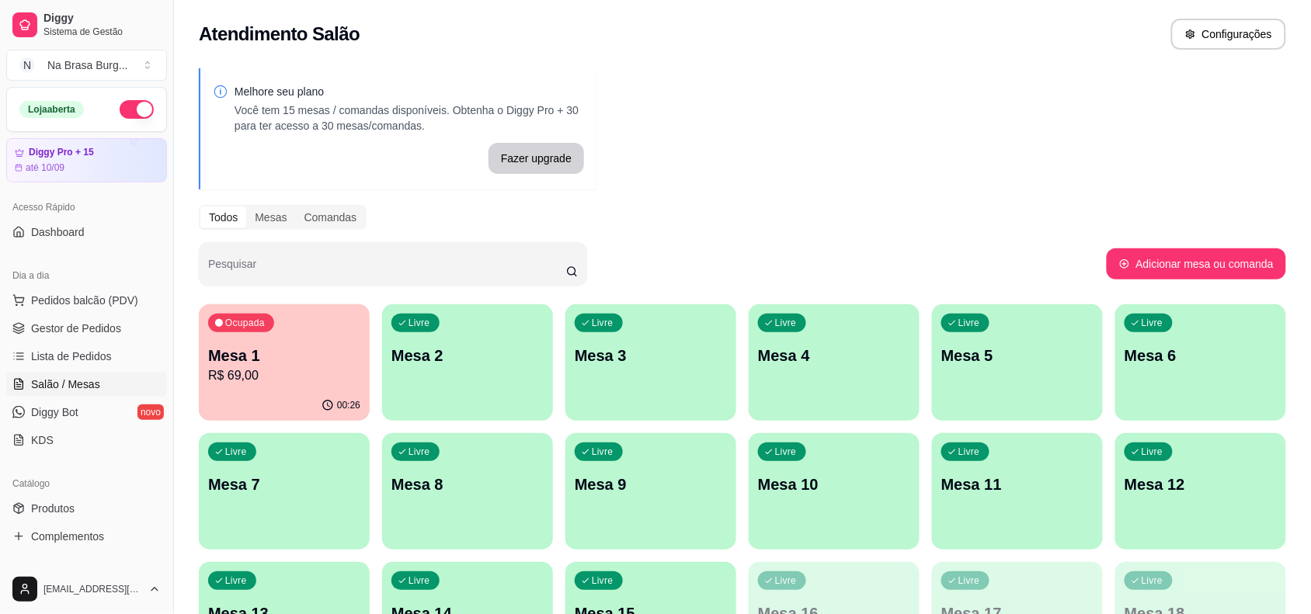
click at [304, 390] on div "Ocupada Mesa 1 R$ 69,00" at bounding box center [284, 347] width 171 height 86
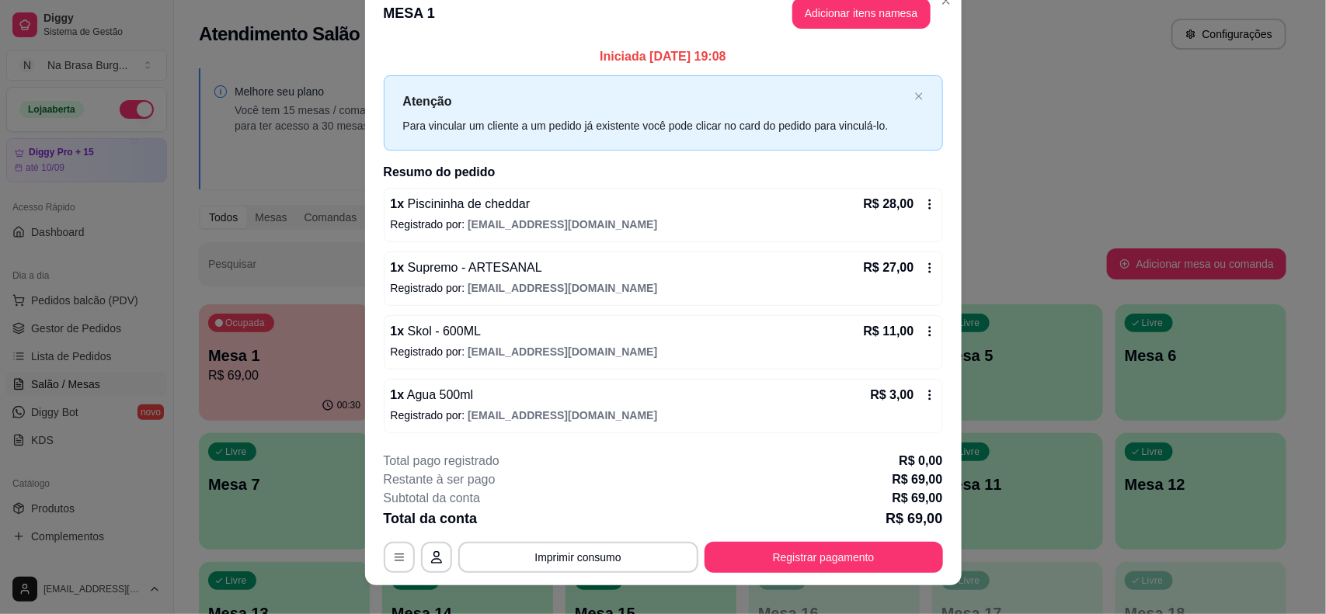
scroll to position [43, 0]
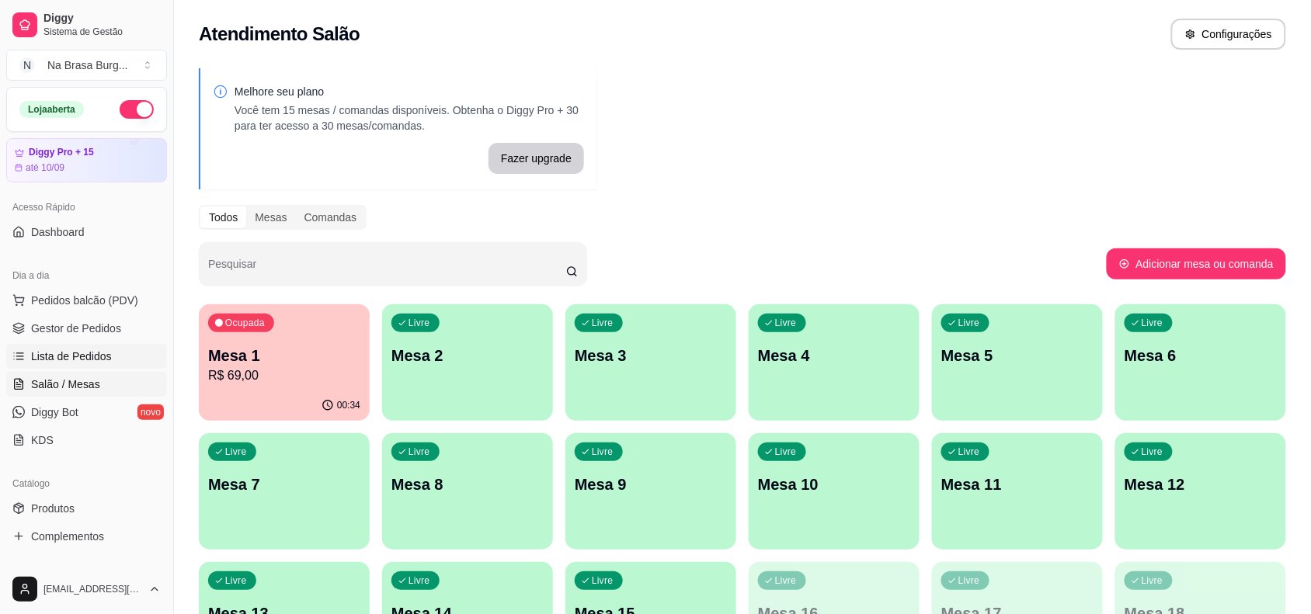
click at [80, 358] on span "Lista de Pedidos" at bounding box center [71, 357] width 81 height 16
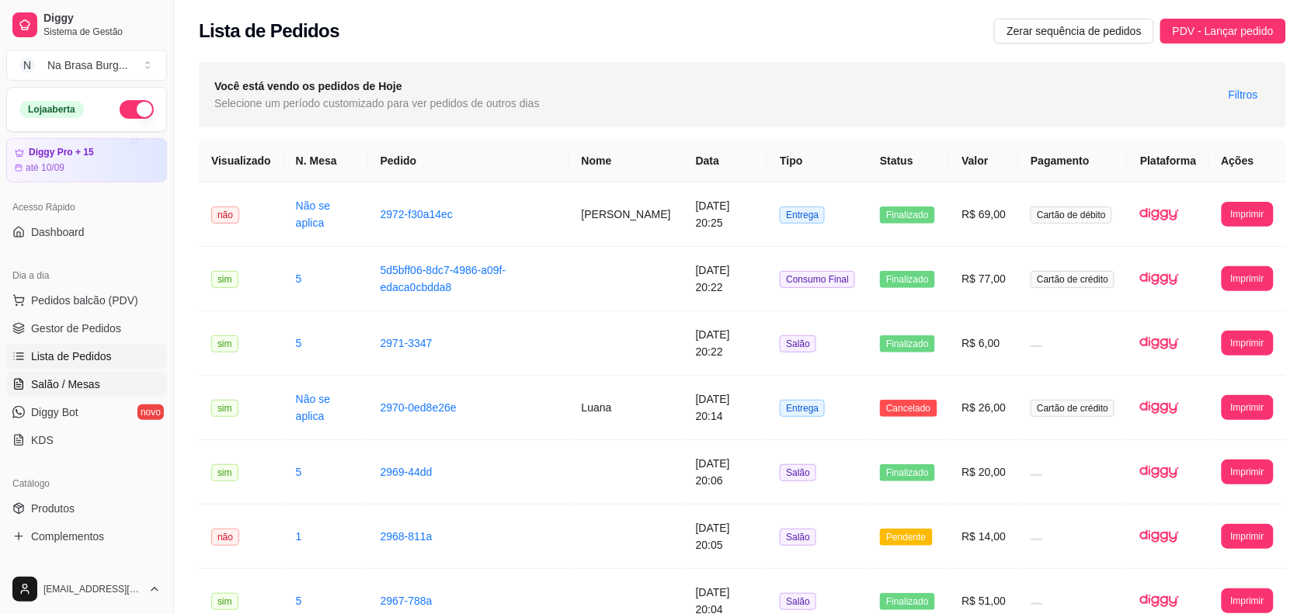
click at [103, 390] on link "Salão / Mesas" at bounding box center [86, 384] width 161 height 25
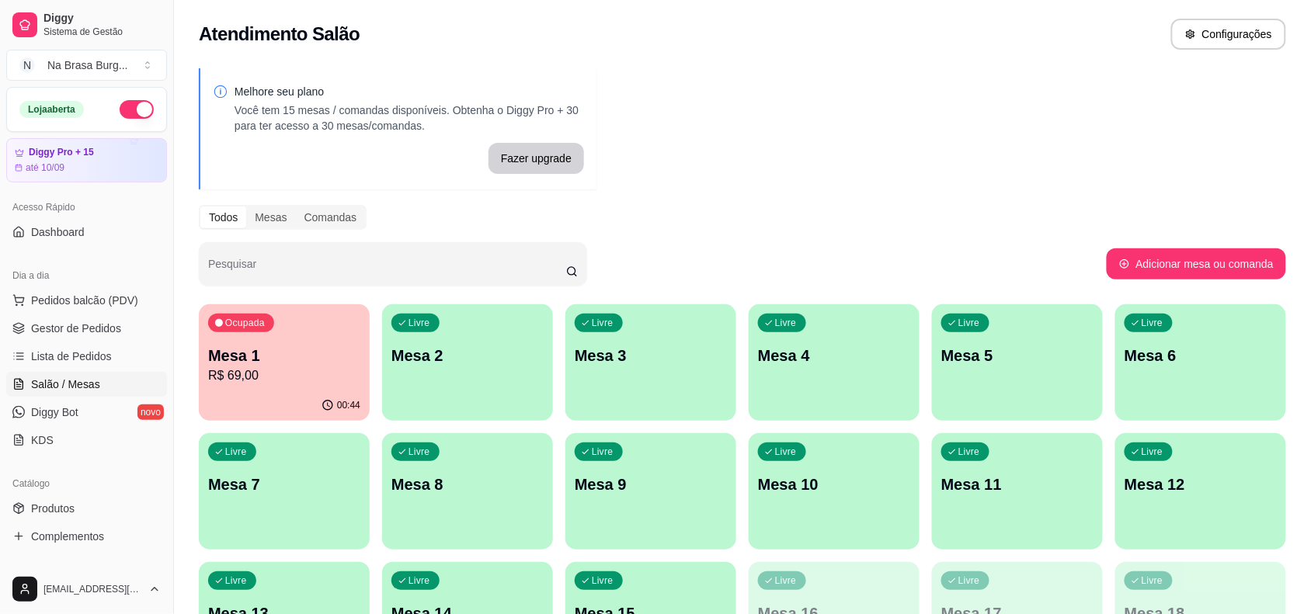
click at [293, 335] on div "Ocupada Mesa 1 R$ 69,00" at bounding box center [284, 347] width 171 height 86
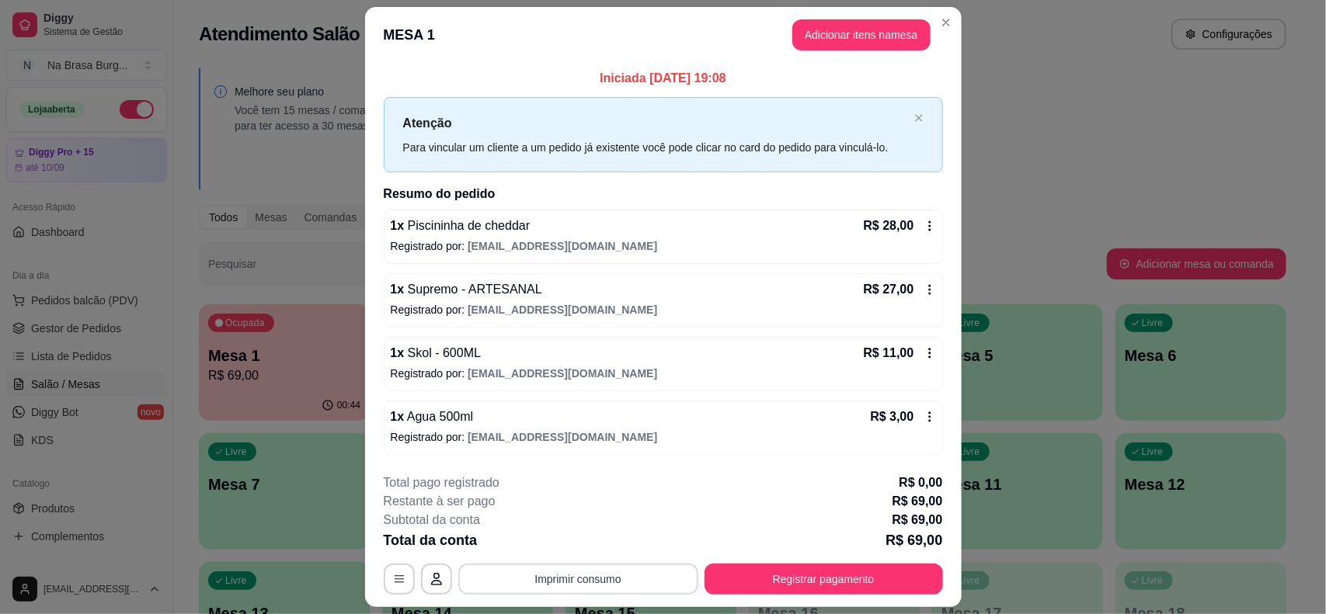
click at [614, 582] on button "Imprimir consumo" at bounding box center [578, 579] width 240 height 31
click at [620, 534] on button "IMPRESSORA" at bounding box center [576, 544] width 113 height 25
click at [809, 576] on button "Registrar pagamento" at bounding box center [823, 579] width 238 height 31
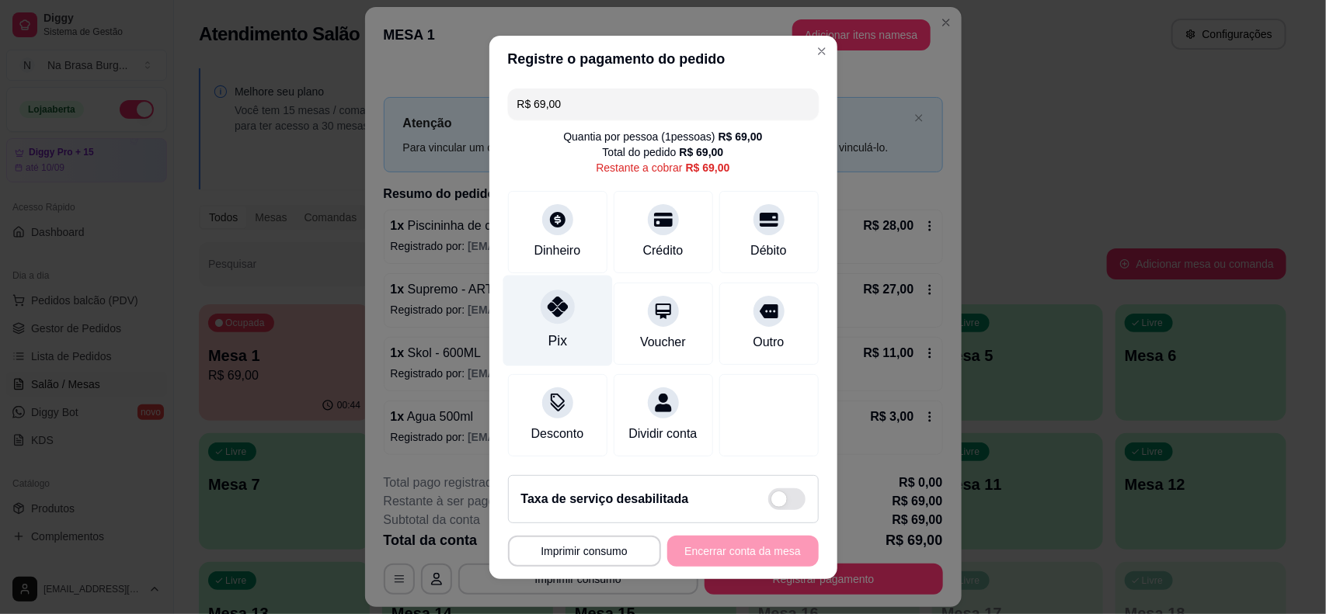
click at [561, 317] on div "Pix" at bounding box center [556, 320] width 109 height 91
type input "R$ 0,00"
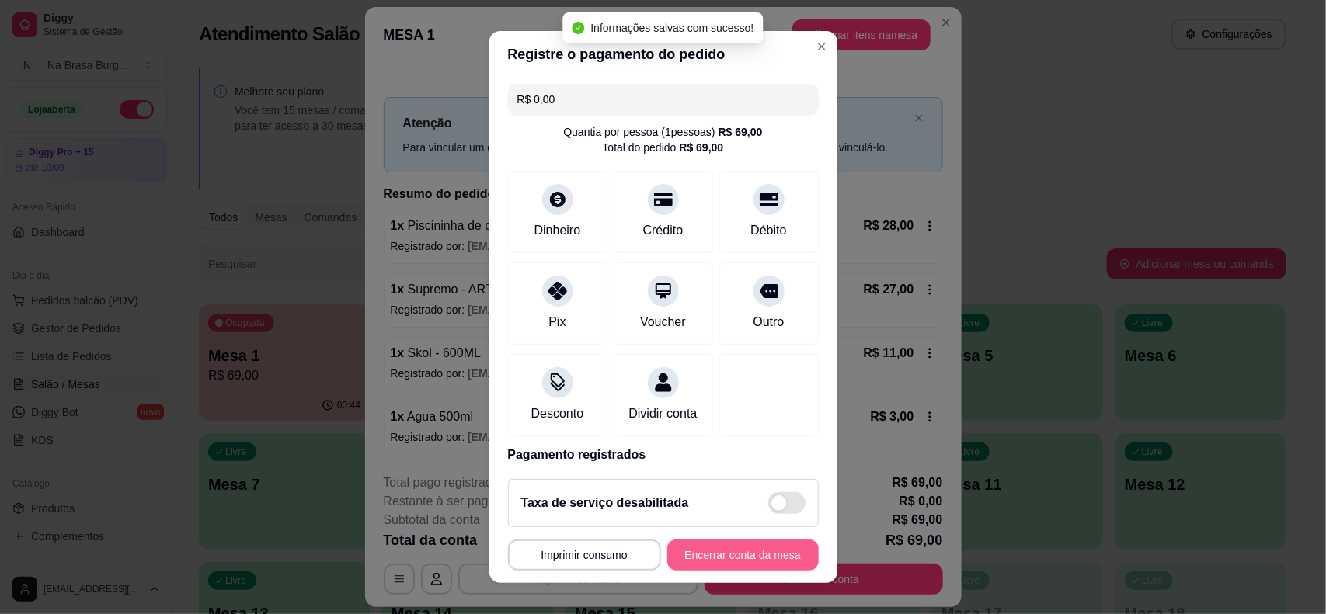
click at [705, 563] on button "Encerrar conta da mesa" at bounding box center [742, 555] width 151 height 31
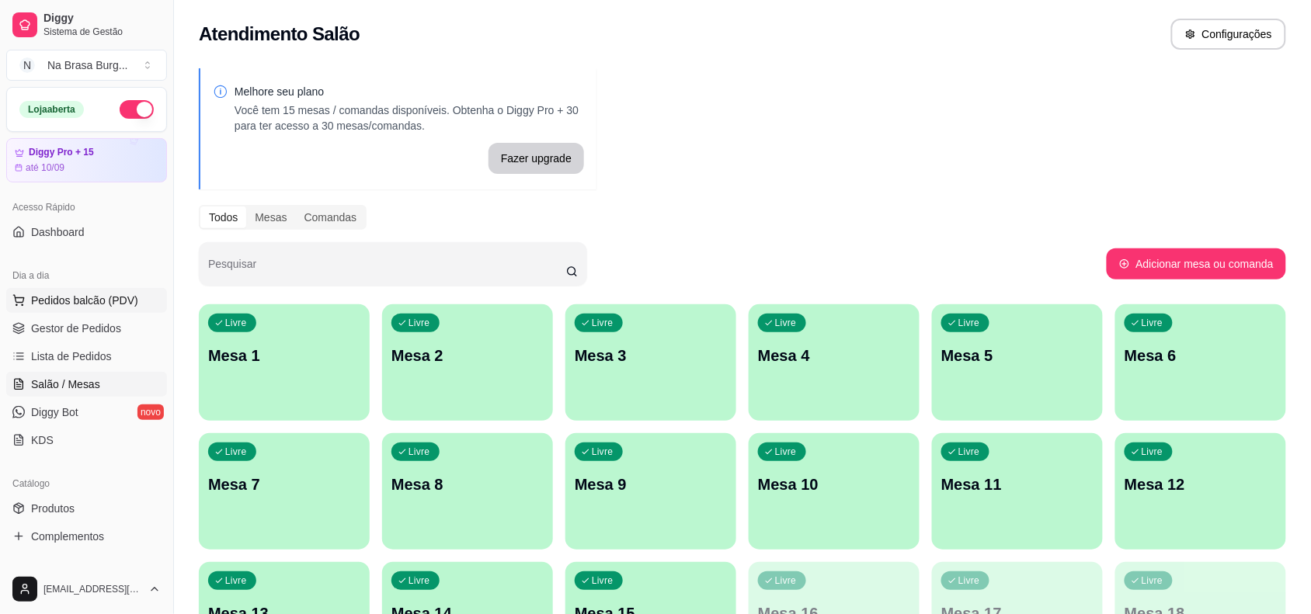
click at [75, 308] on span "Pedidos balcão (PDV)" at bounding box center [84, 301] width 107 height 16
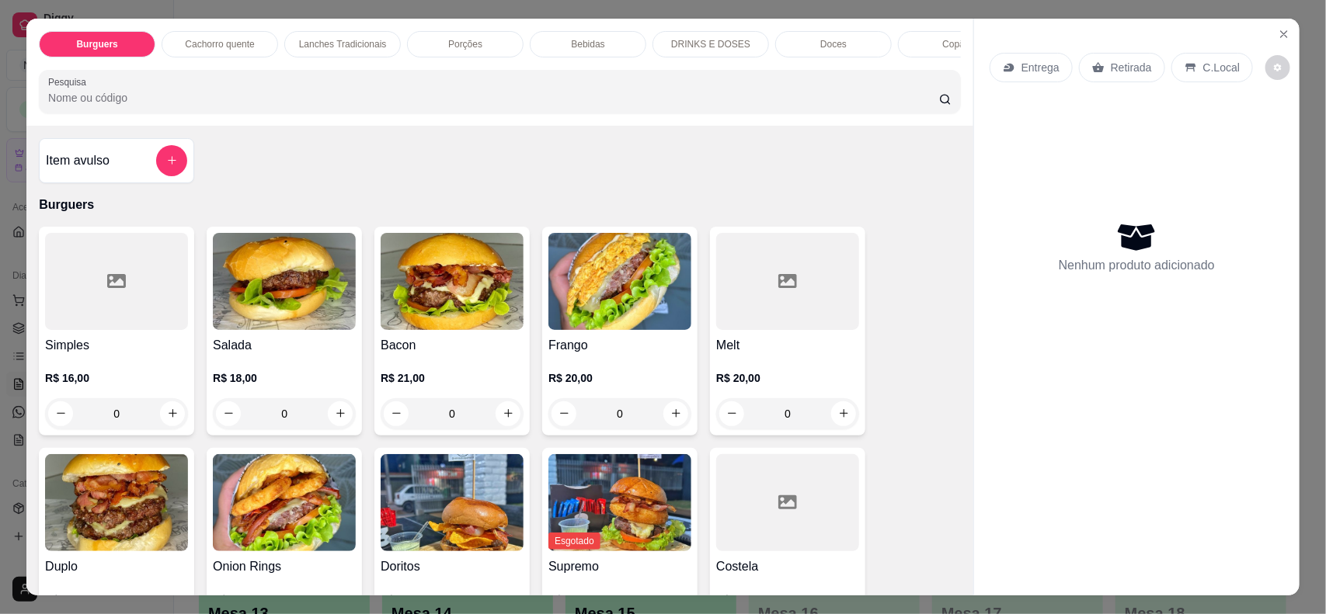
click at [447, 299] on img at bounding box center [452, 281] width 143 height 97
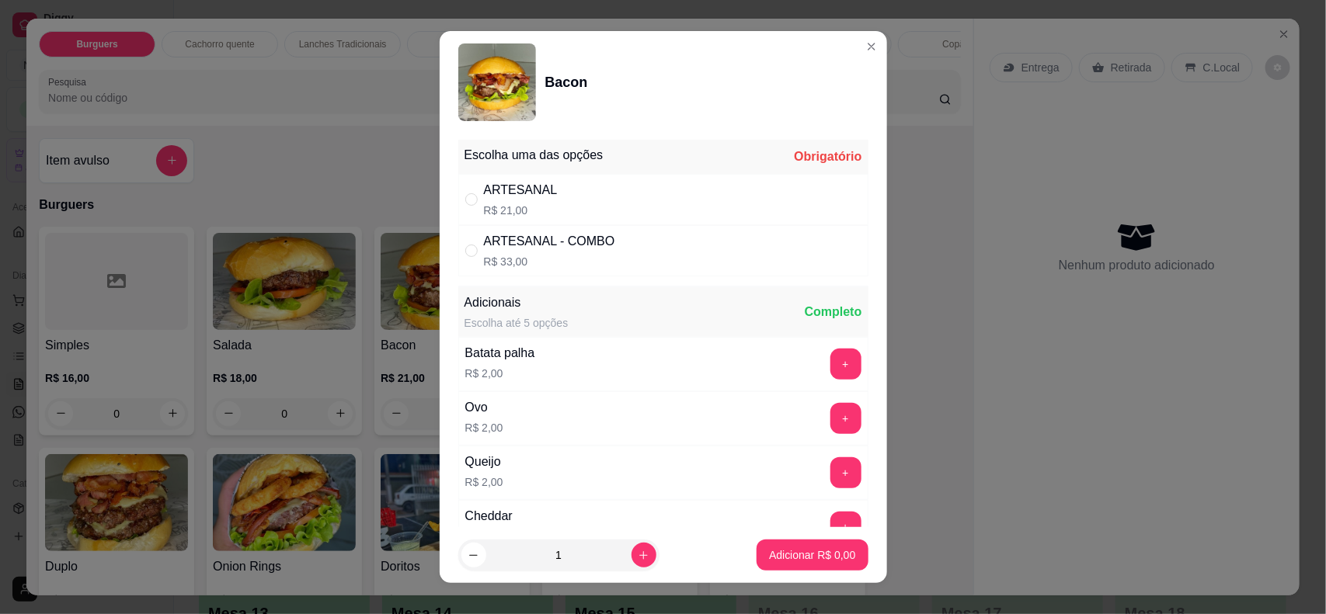
click at [559, 196] on div "ARTESANAL R$ 21,00" at bounding box center [663, 199] width 410 height 51
radio input "true"
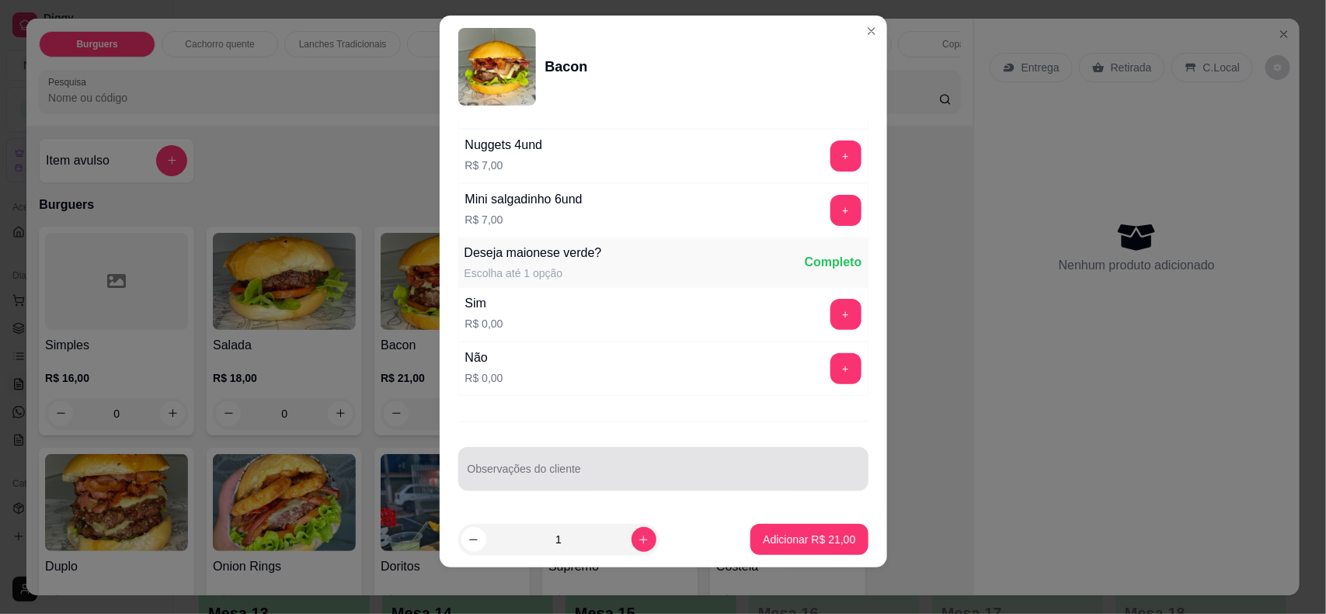
scroll to position [19, 0]
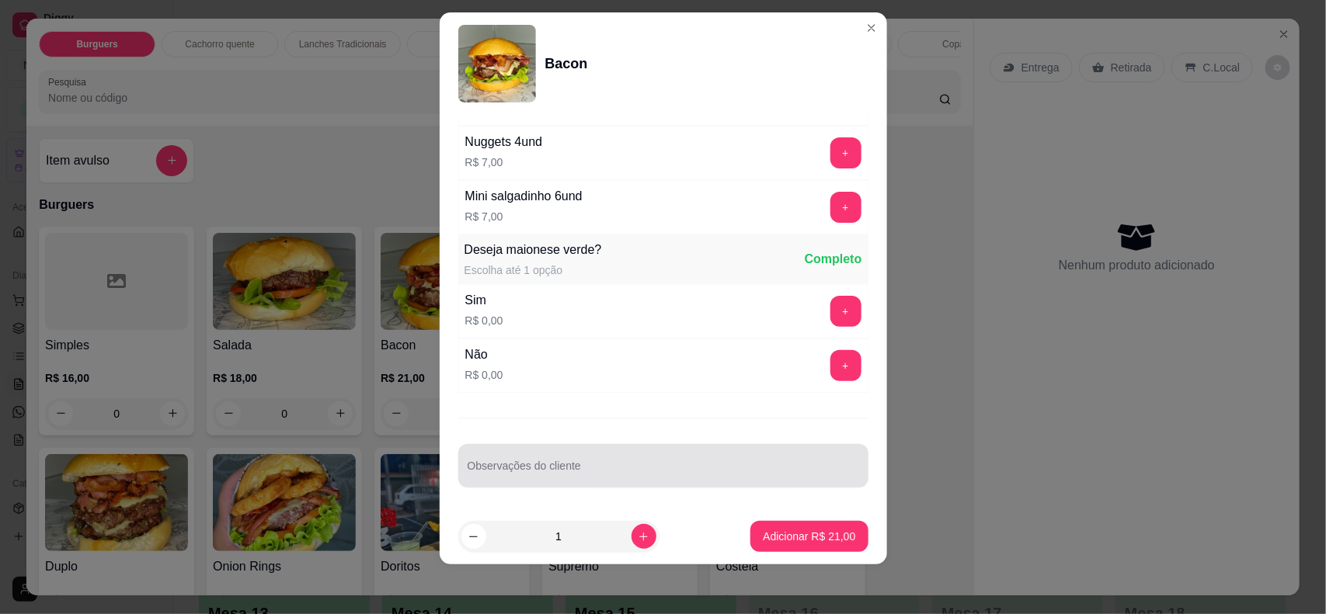
click at [614, 464] on input "Observações do cliente" at bounding box center [662, 472] width 391 height 16
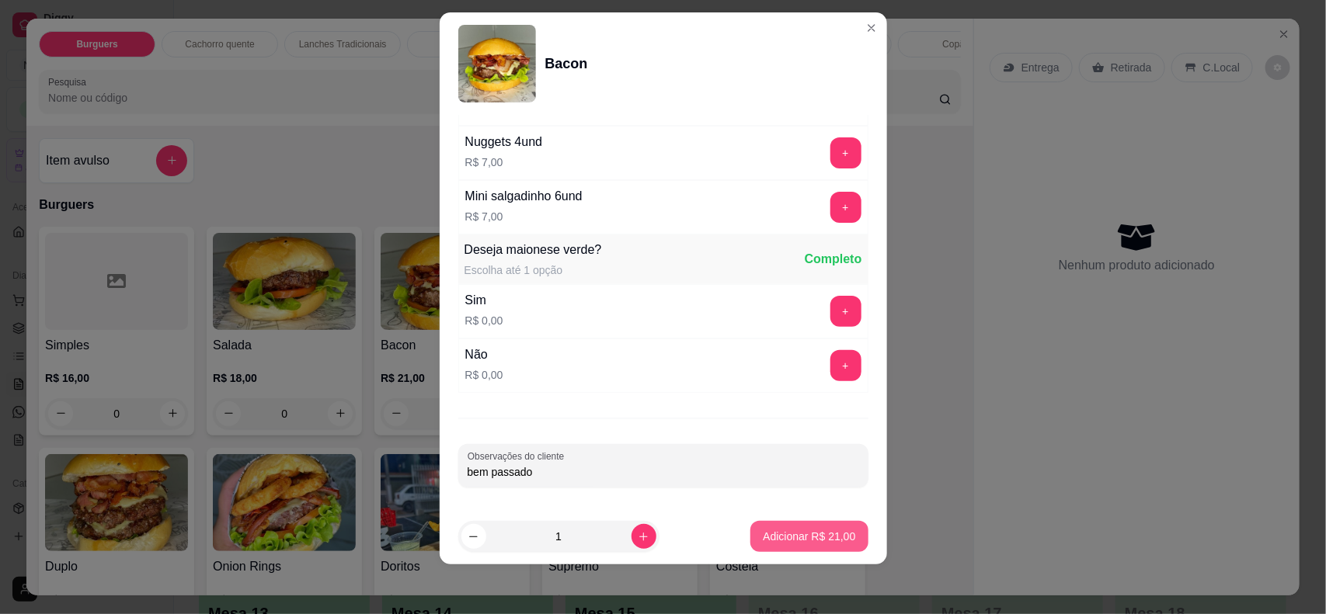
type input "bem passado"
click at [750, 530] on button "Adicionar R$ 21,00" at bounding box center [808, 536] width 117 height 31
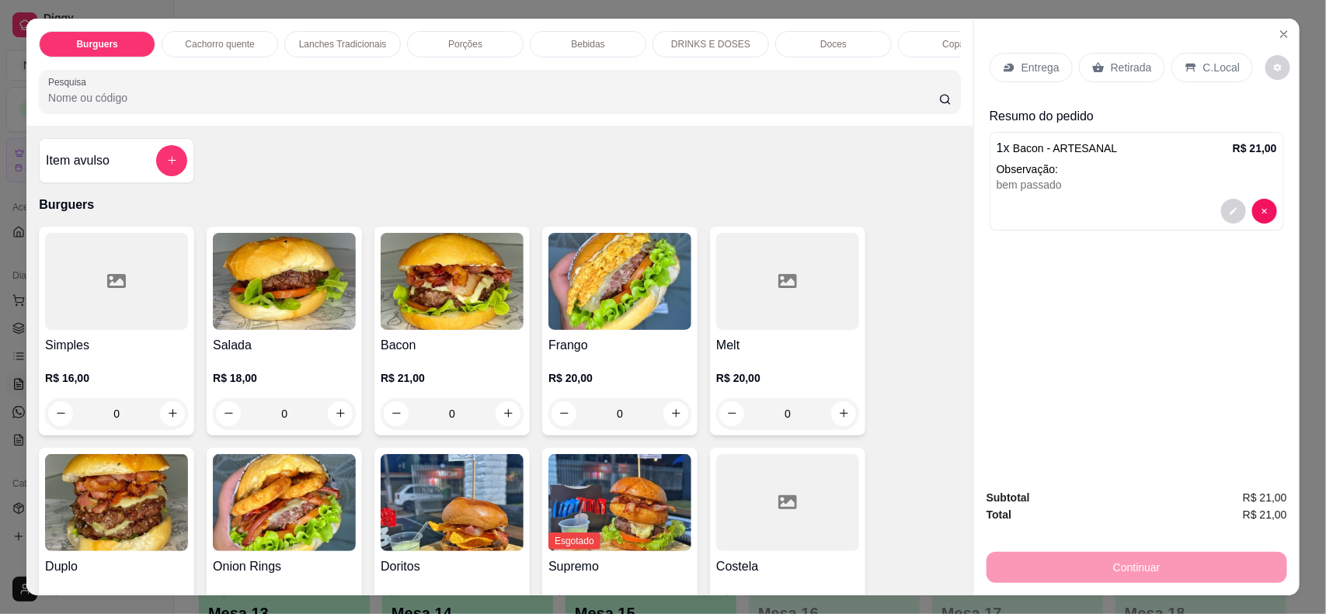
click at [158, 515] on img at bounding box center [116, 502] width 143 height 97
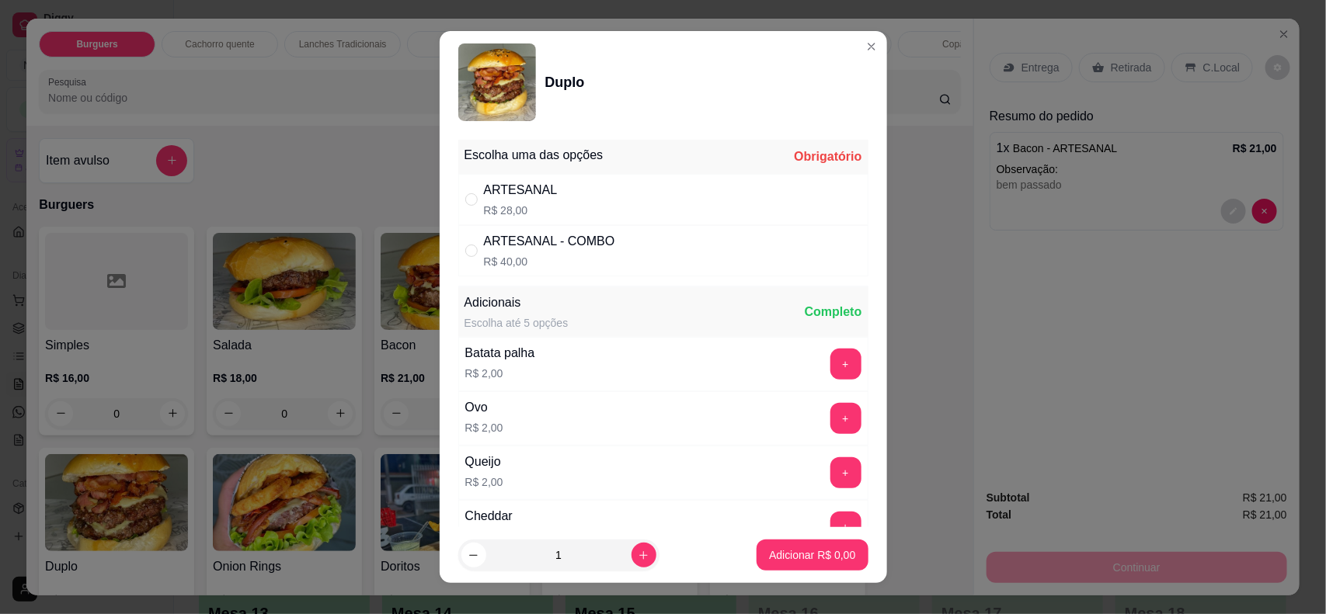
click at [648, 188] on div "ARTESANAL R$ 28,00" at bounding box center [663, 199] width 410 height 51
radio input "true"
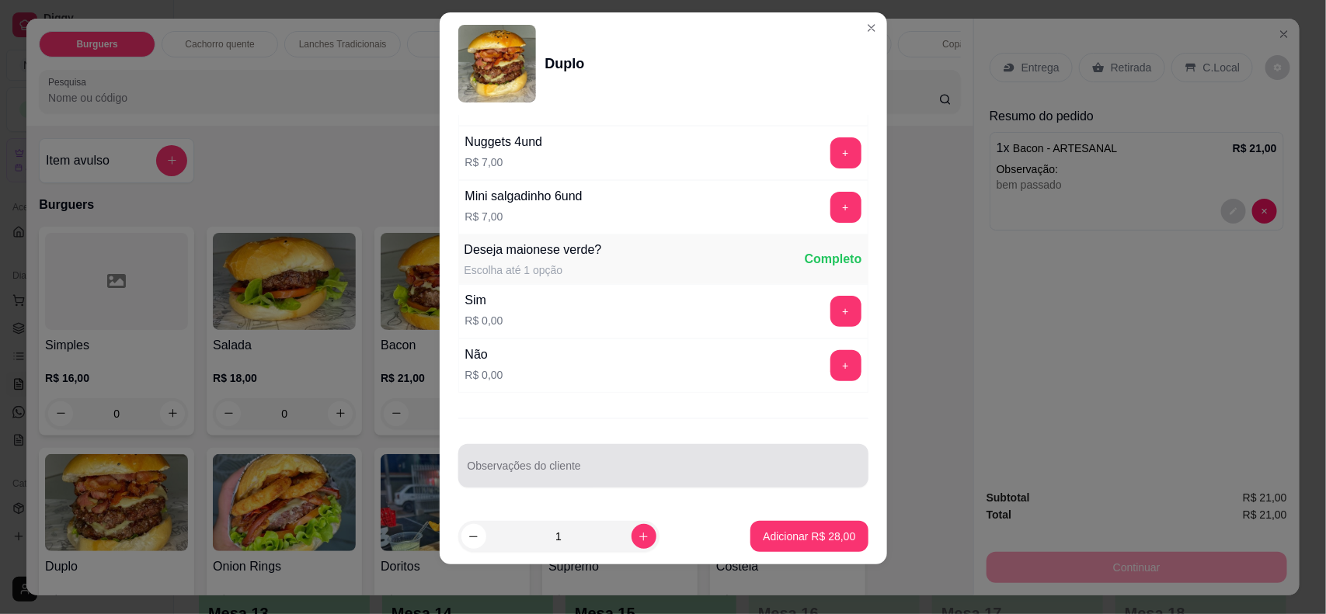
click at [583, 468] on input "Observações do cliente" at bounding box center [662, 472] width 391 height 16
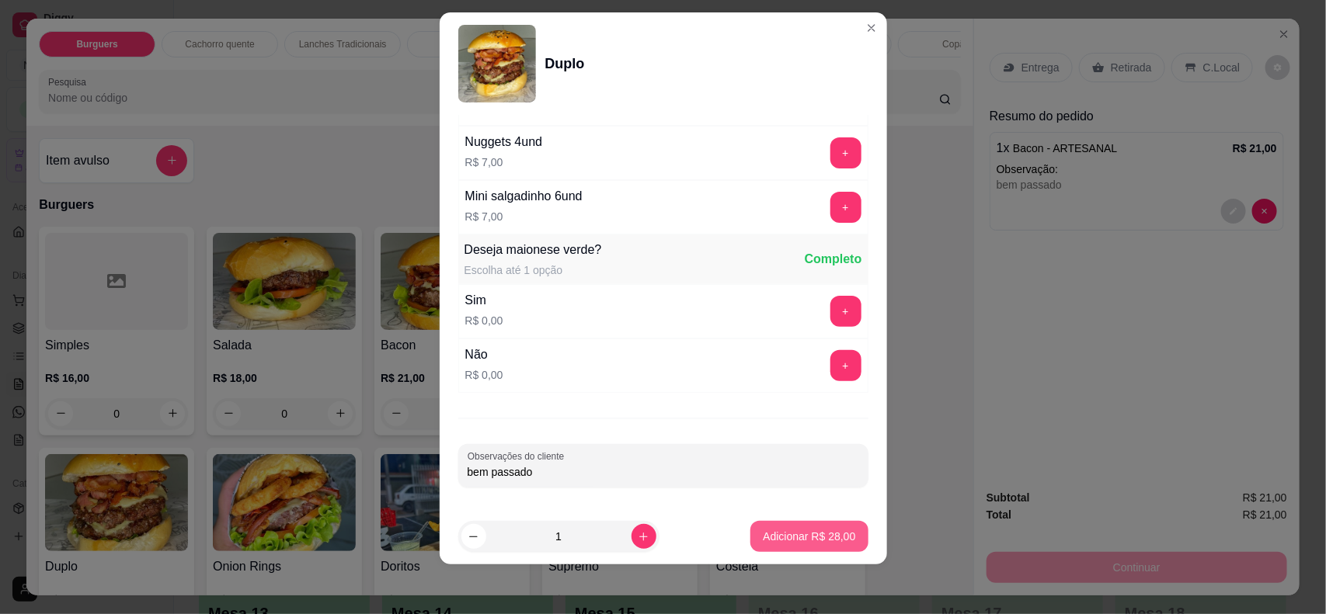
type input "bem passado"
click at [766, 538] on p "Adicionar R$ 28,00" at bounding box center [809, 537] width 92 height 16
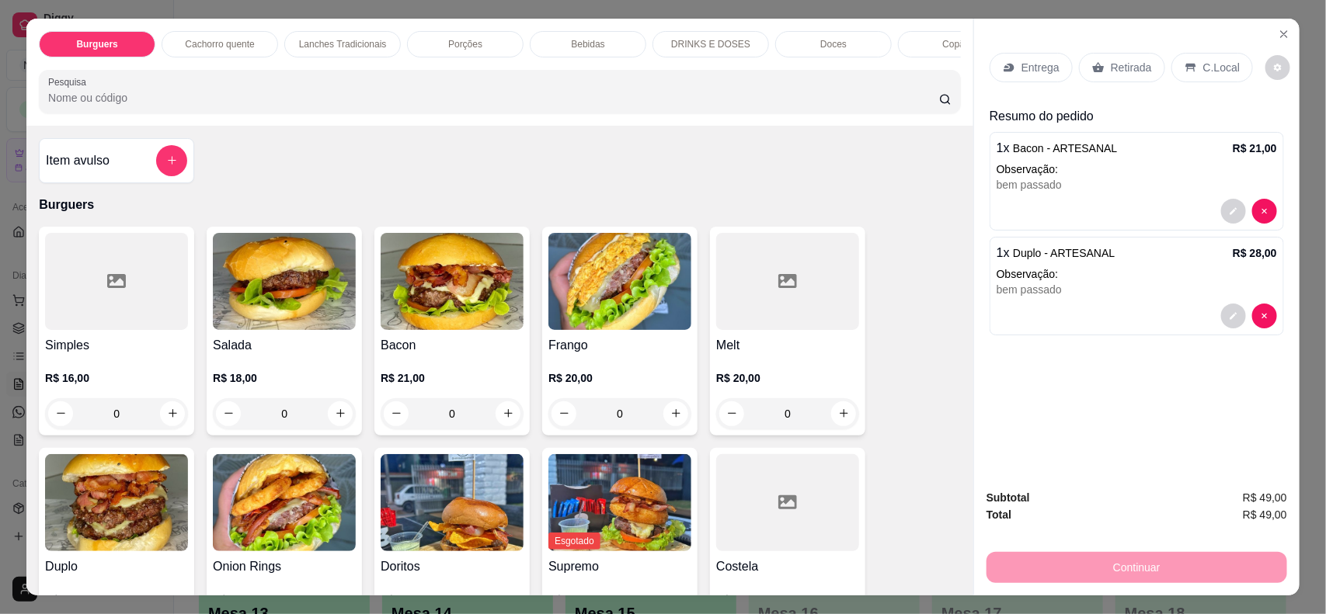
click at [1093, 67] on icon at bounding box center [1099, 67] width 12 height 10
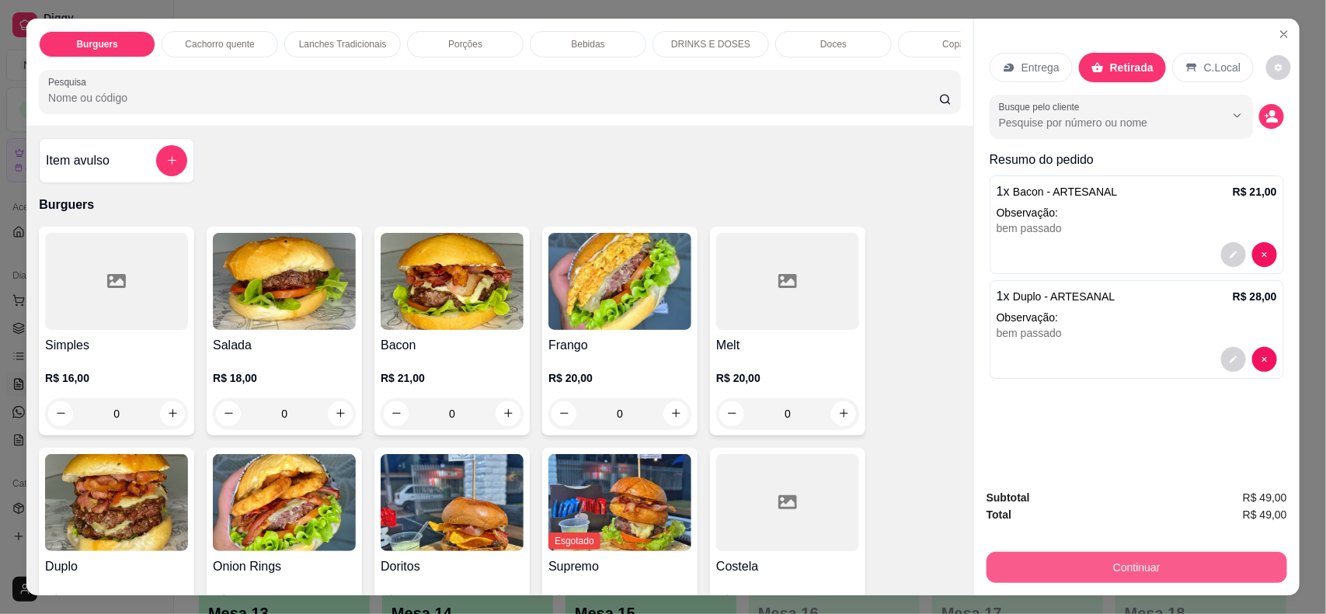
click at [1239, 575] on button "Continuar" at bounding box center [1136, 567] width 301 height 31
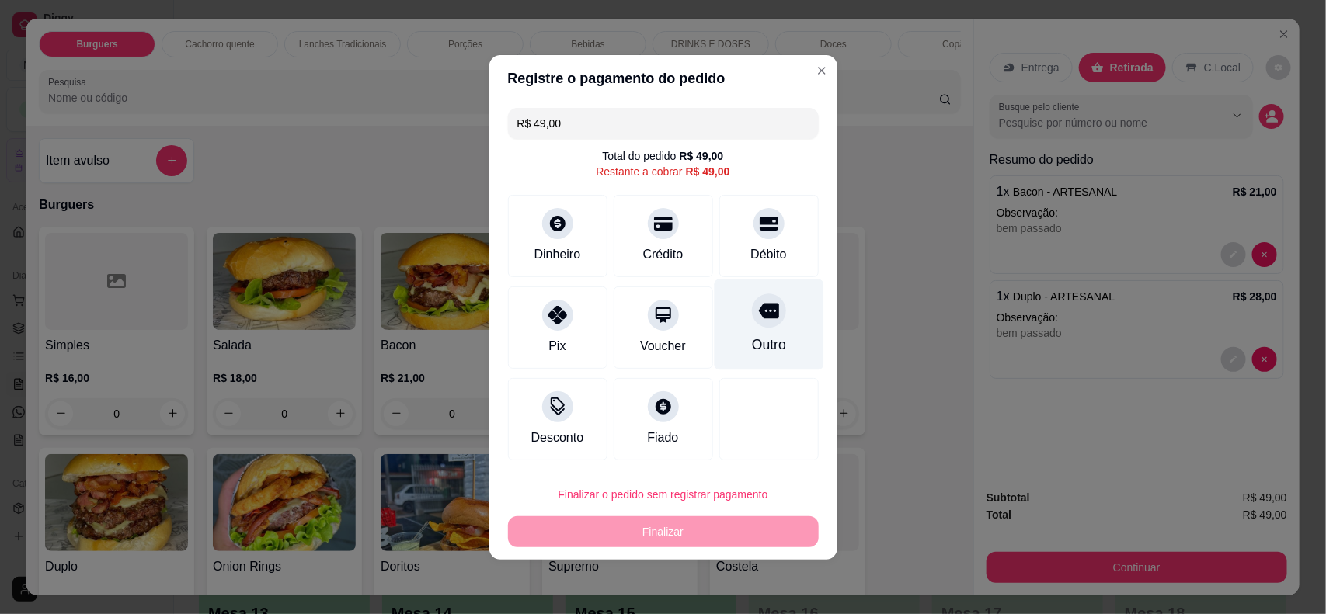
drag, startPoint x: 676, startPoint y: 219, endPoint x: 704, endPoint y: 304, distance: 89.6
click at [676, 219] on div "Crédito" at bounding box center [662, 236] width 99 height 82
type input "R$ 0,00"
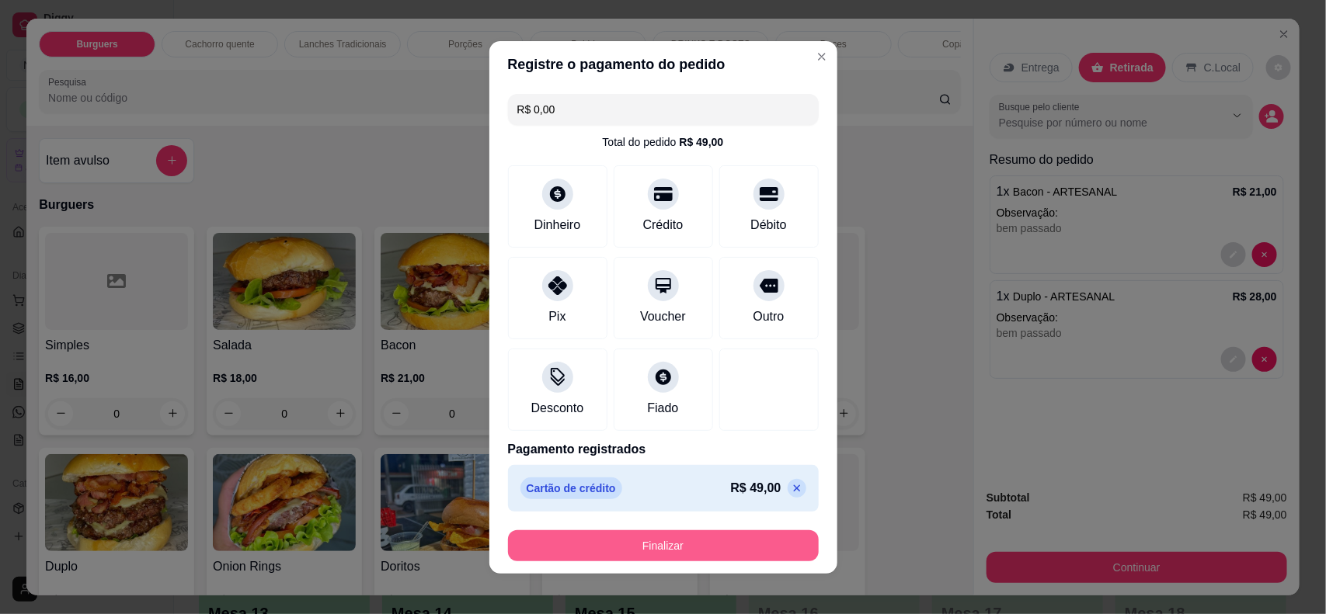
click at [740, 536] on button "Finalizar" at bounding box center [663, 545] width 311 height 31
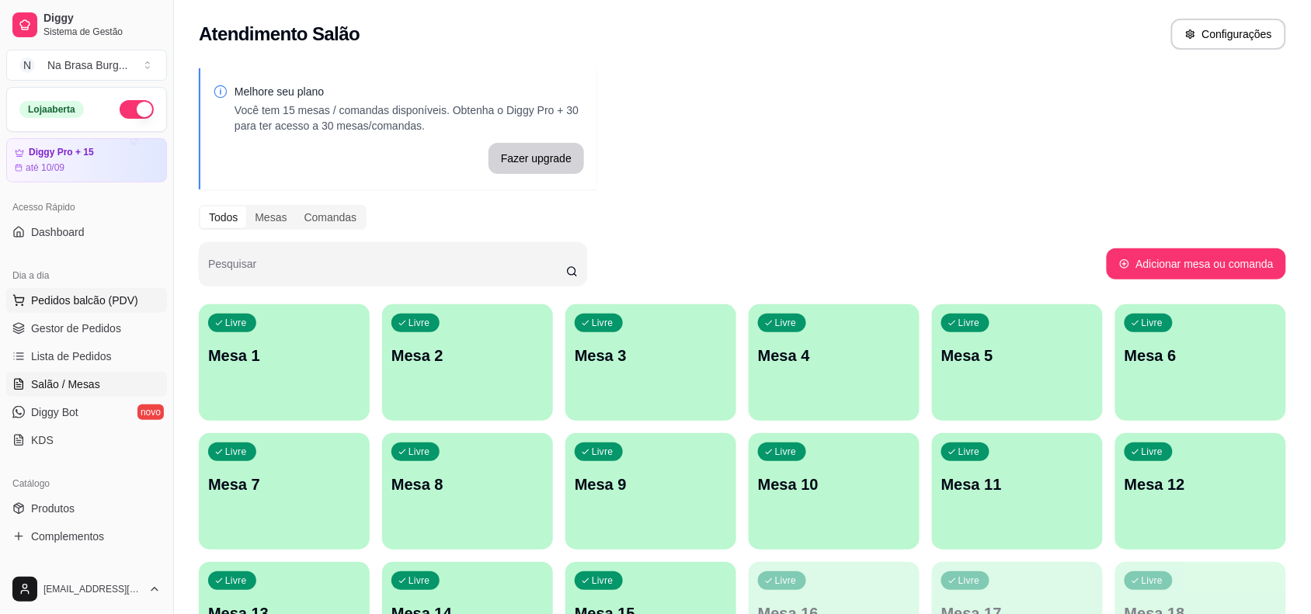
click at [106, 304] on span "Pedidos balcão (PDV)" at bounding box center [84, 301] width 107 height 16
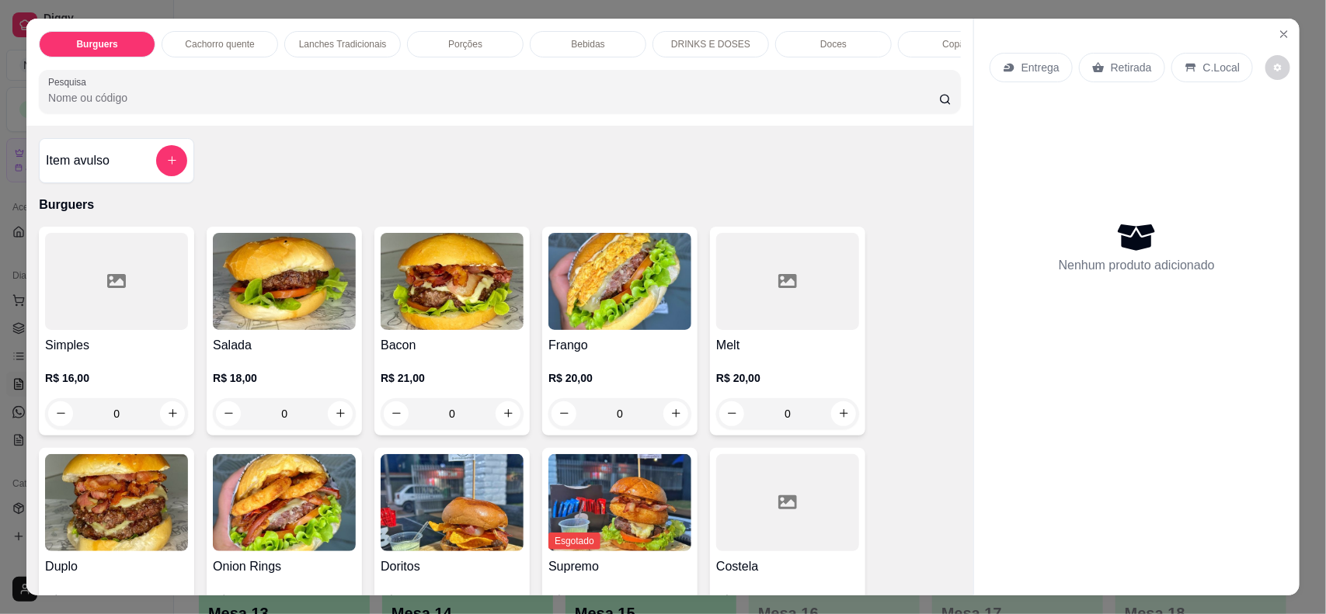
click at [231, 52] on div "Cachorro quente" at bounding box center [220, 44] width 116 height 26
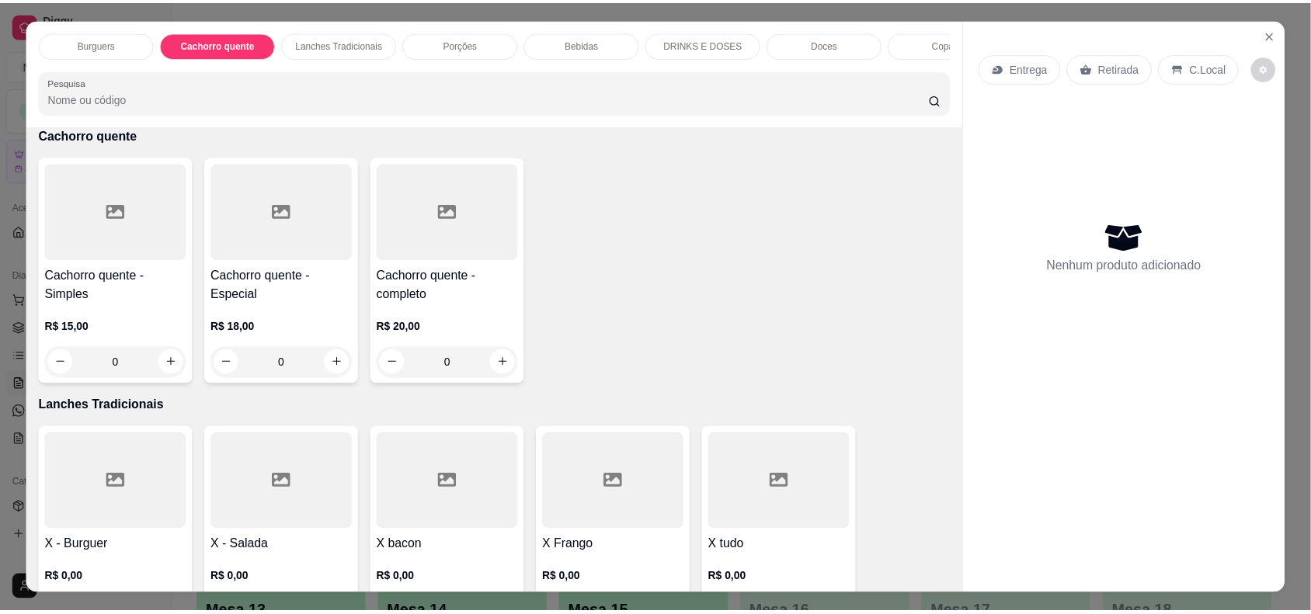
scroll to position [31, 0]
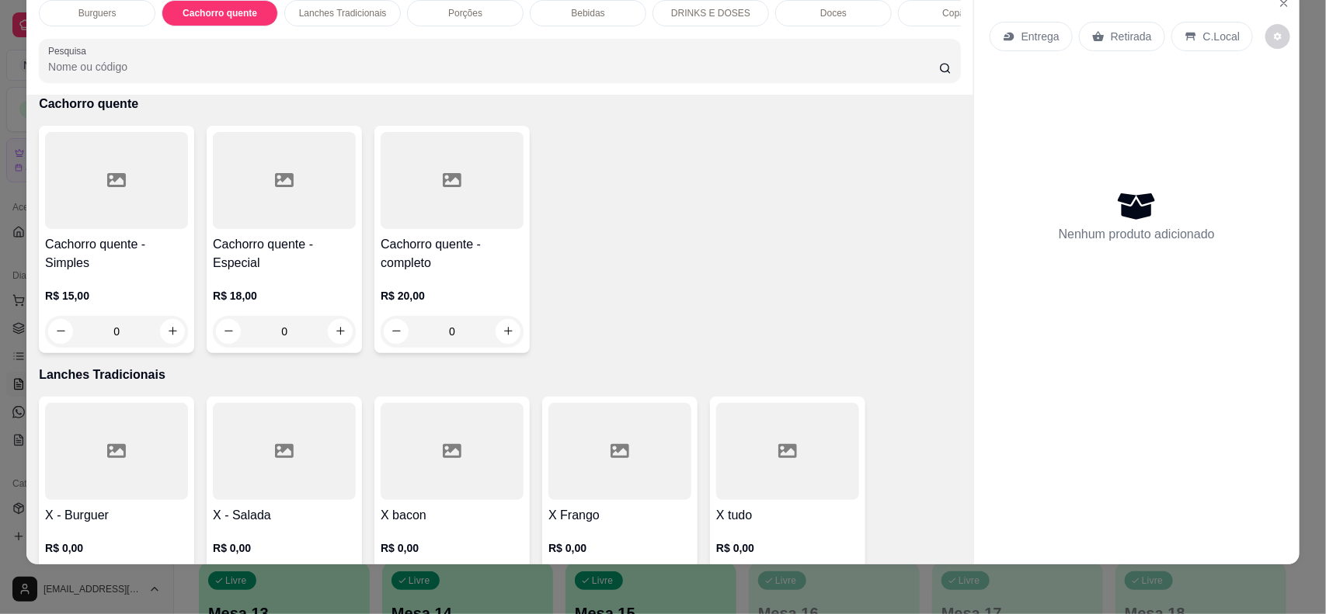
click at [501, 343] on div "0" at bounding box center [452, 331] width 143 height 31
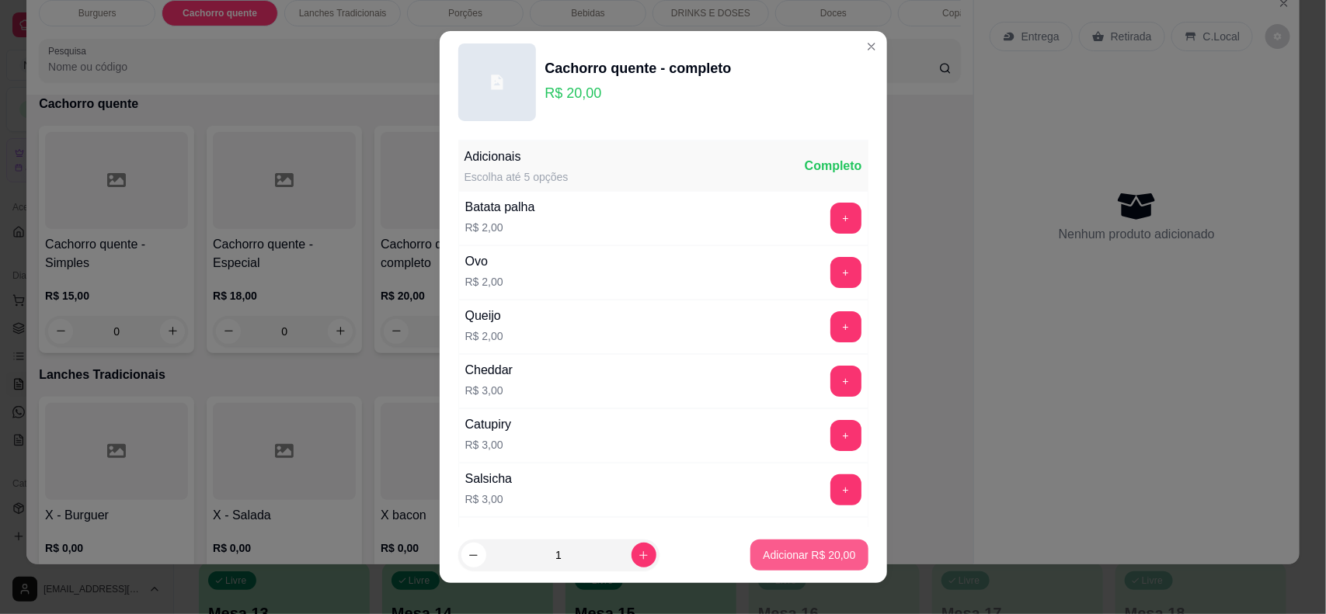
click at [798, 556] on p "Adicionar R$ 20,00" at bounding box center [809, 555] width 92 height 16
type input "1"
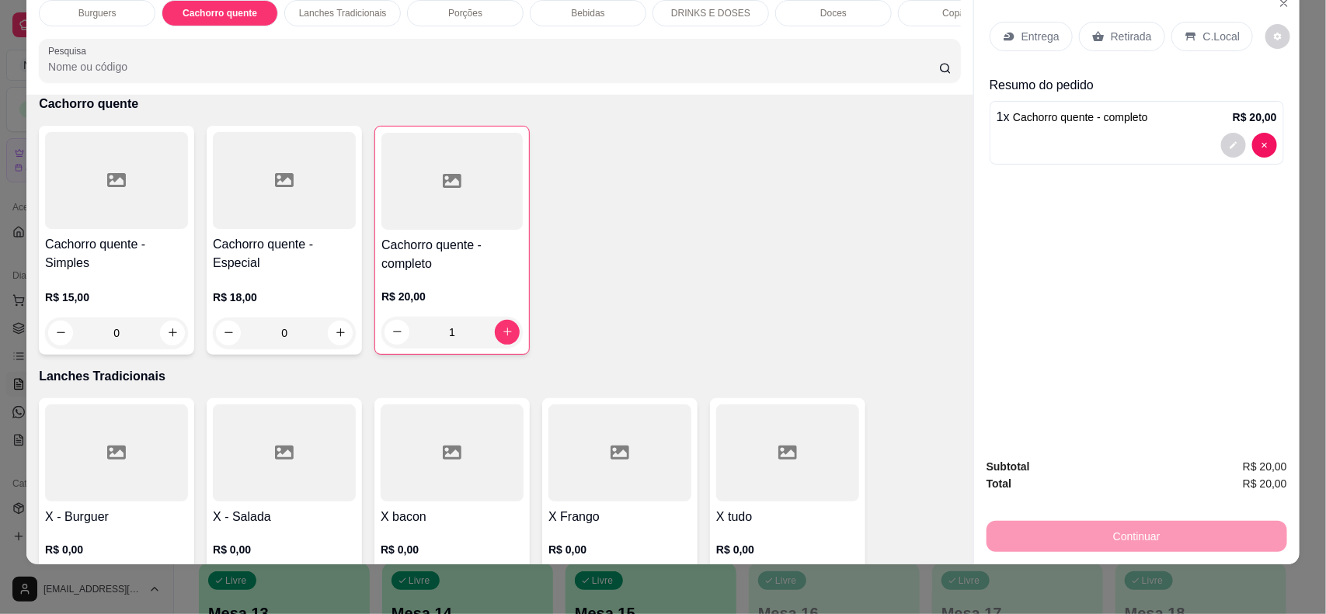
click at [1101, 37] on div "Retirada" at bounding box center [1122, 37] width 86 height 30
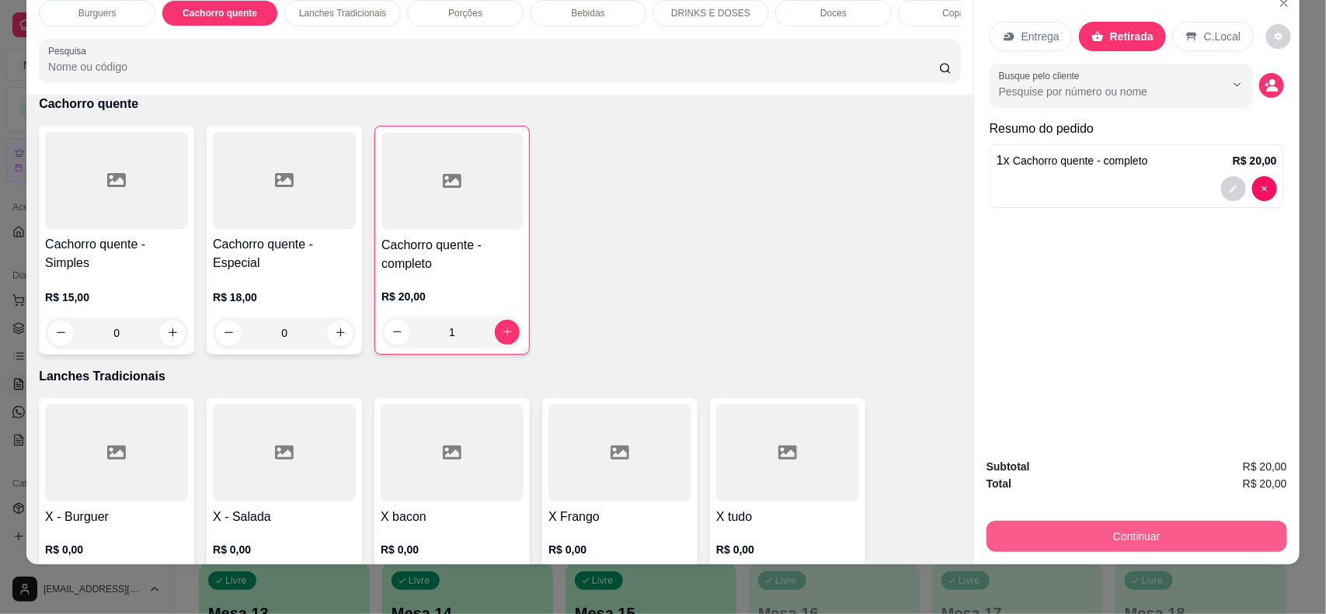
click at [1150, 529] on button "Continuar" at bounding box center [1136, 536] width 301 height 31
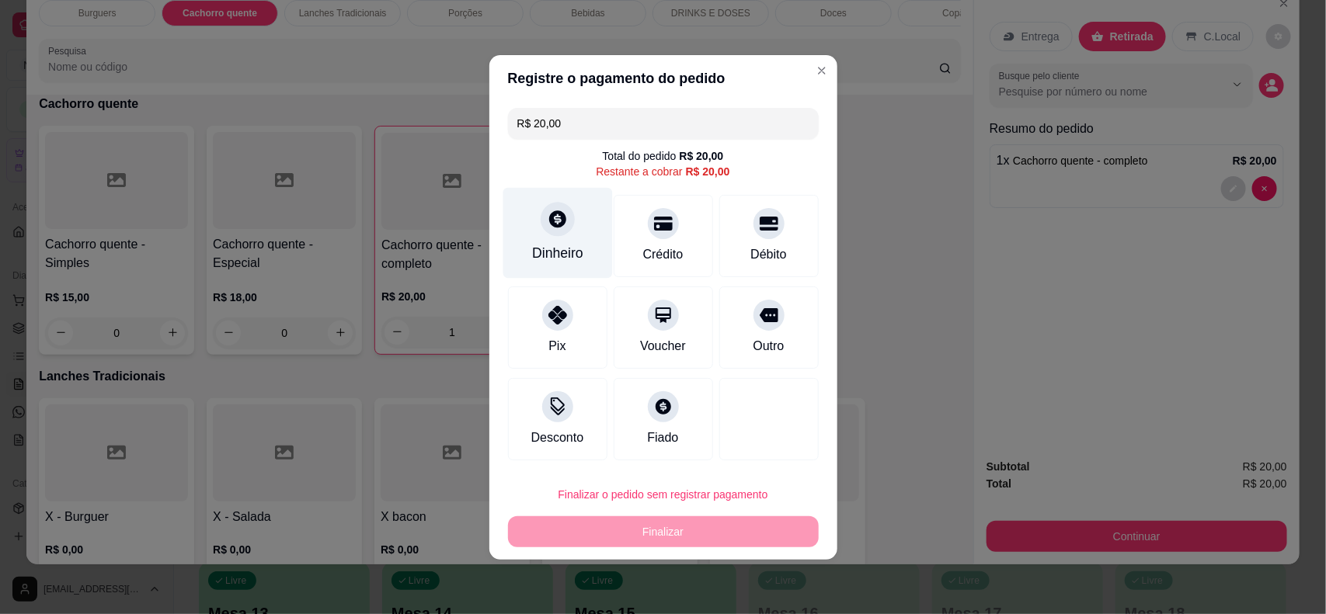
click at [525, 246] on div "Dinheiro" at bounding box center [556, 232] width 109 height 91
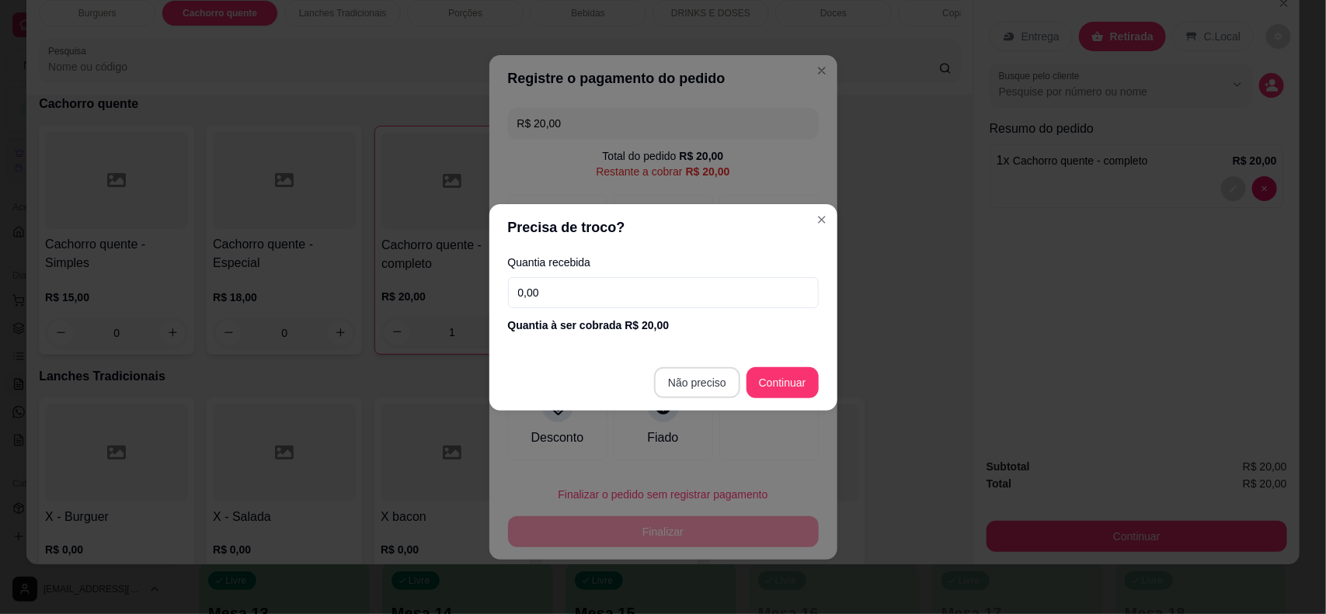
type input "R$ 0,00"
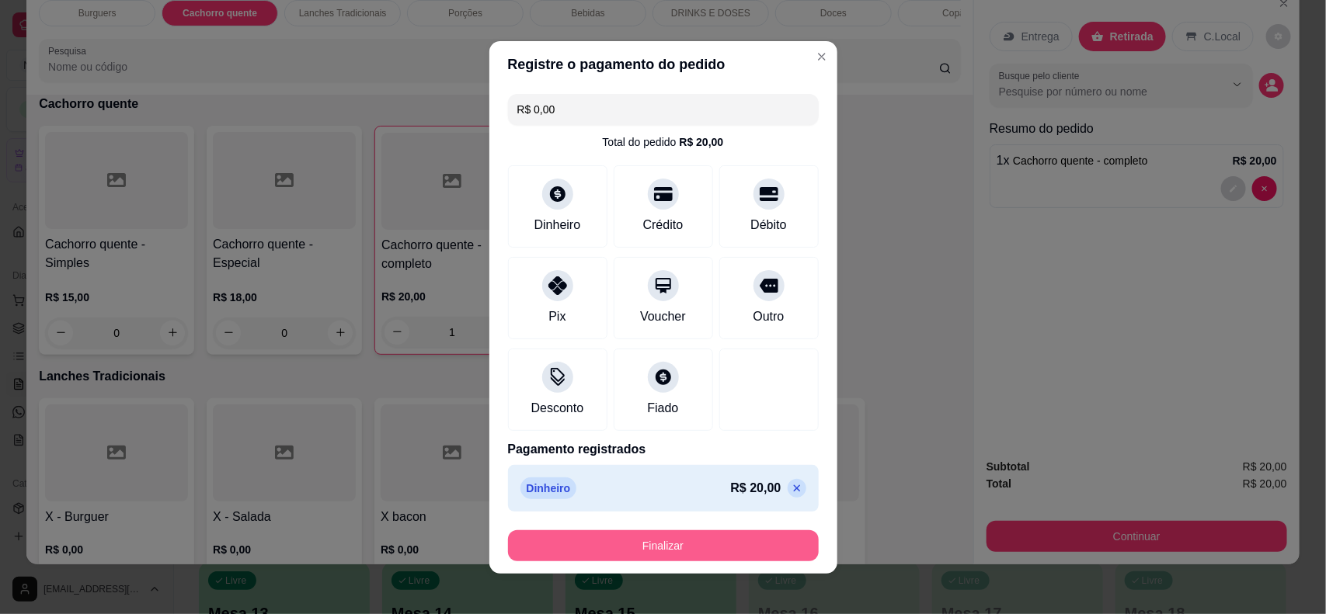
click at [753, 540] on button "Finalizar" at bounding box center [663, 545] width 311 height 31
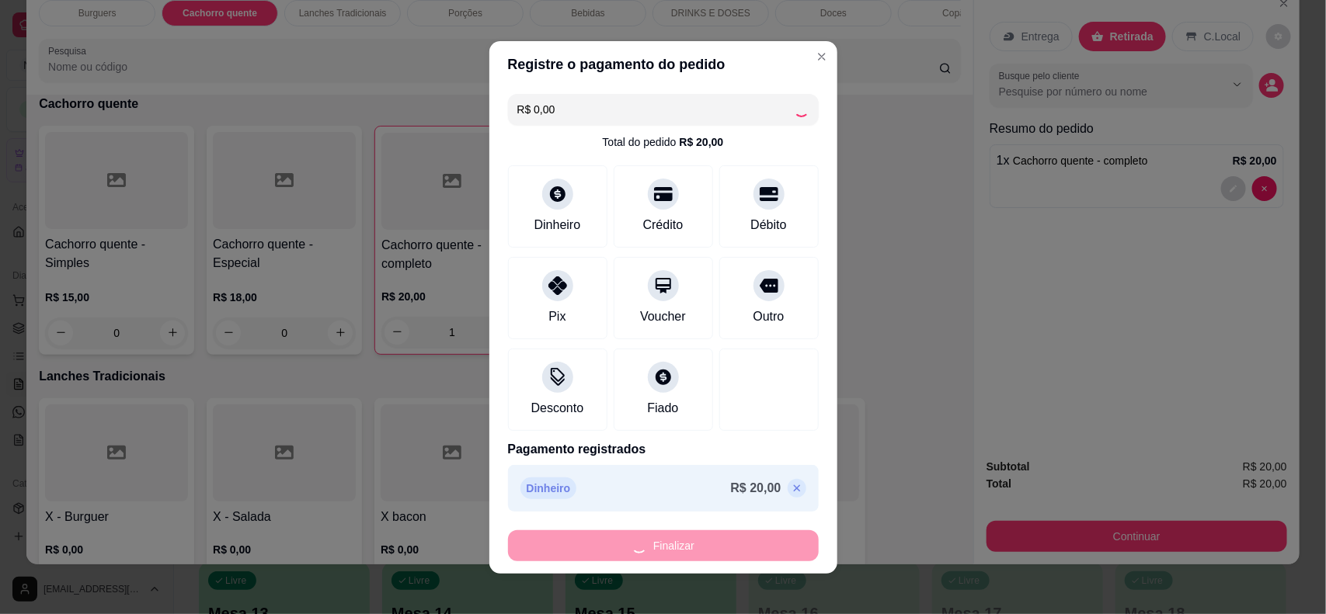
type input "0"
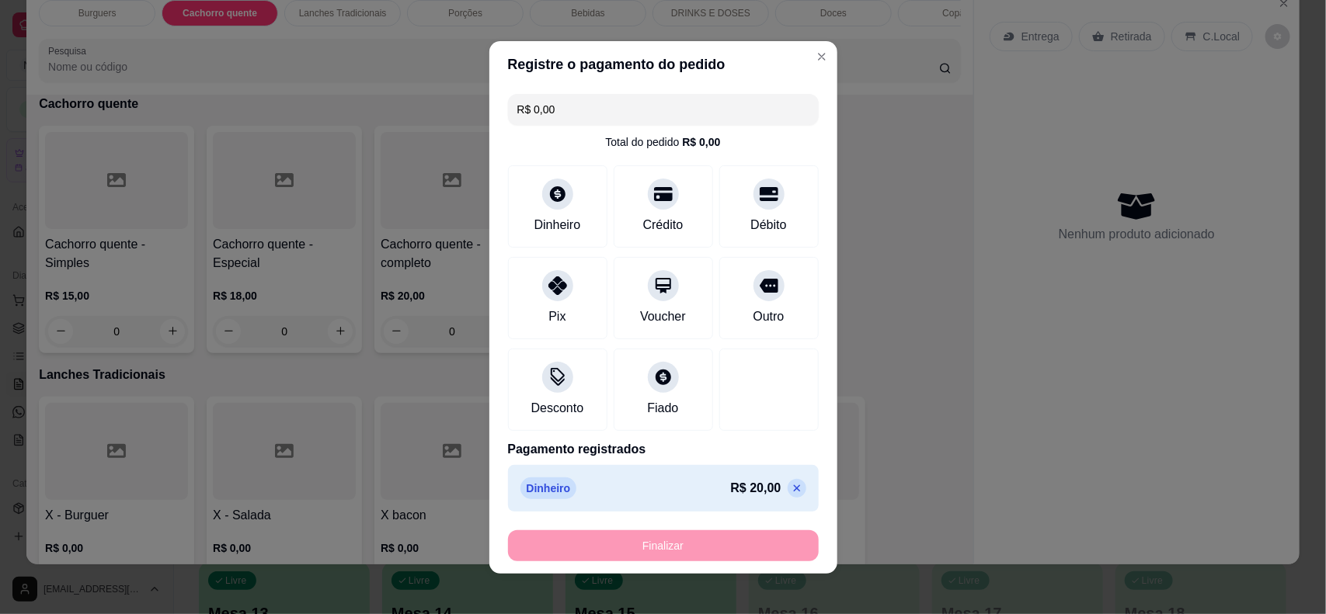
type input "-R$ 20,00"
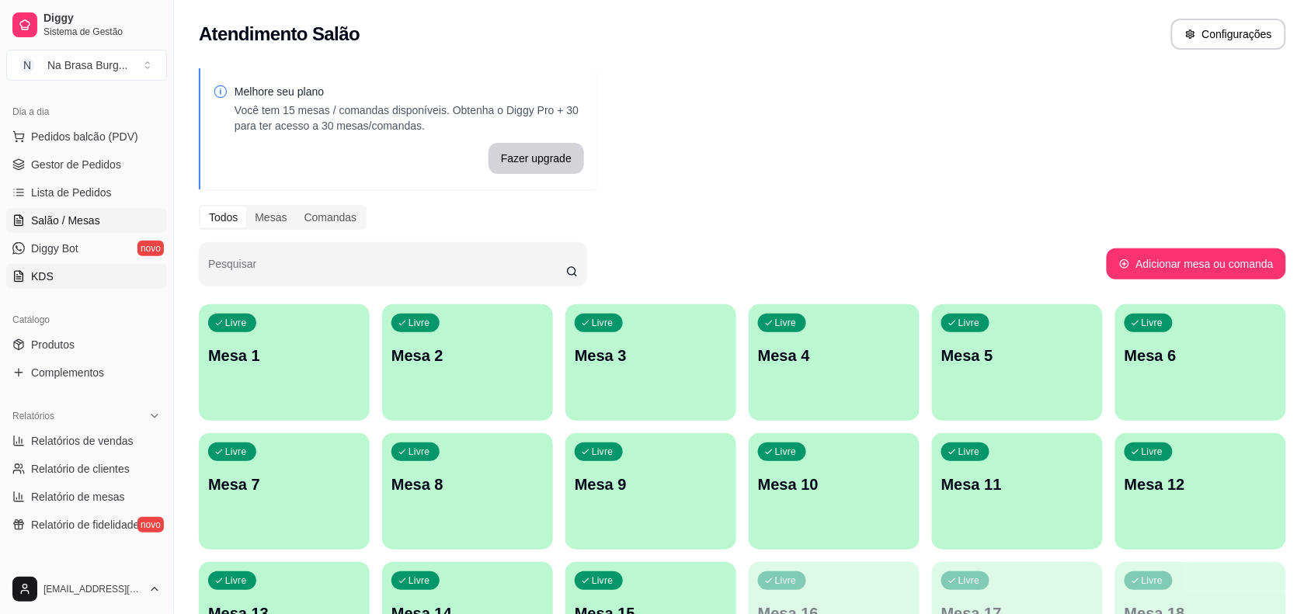
scroll to position [194, 0]
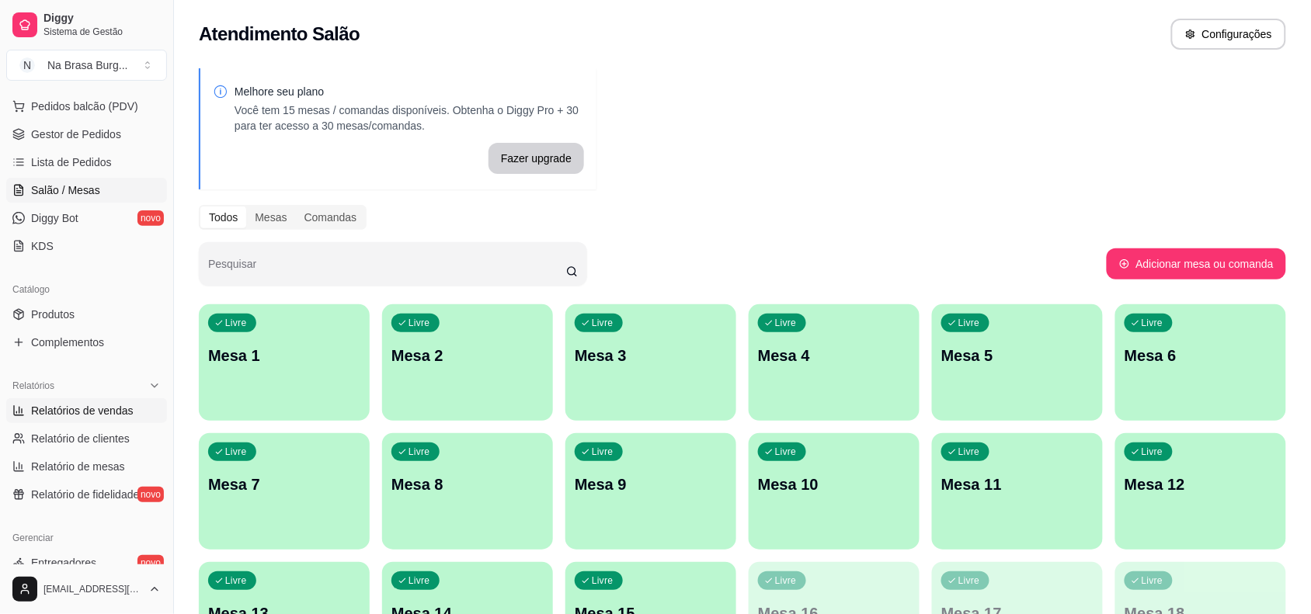
click at [103, 408] on span "Relatórios de vendas" at bounding box center [82, 411] width 103 height 16
select select "ALL"
select select "0"
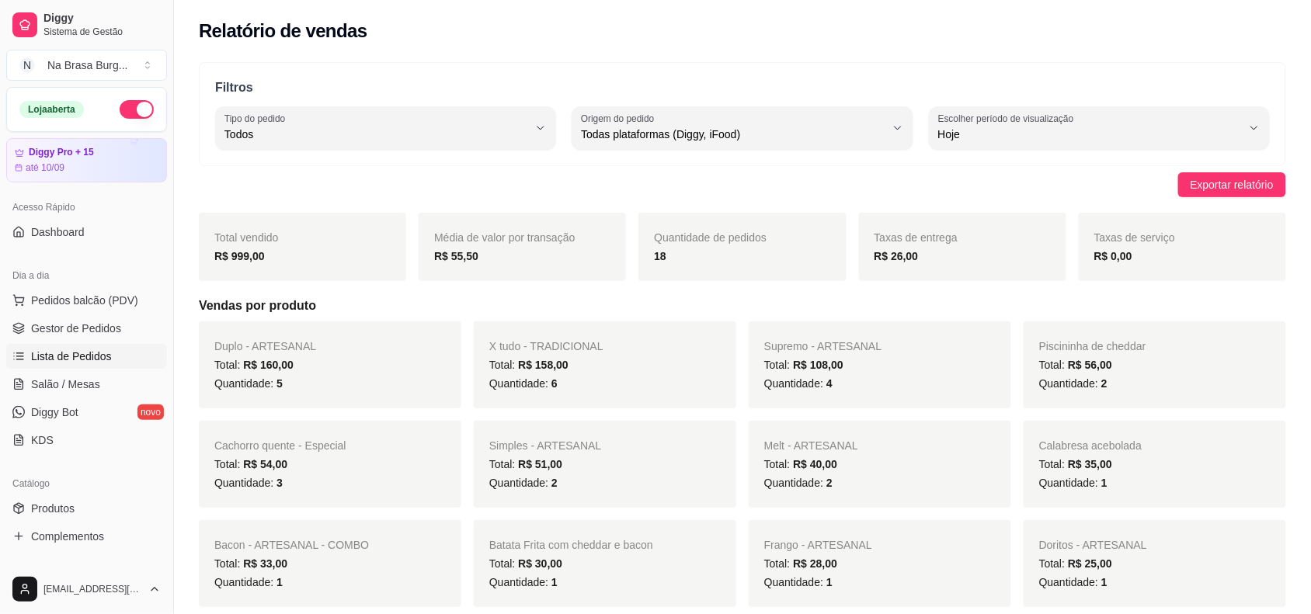
click at [94, 363] on span "Lista de Pedidos" at bounding box center [71, 357] width 81 height 16
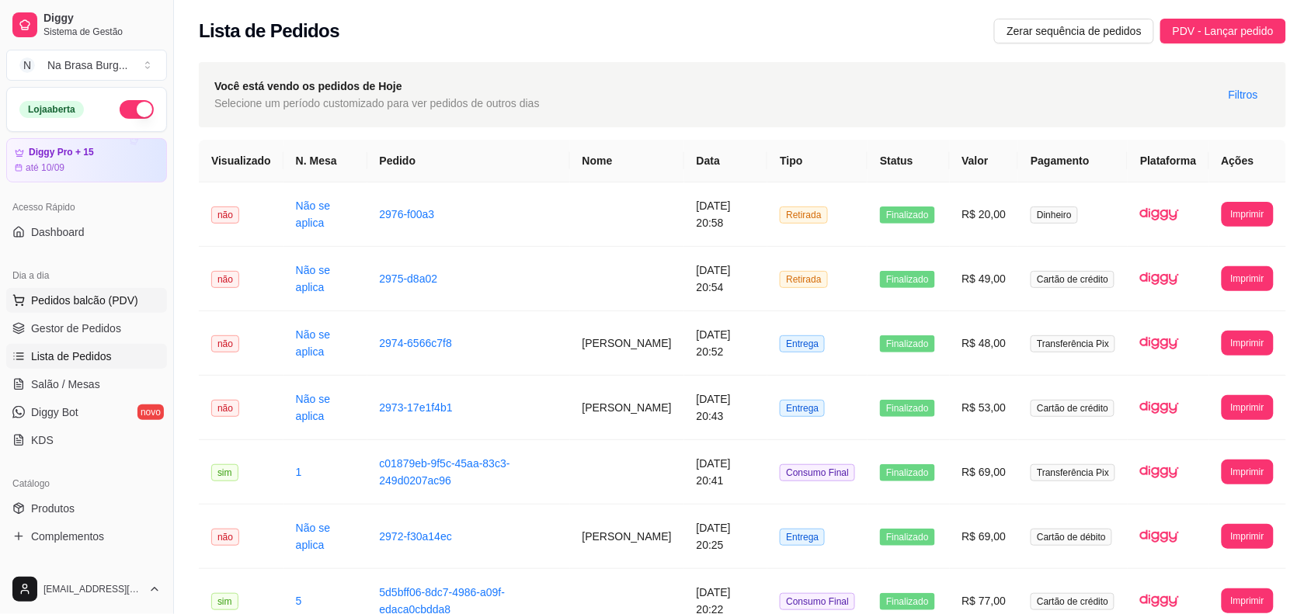
click at [99, 309] on button "Pedidos balcão (PDV)" at bounding box center [86, 300] width 161 height 25
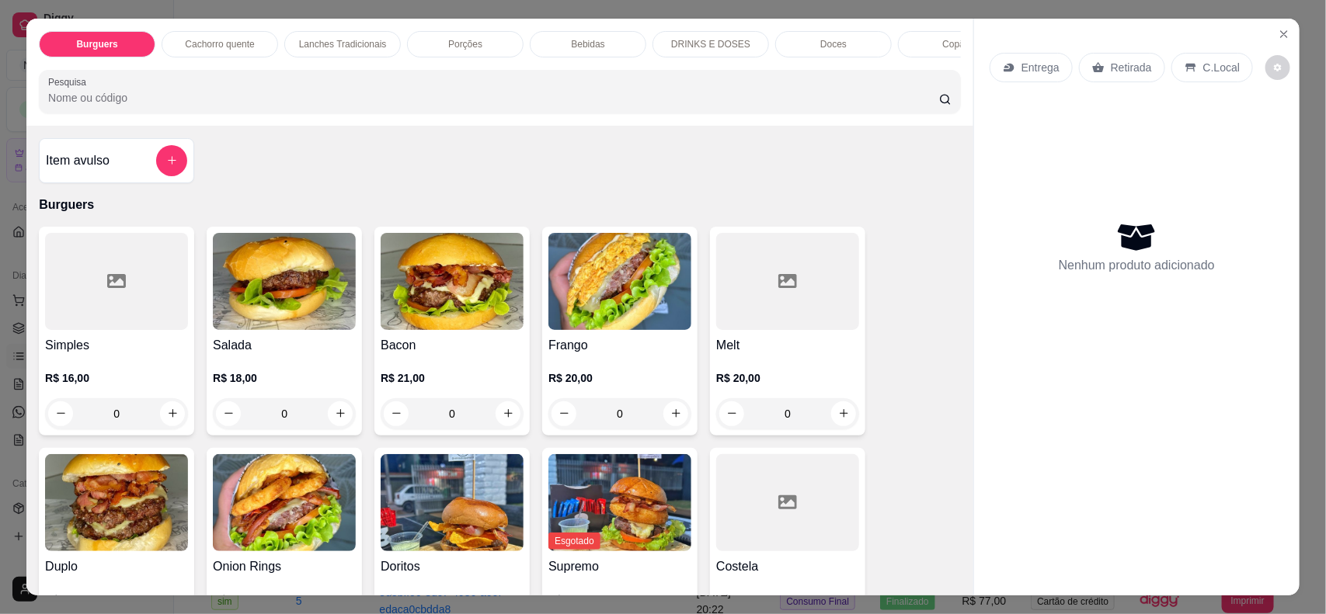
click at [338, 39] on p "Lanches Tradicionais" at bounding box center [343, 44] width 88 height 12
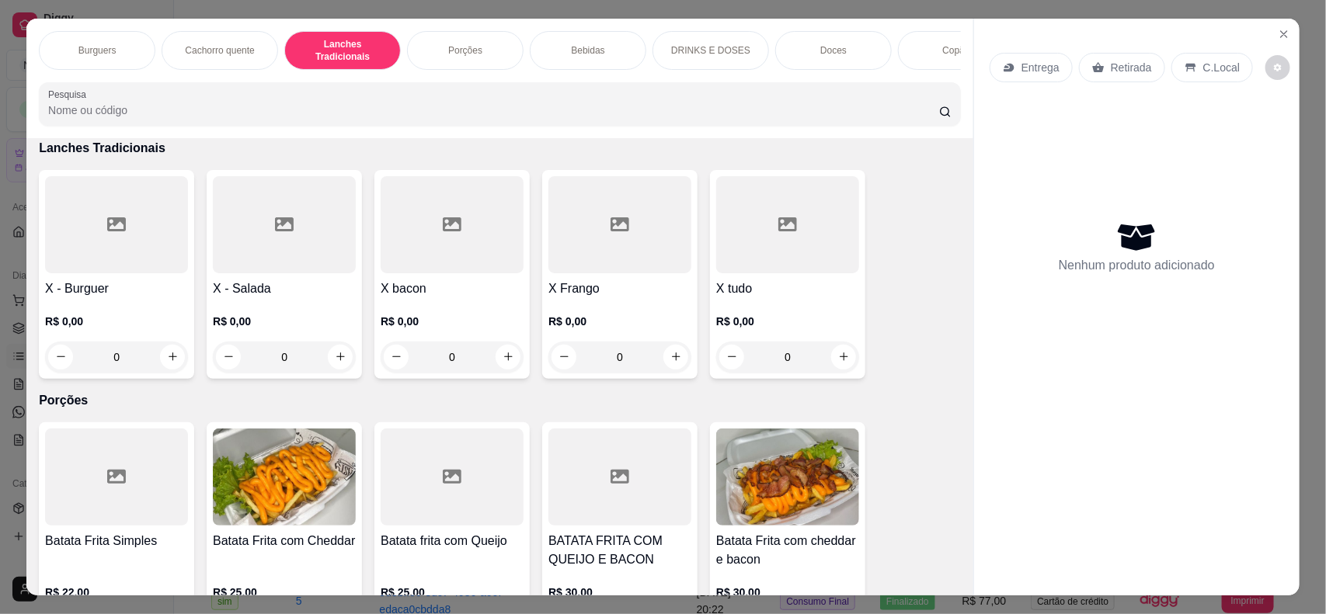
scroll to position [31, 0]
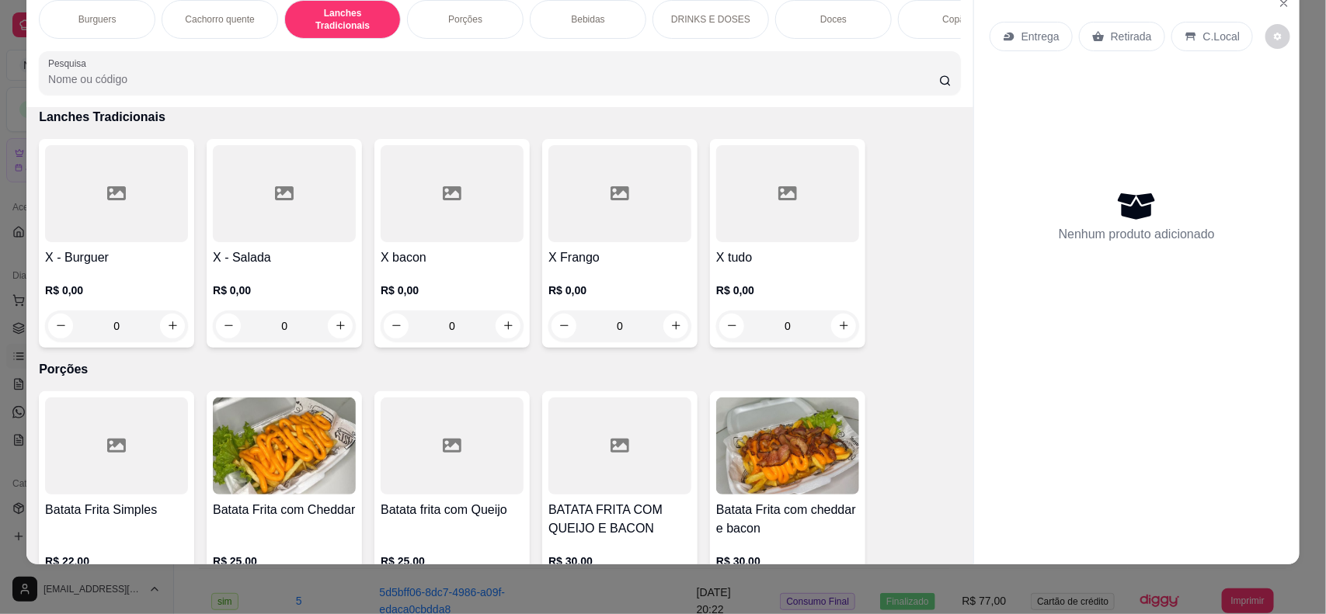
click at [471, 196] on div at bounding box center [452, 193] width 143 height 97
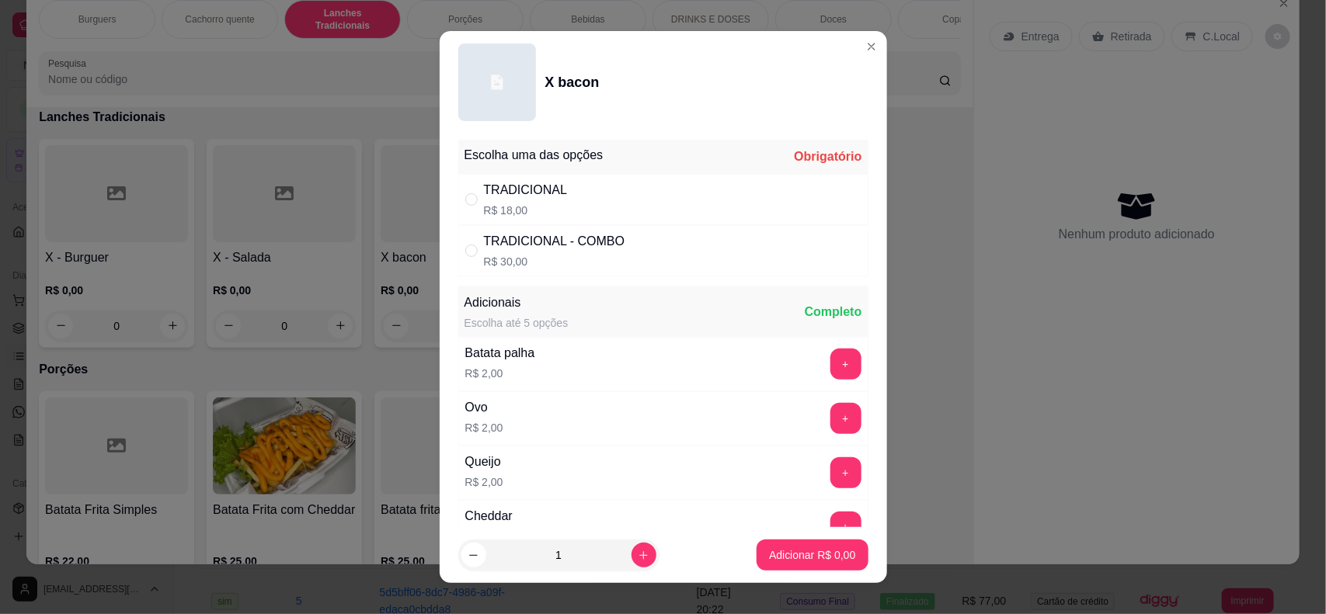
click at [606, 180] on div "TRADICIONAL R$ 18,00" at bounding box center [663, 199] width 410 height 51
radio input "true"
click at [759, 564] on button "Adicionar R$ 18,00" at bounding box center [808, 555] width 117 height 31
type input "1"
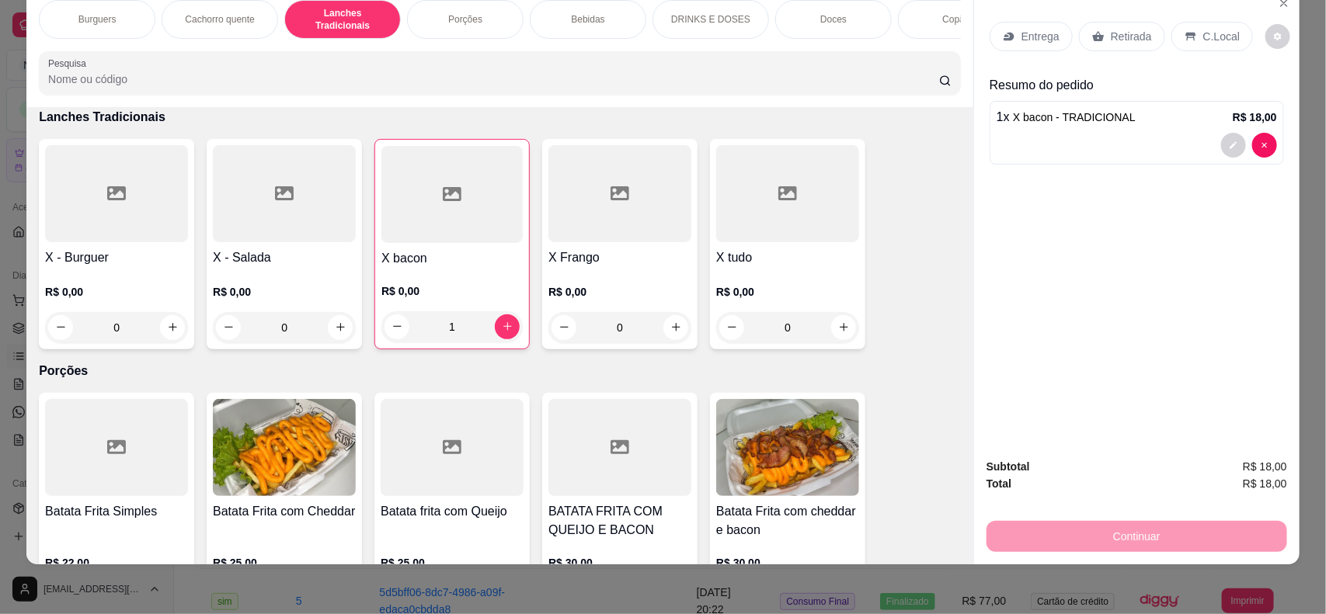
click at [231, 20] on div "Cachorro quente" at bounding box center [220, 19] width 116 height 39
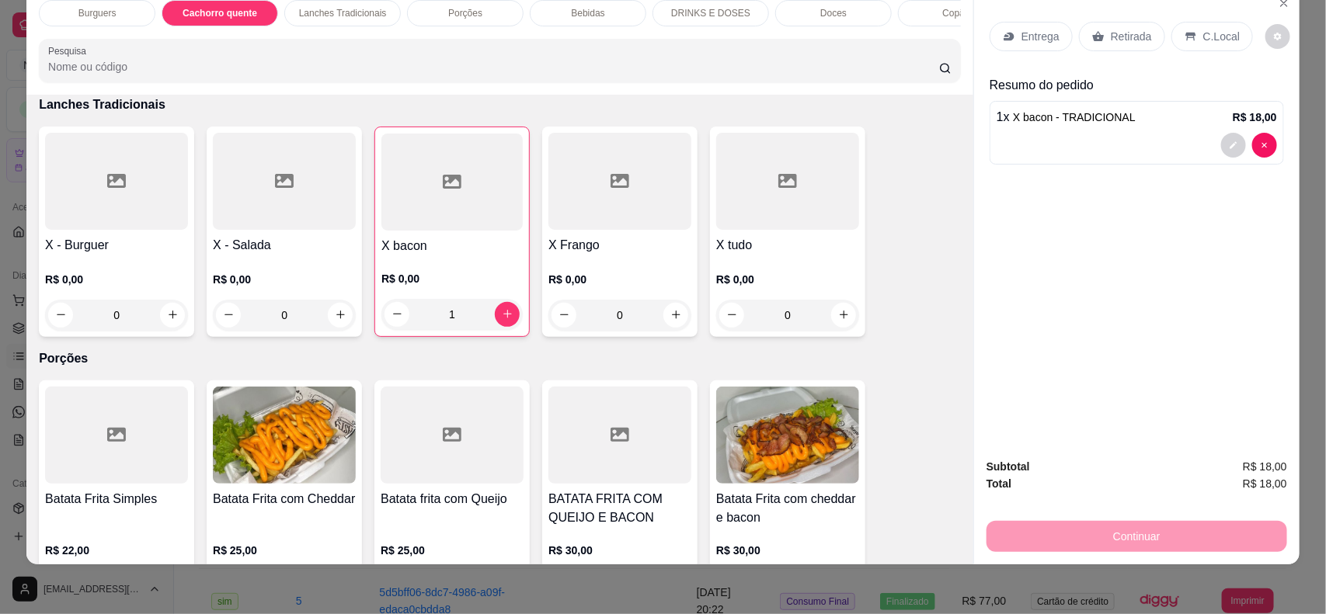
scroll to position [765, 0]
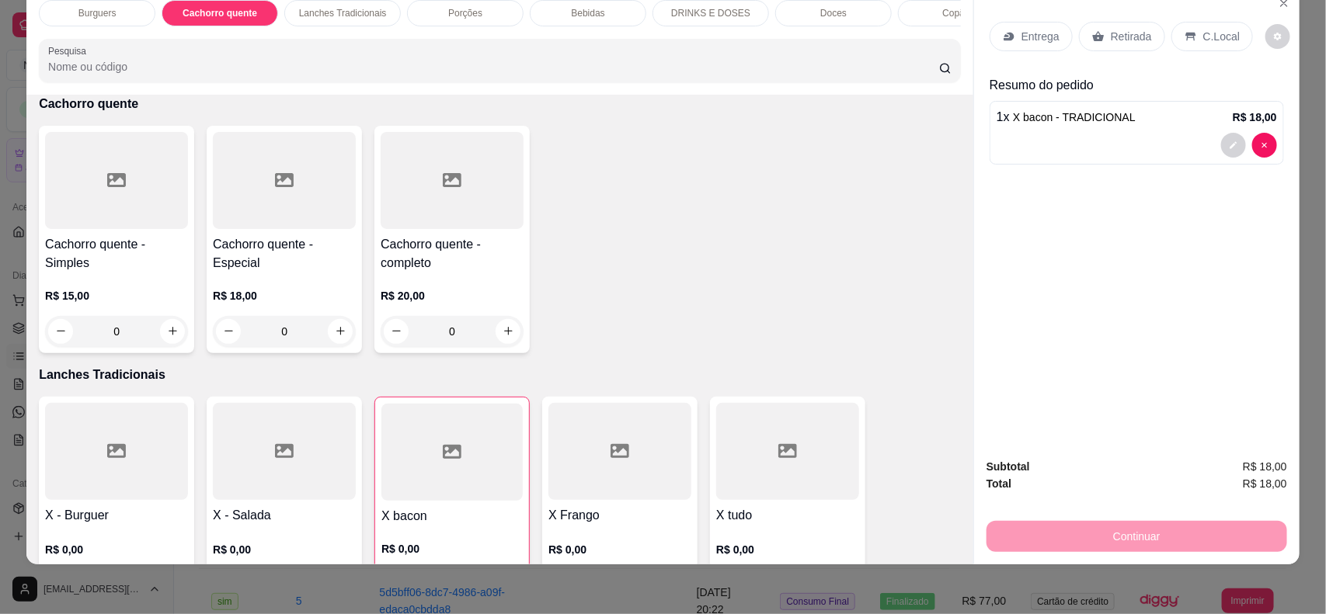
click at [130, 220] on div at bounding box center [116, 180] width 143 height 97
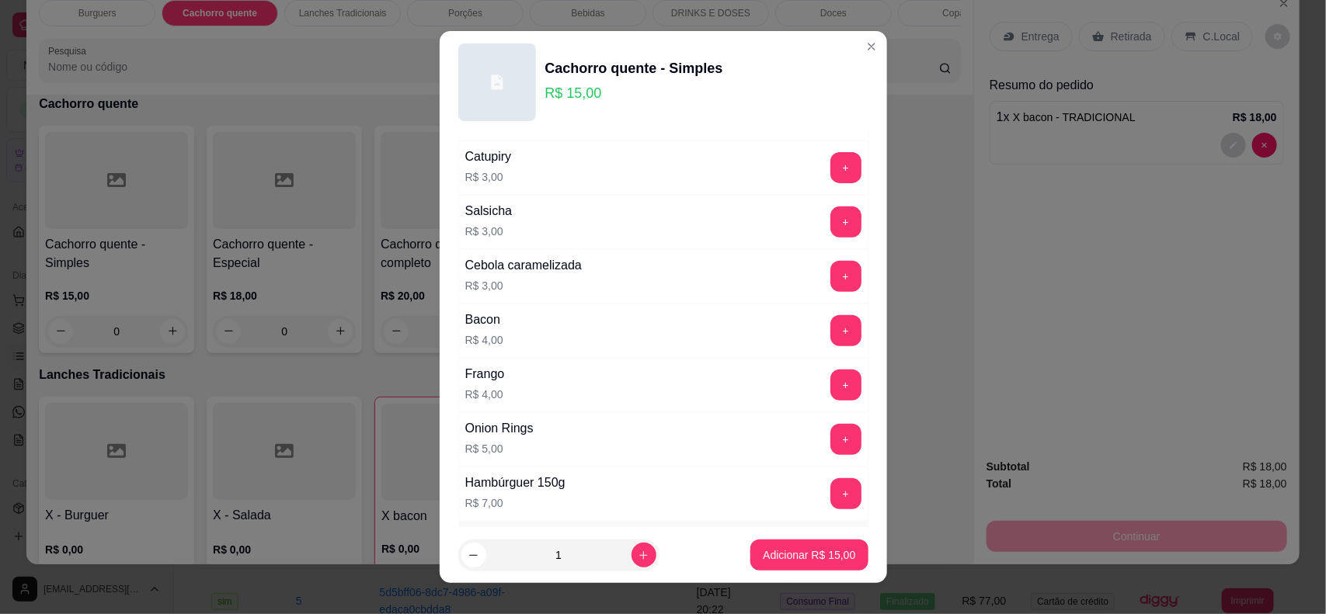
scroll to position [172, 0]
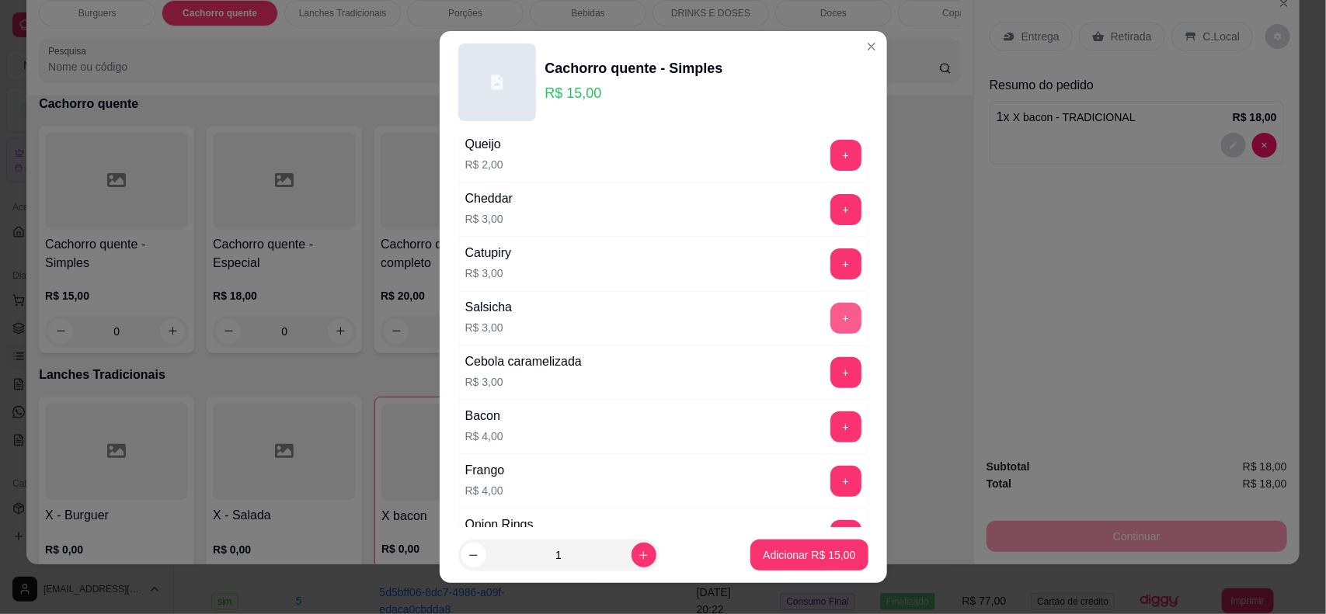
click at [830, 321] on button "+" at bounding box center [845, 318] width 31 height 31
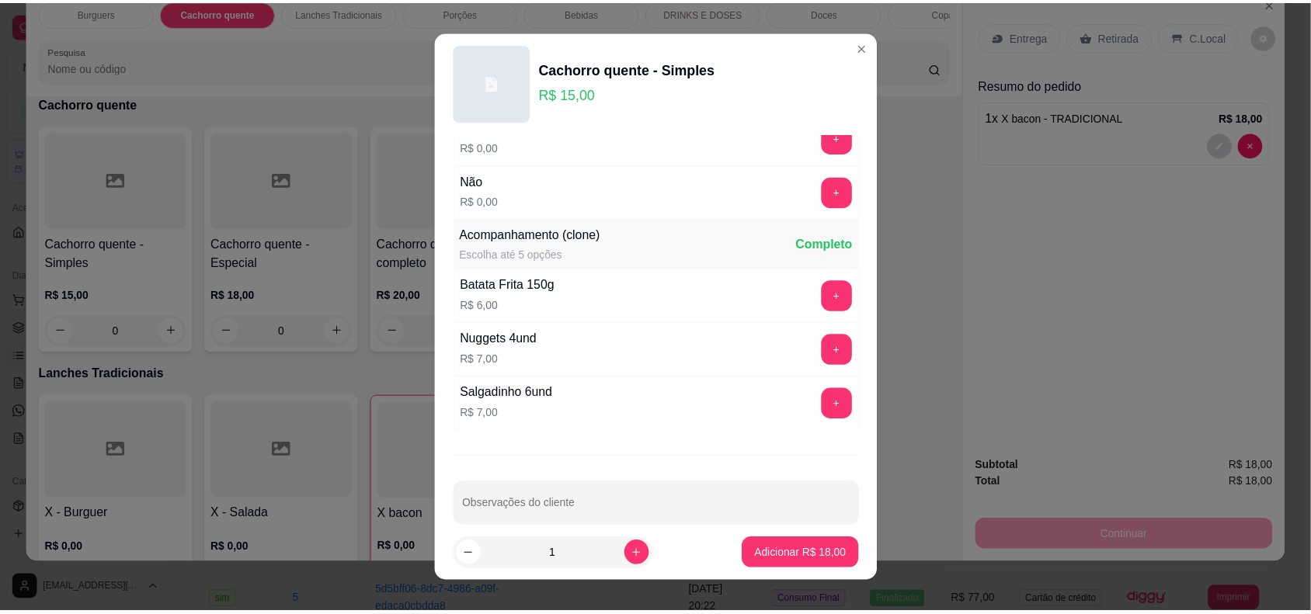
scroll to position [754, 0]
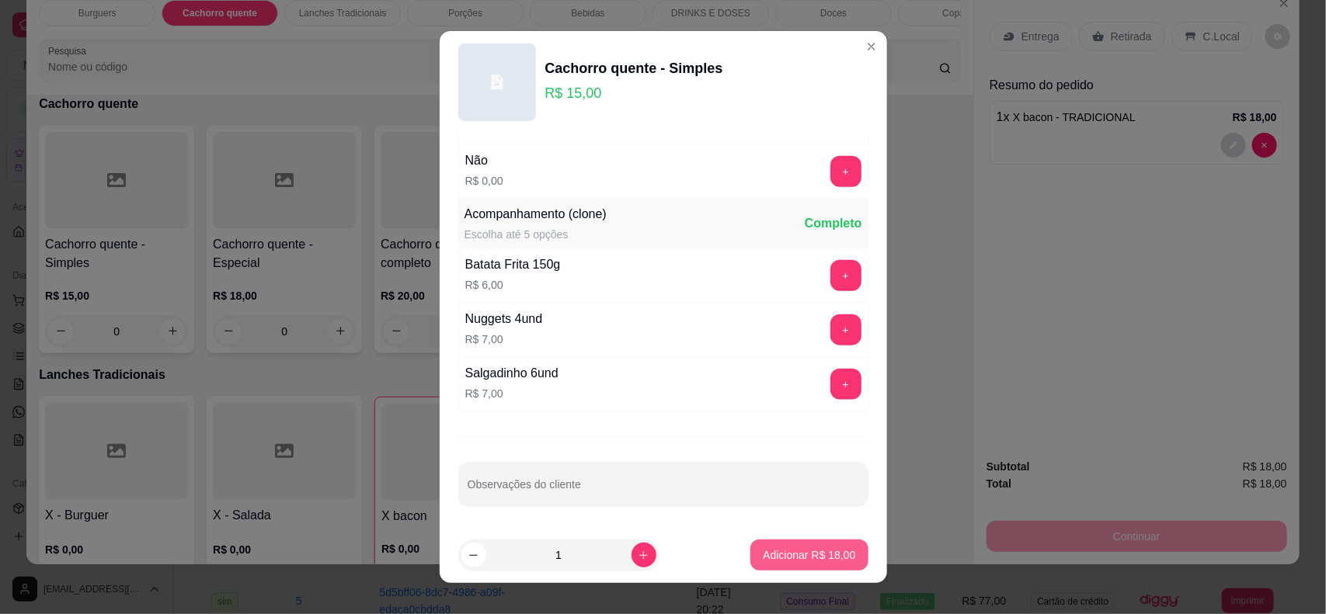
click at [763, 548] on p "Adicionar R$ 18,00" at bounding box center [809, 555] width 92 height 16
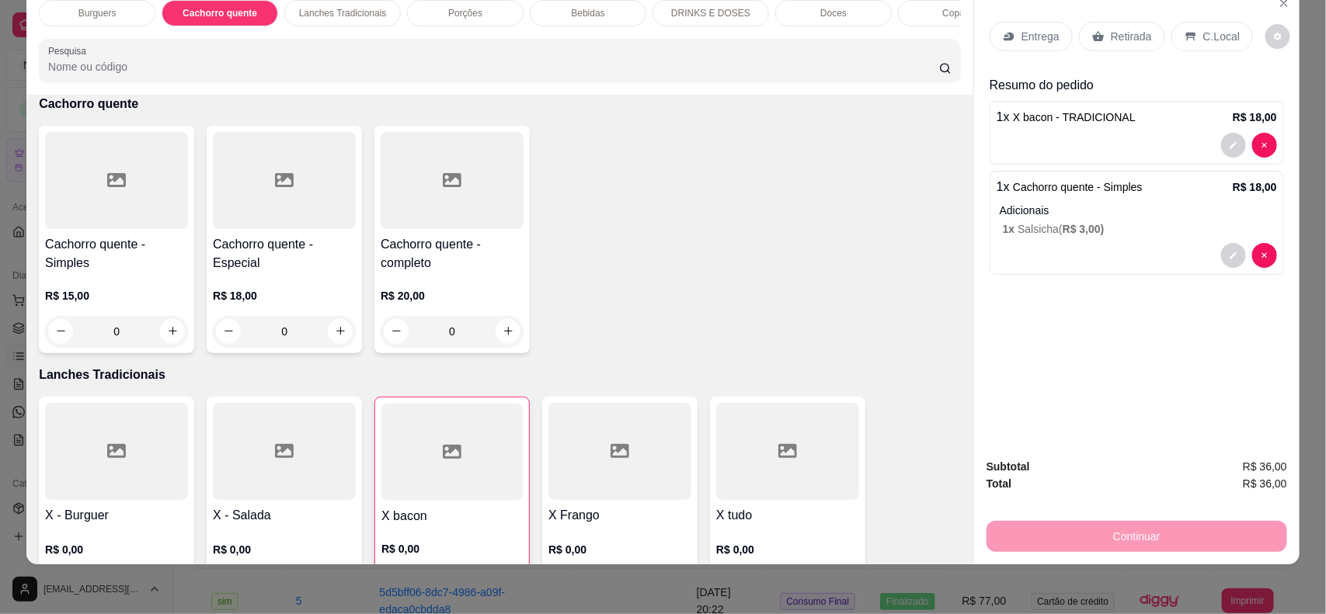
click at [1021, 41] on p "Entrega" at bounding box center [1040, 37] width 38 height 16
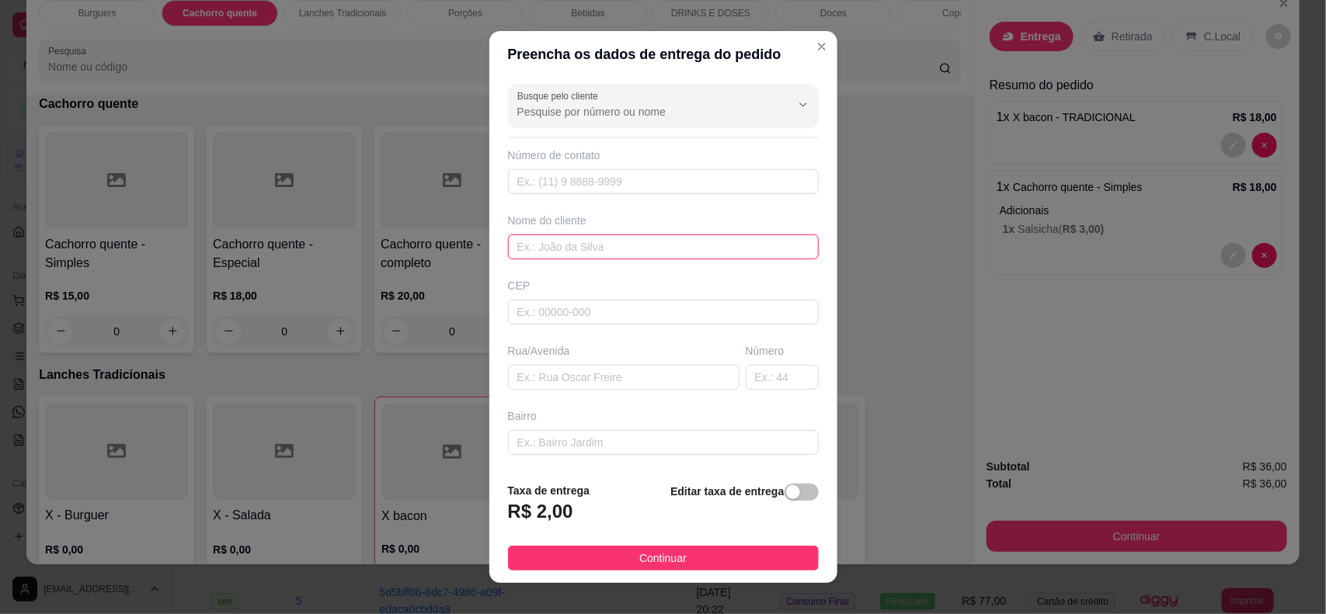
click at [577, 245] on input "text" at bounding box center [663, 247] width 311 height 25
type input "[PERSON_NAME]"
click at [732, 577] on footer "Taxa de entrega R$ 2,00 Editar taxa de entrega Continuar" at bounding box center [663, 526] width 348 height 113
click at [735, 573] on footer "Taxa de entrega R$ 2,00 Editar taxa de entrega Continuar" at bounding box center [663, 526] width 348 height 113
click at [732, 568] on button "Continuar" at bounding box center [663, 558] width 311 height 25
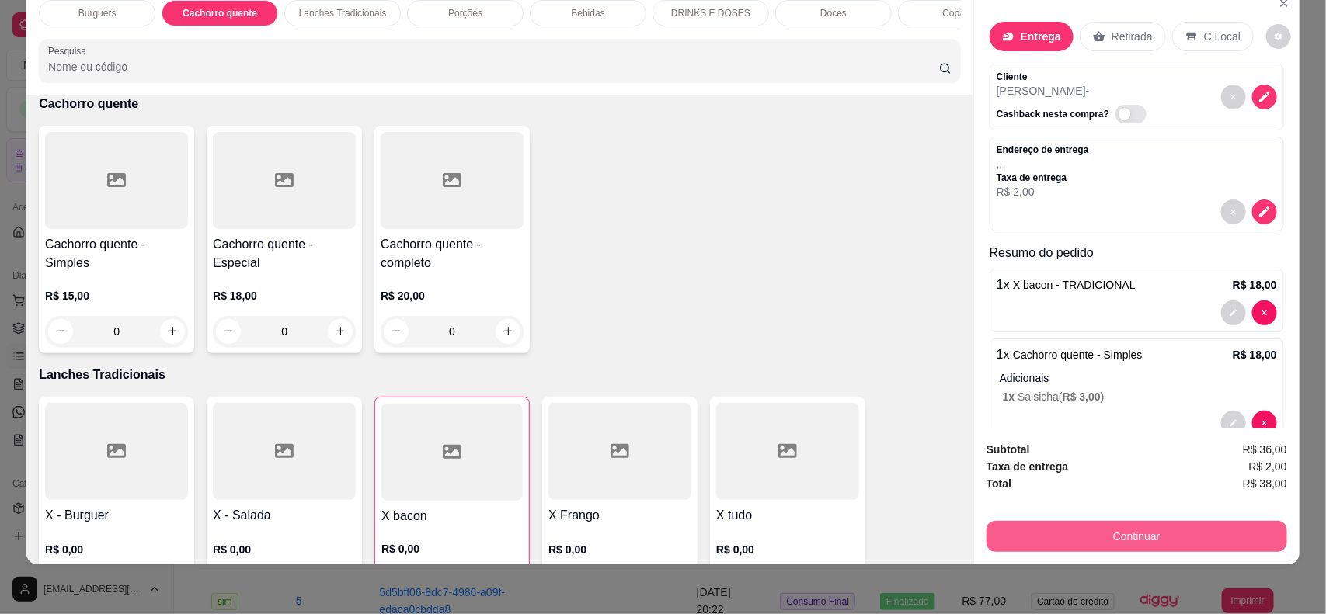
click at [1162, 530] on button "Continuar" at bounding box center [1136, 536] width 301 height 31
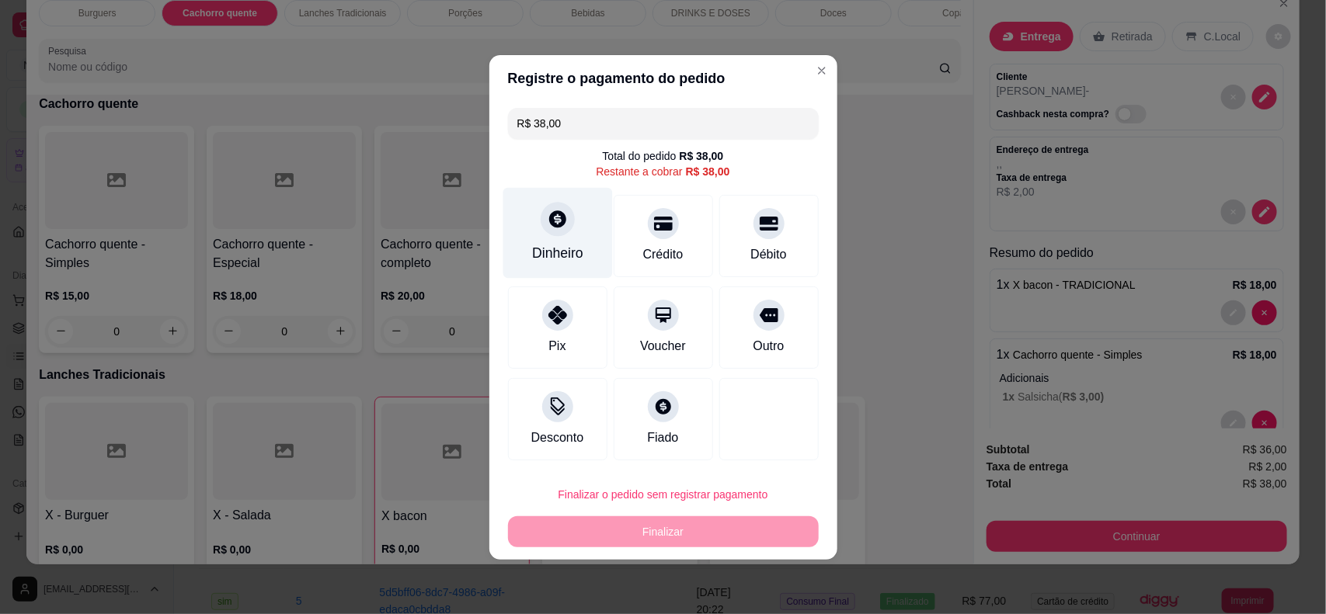
click at [583, 245] on div "Dinheiro" at bounding box center [556, 232] width 109 height 91
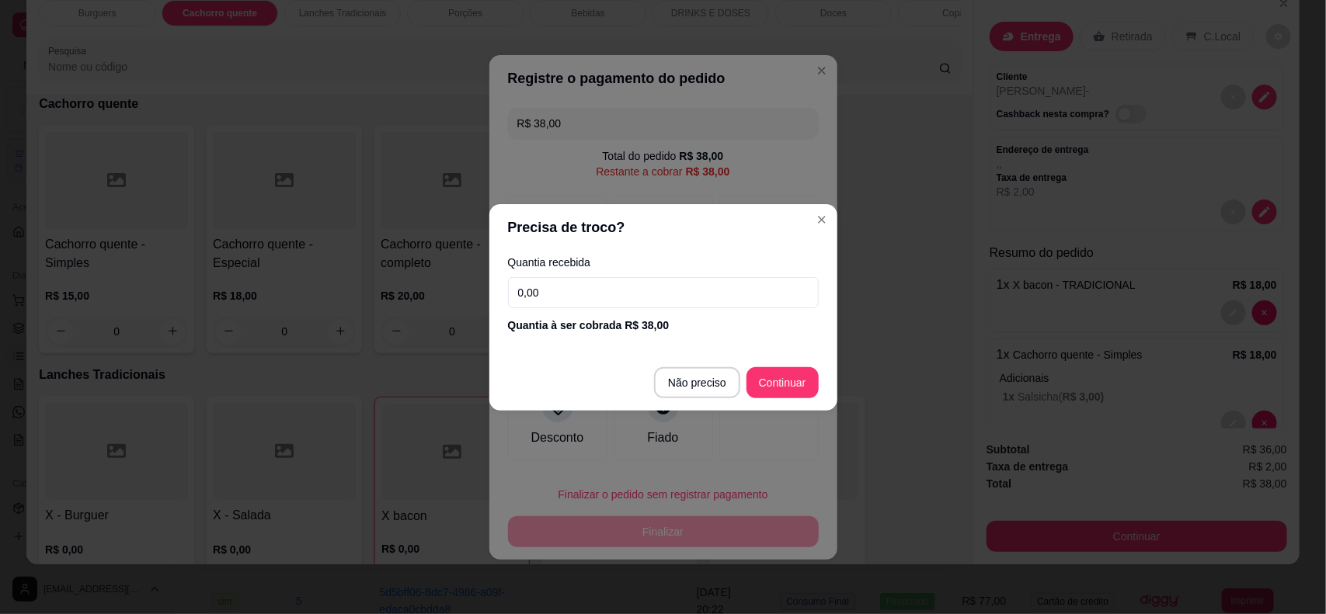
click at [650, 280] on input "0,00" at bounding box center [663, 292] width 311 height 31
type input "50,00"
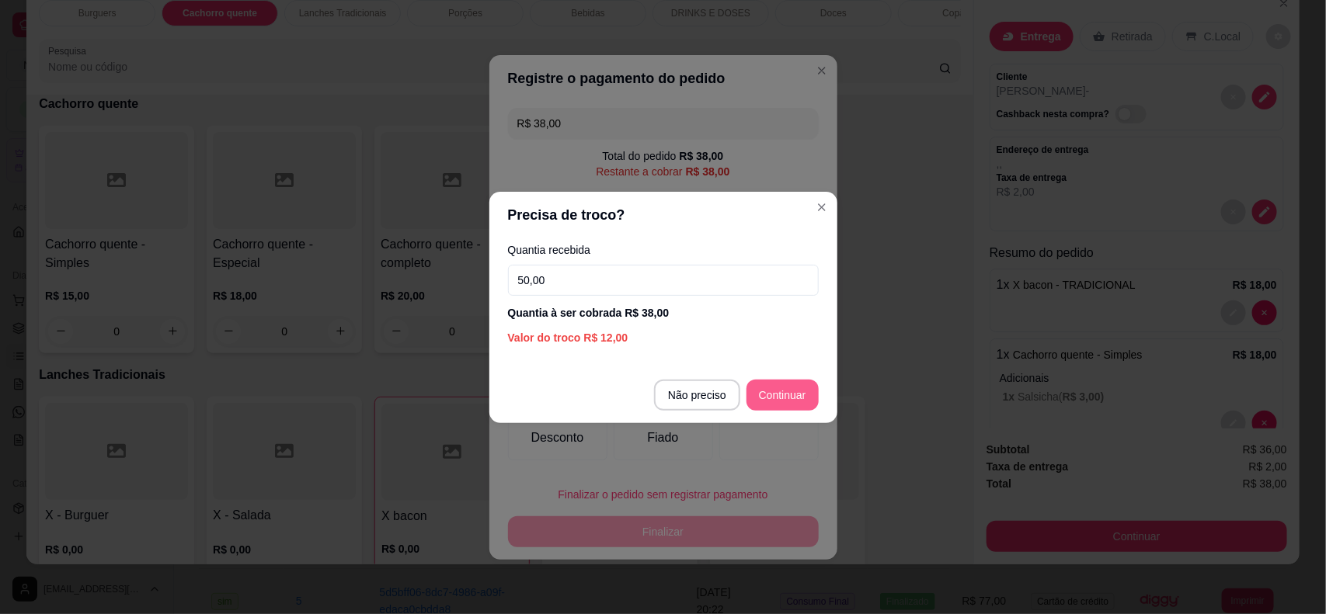
type input "R$ 0,00"
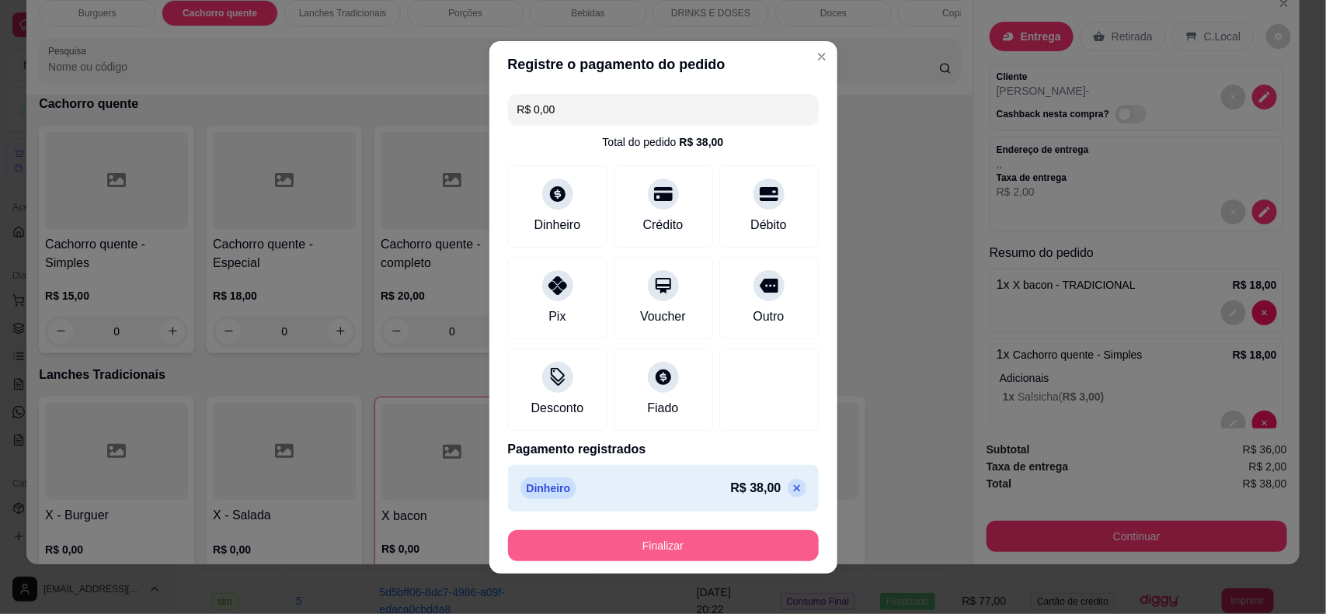
click at [753, 541] on button "Finalizar" at bounding box center [663, 545] width 311 height 31
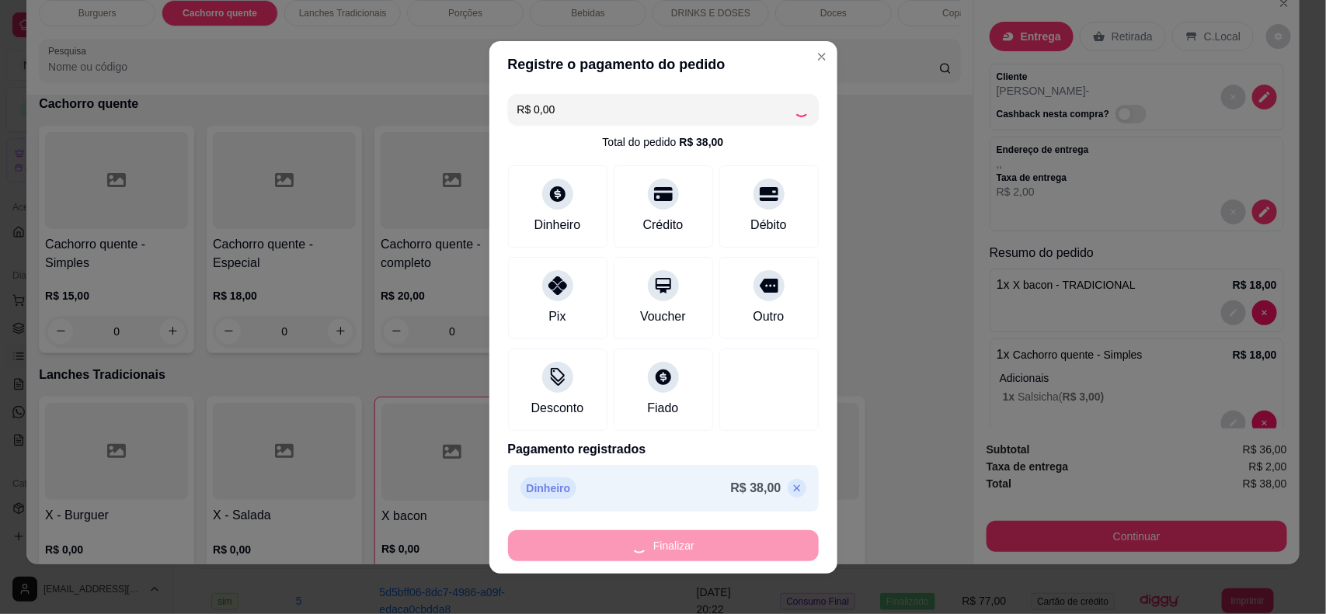
type input "0"
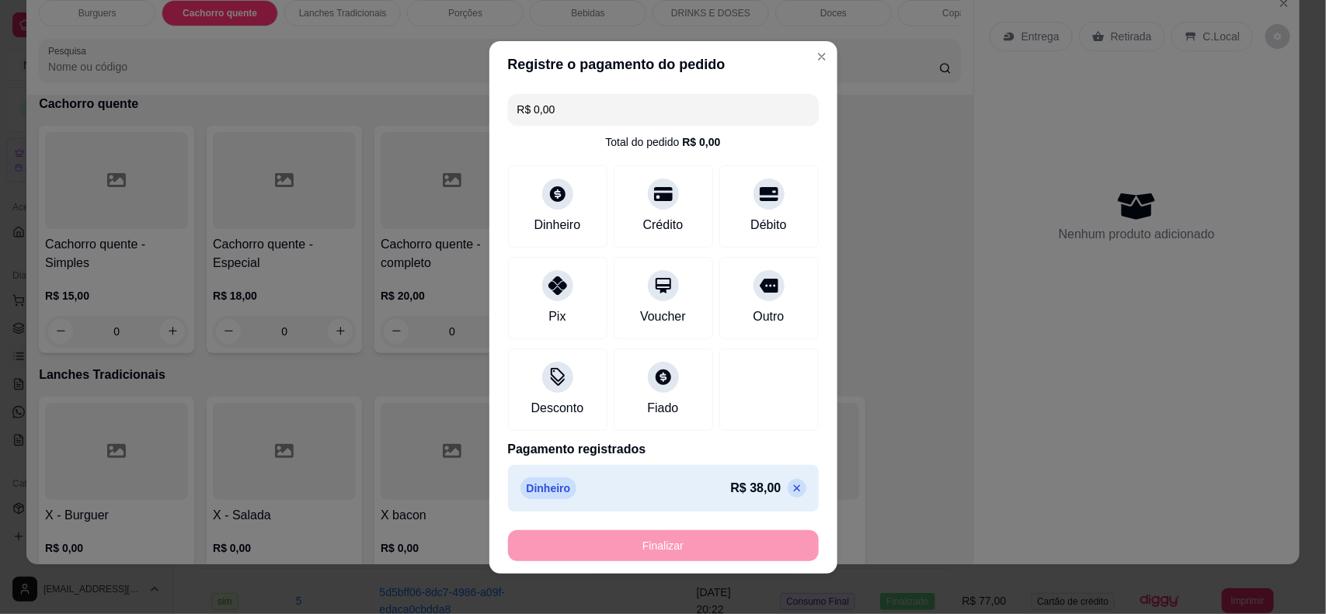
type input "-R$ 38,00"
